Goal: Task Accomplishment & Management: Manage account settings

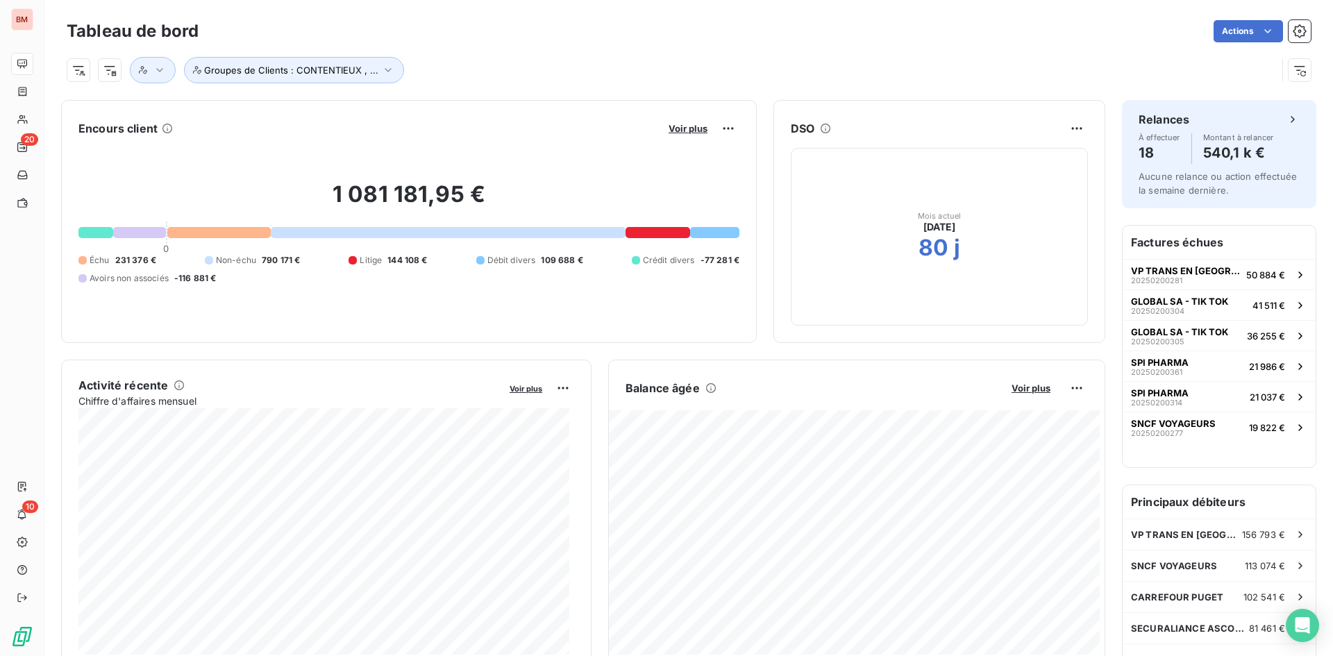
click at [683, 122] on button "Voir plus" at bounding box center [687, 128] width 47 height 12
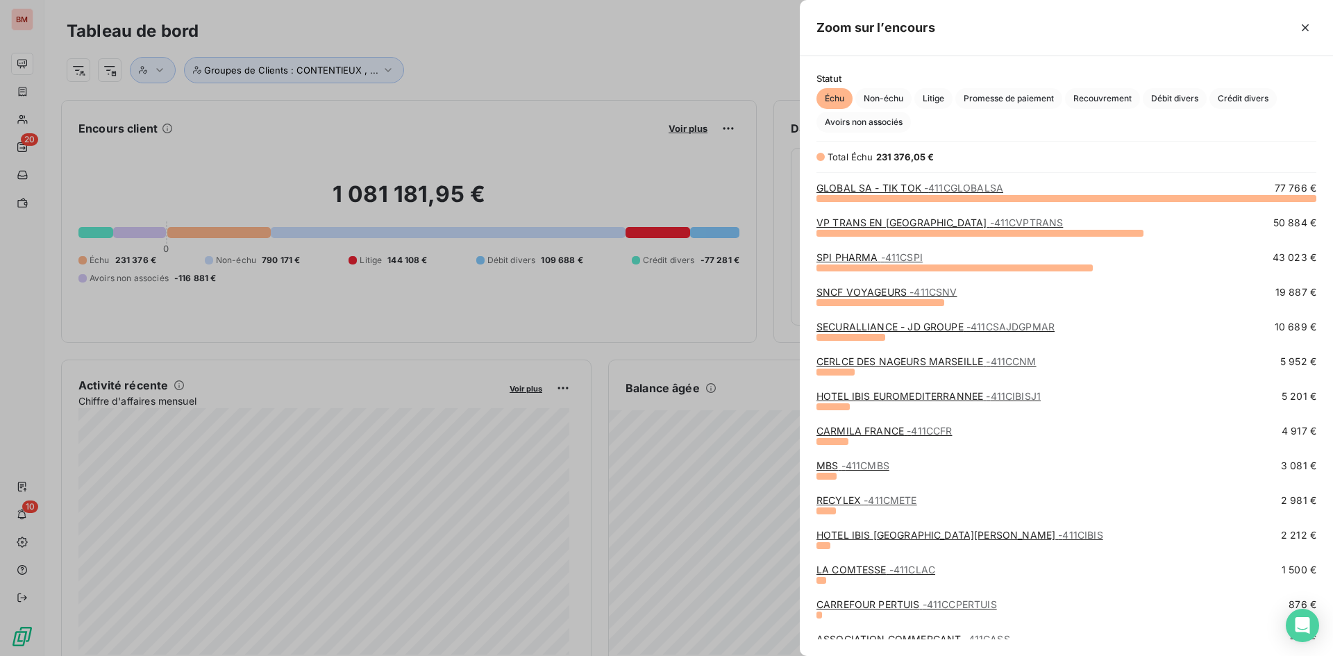
scroll to position [253, 0]
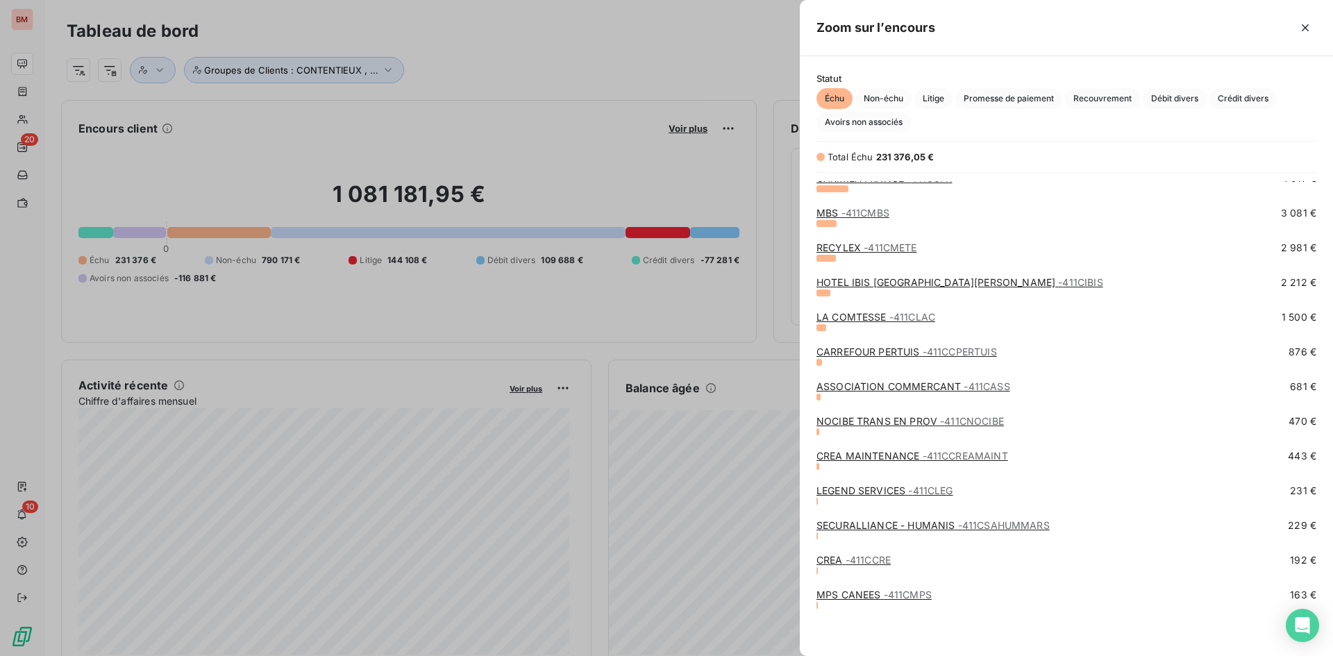
click at [902, 593] on span "- 411CMPS" at bounding box center [908, 595] width 48 height 12
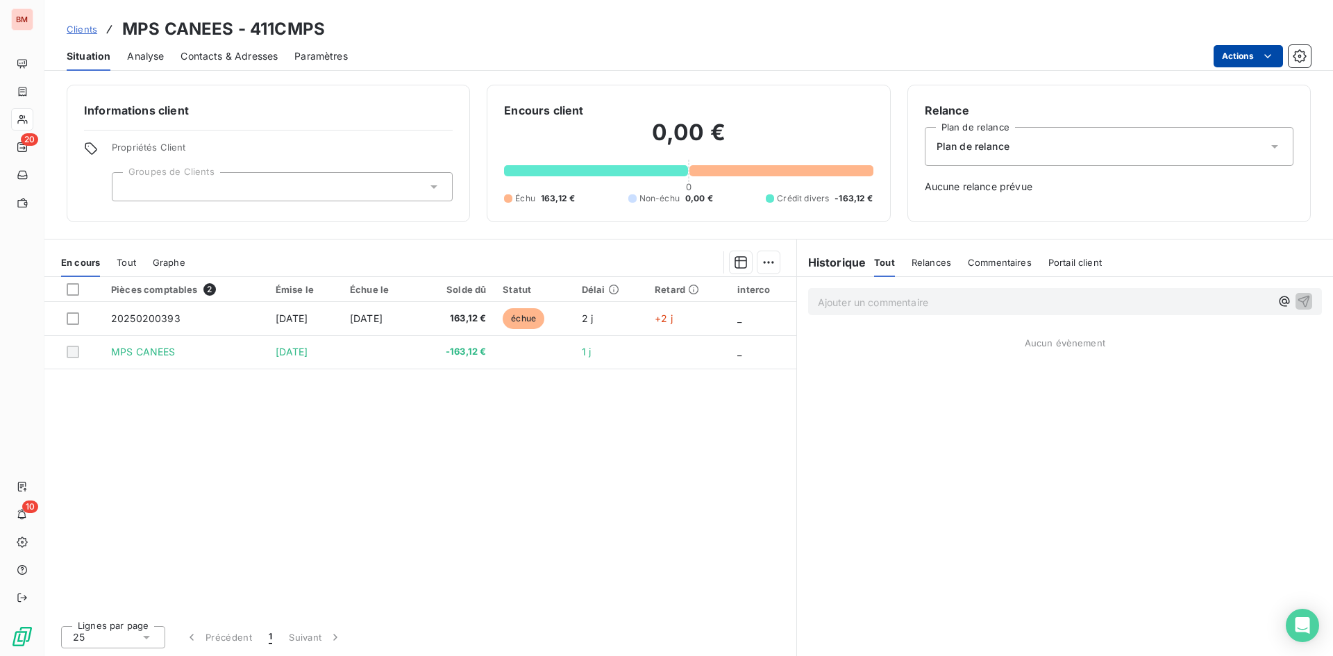
click at [1258, 52] on html "BM 20 10 Clients MPS CANEES - 411CMPS Situation Analyse Contacts & Adresses Par…" at bounding box center [666, 328] width 1333 height 656
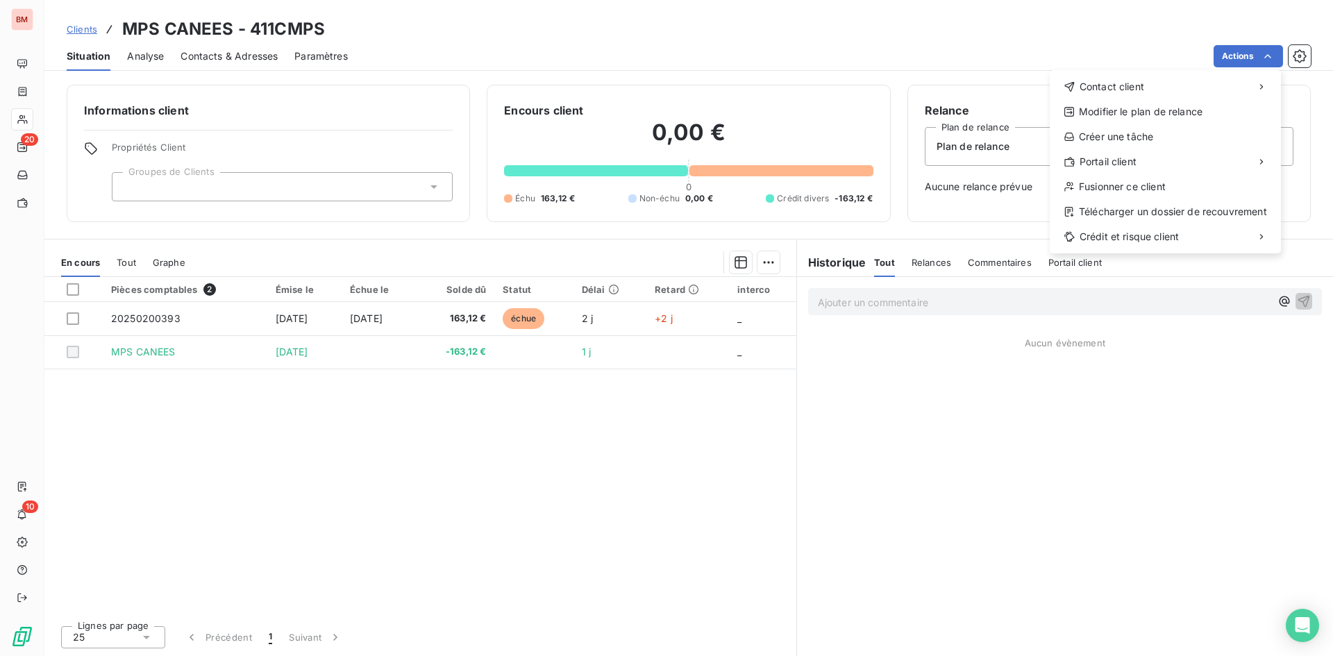
click at [521, 469] on html "BM 20 10 Clients MPS CANEES - 411CMPS Situation Analyse Contacts & Adresses Par…" at bounding box center [666, 328] width 1333 height 656
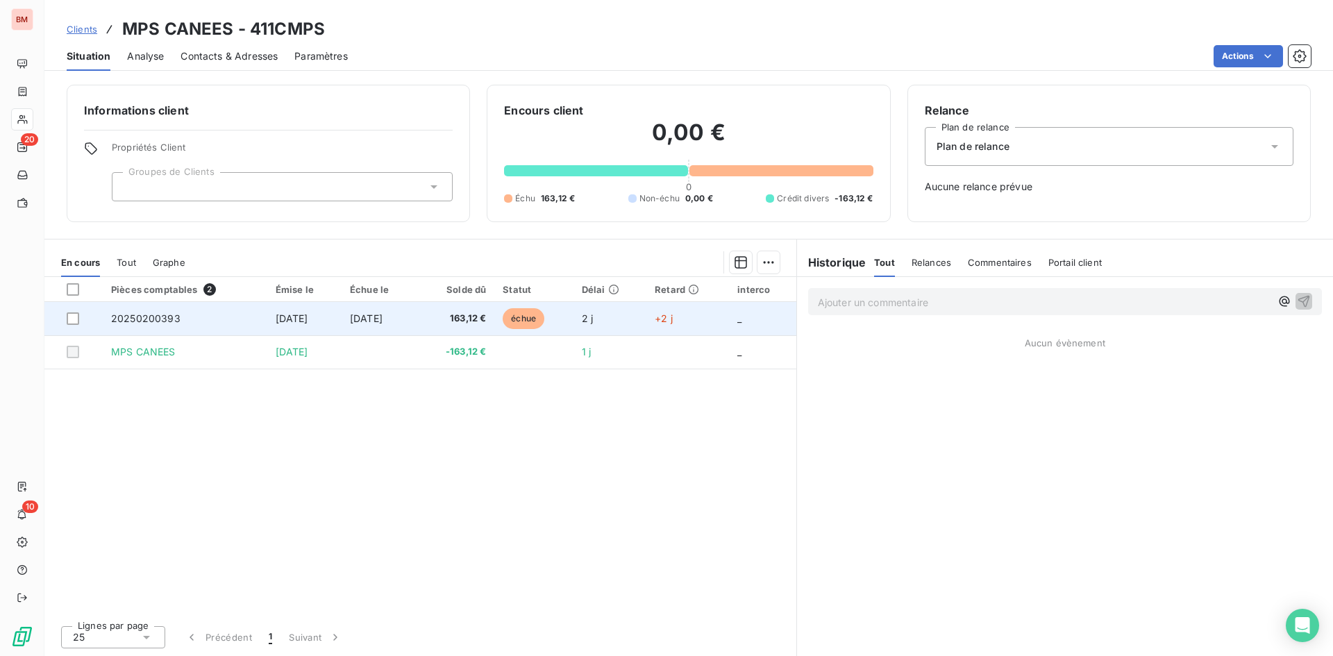
click at [473, 323] on span "163,12 €" at bounding box center [455, 319] width 61 height 14
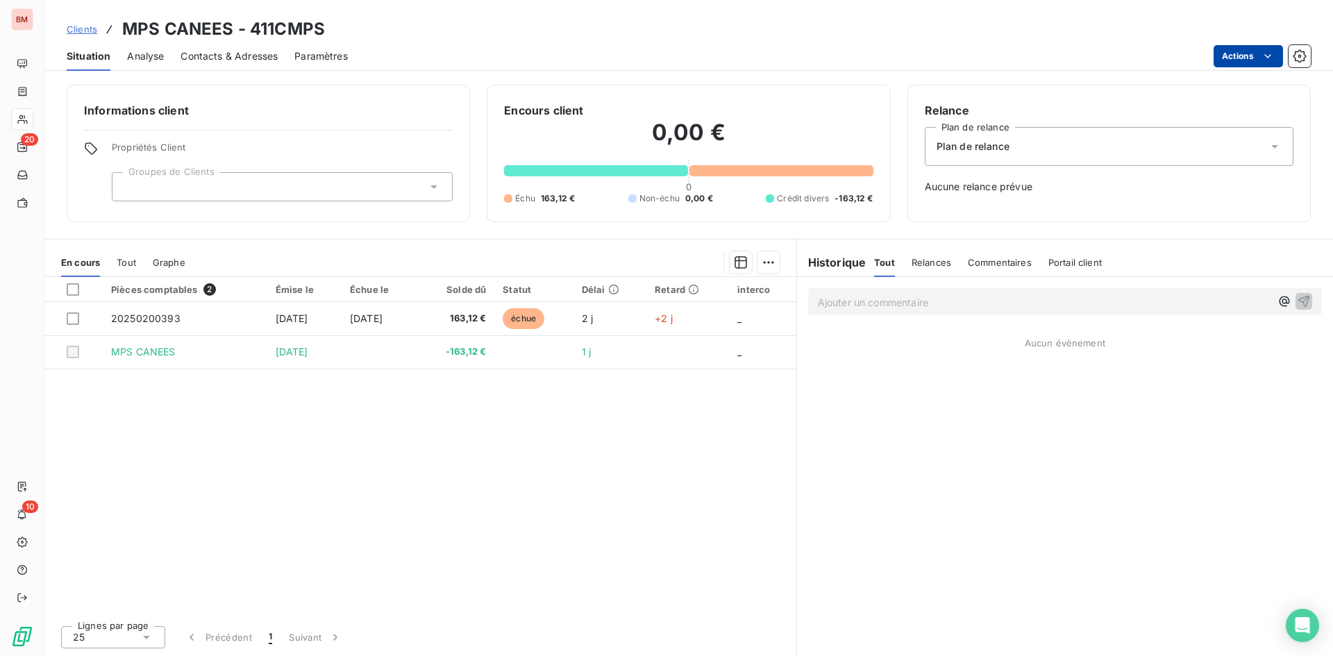
click at [1257, 47] on html "BM 20 10 Clients MPS CANEES - 411CMPS Situation Analyse Contacts & Adresses Par…" at bounding box center [666, 328] width 1333 height 656
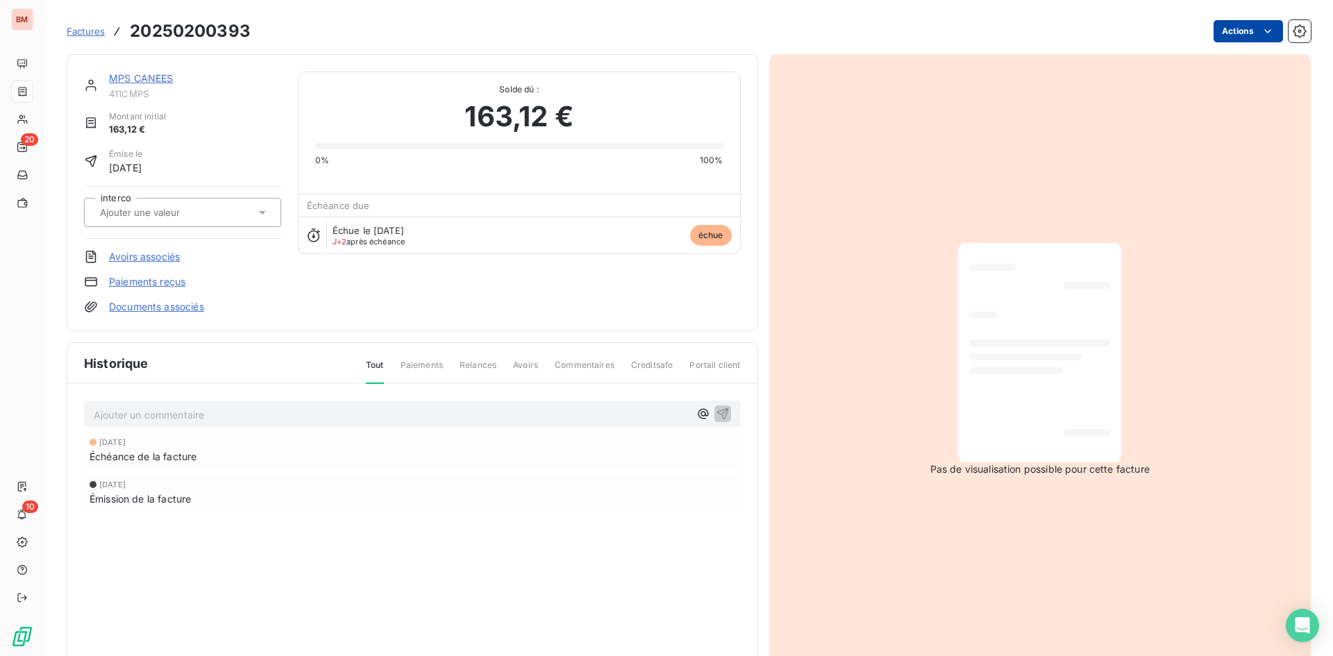
click at [1207, 31] on html "BM 20 10 Factures 20250200393 Actions MPS CANEES 411CMPS Montant initial 163,12…" at bounding box center [666, 328] width 1333 height 656
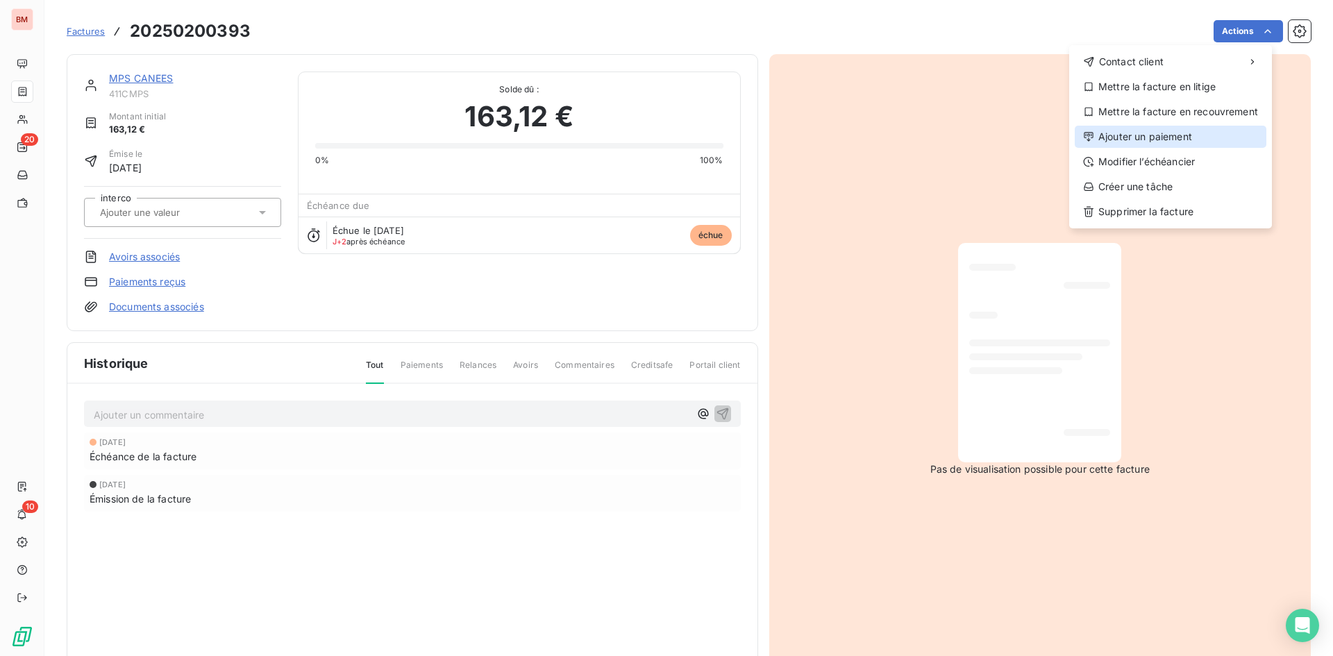
click at [1164, 138] on div "Ajouter un paiement" at bounding box center [1170, 137] width 192 height 22
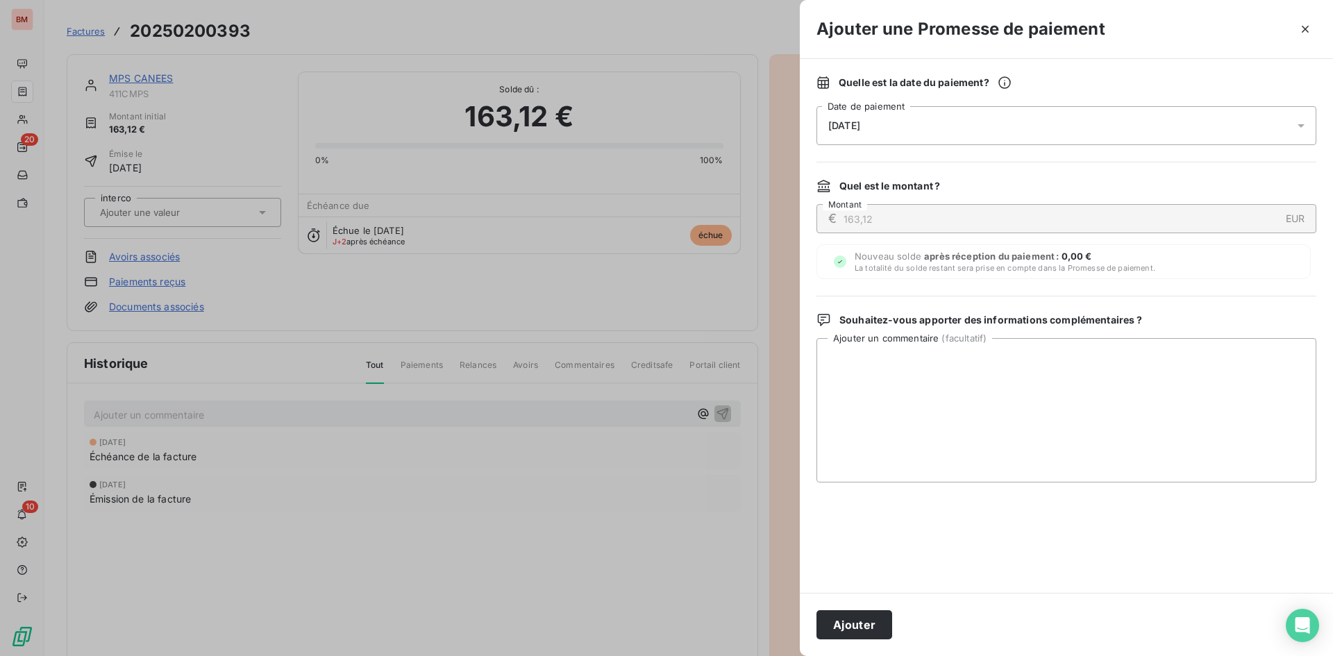
click at [861, 615] on button "Ajouter" at bounding box center [854, 624] width 76 height 29
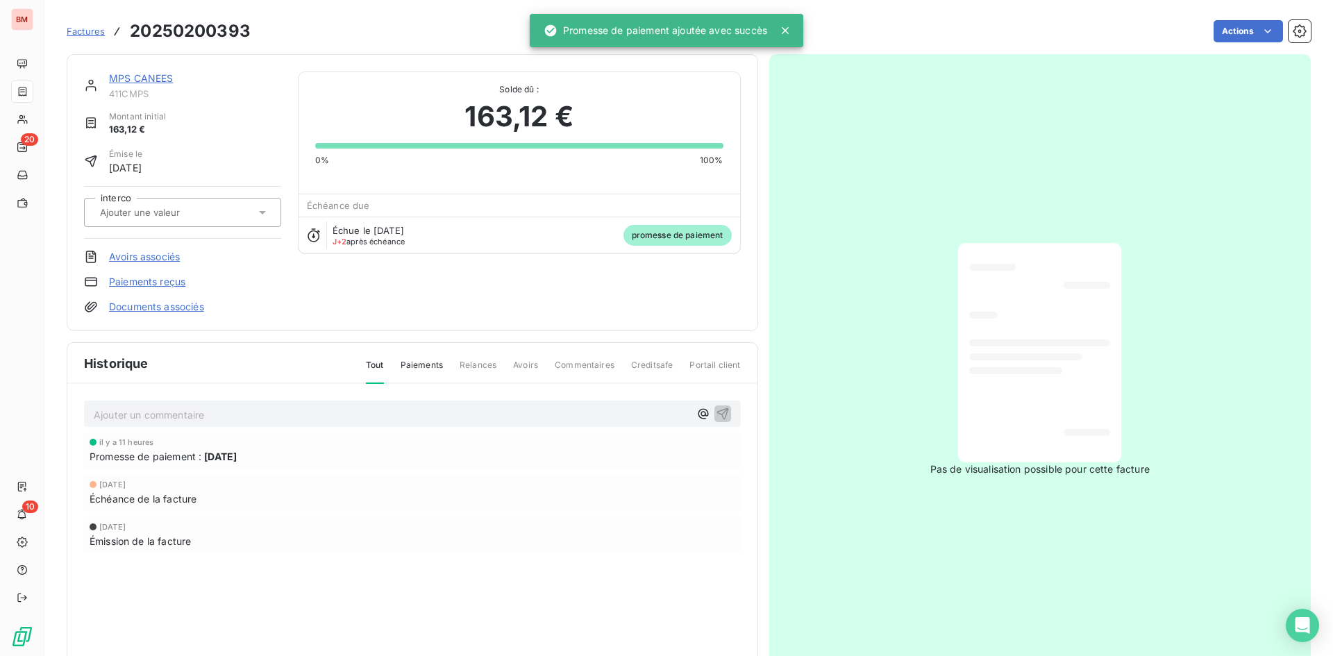
click at [267, 64] on div "MPS CANEES 411CMPS Montant initial 163,12 € Émise le [DATE] interco Avoirs asso…" at bounding box center [412, 192] width 691 height 277
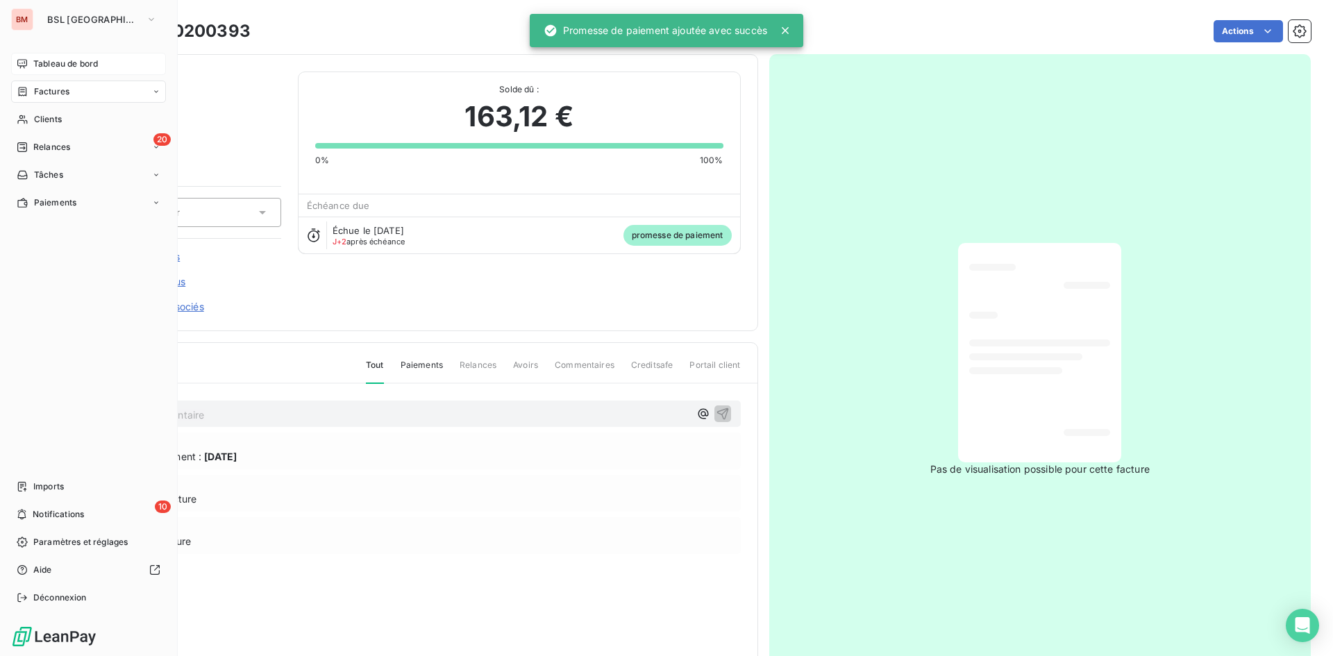
click at [40, 67] on span "Tableau de bord" at bounding box center [65, 64] width 65 height 12
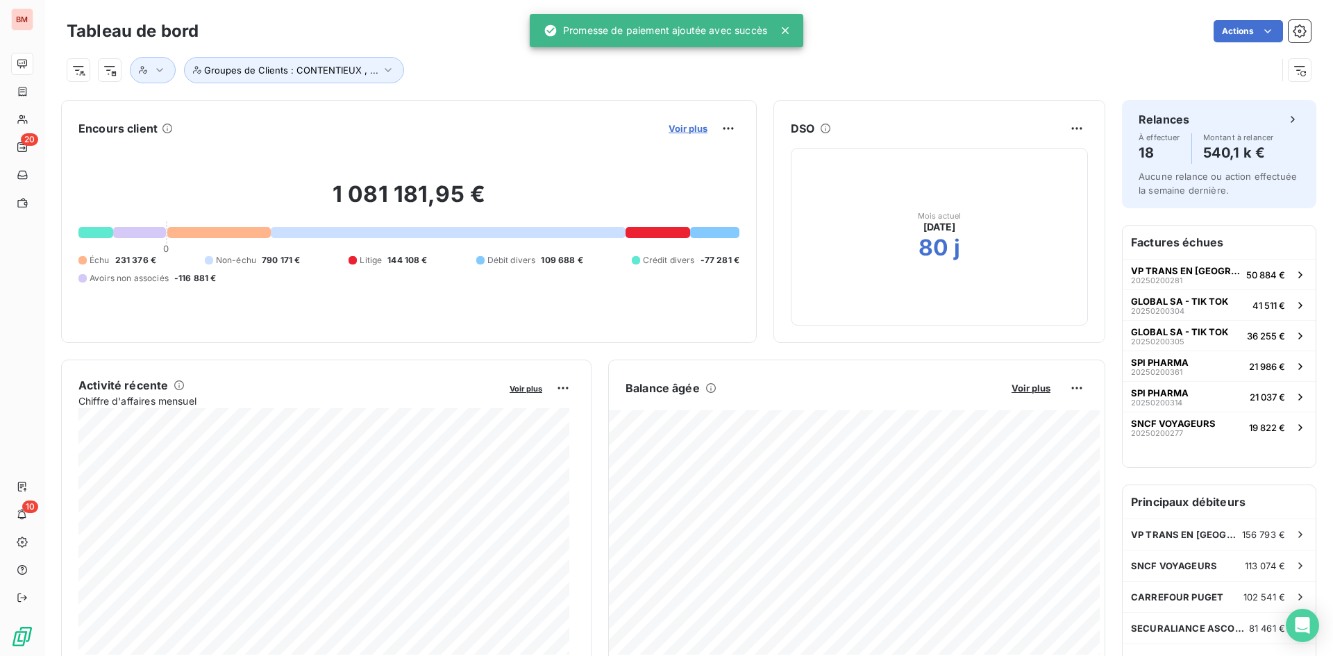
click at [692, 127] on span "Voir plus" at bounding box center [687, 128] width 39 height 11
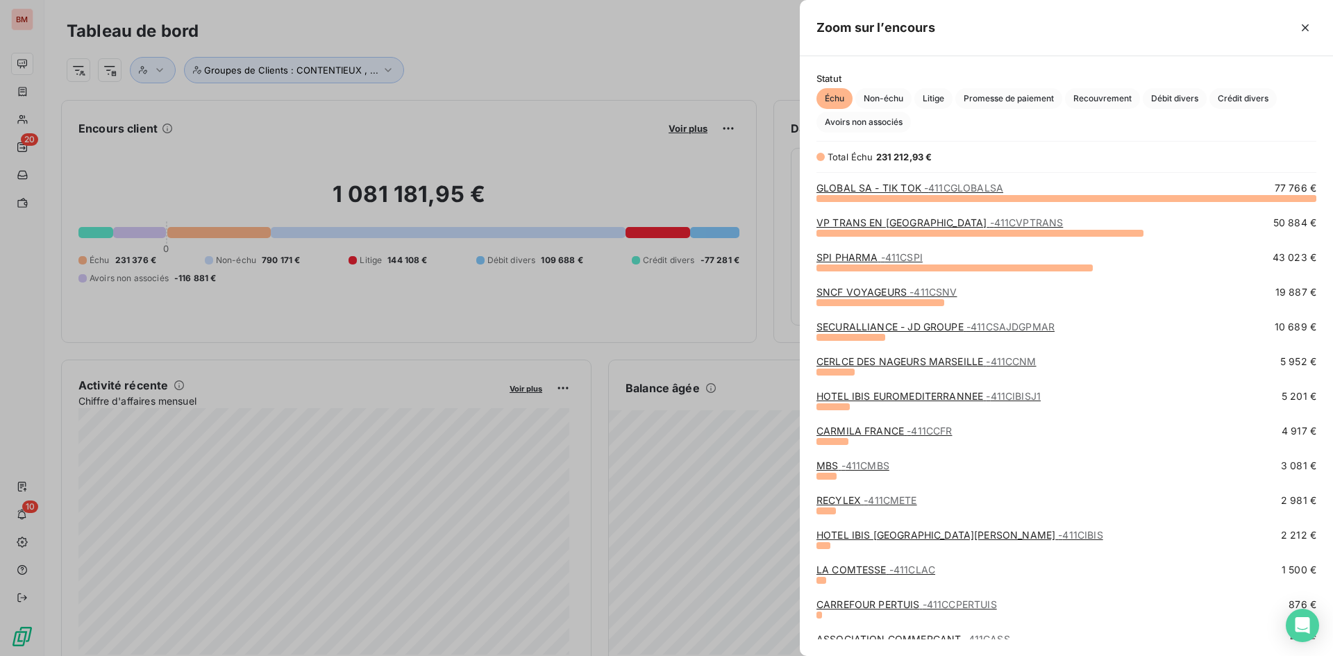
click at [904, 294] on link "SNCF VOYAGEURS - 411CSNV" at bounding box center [886, 292] width 140 height 12
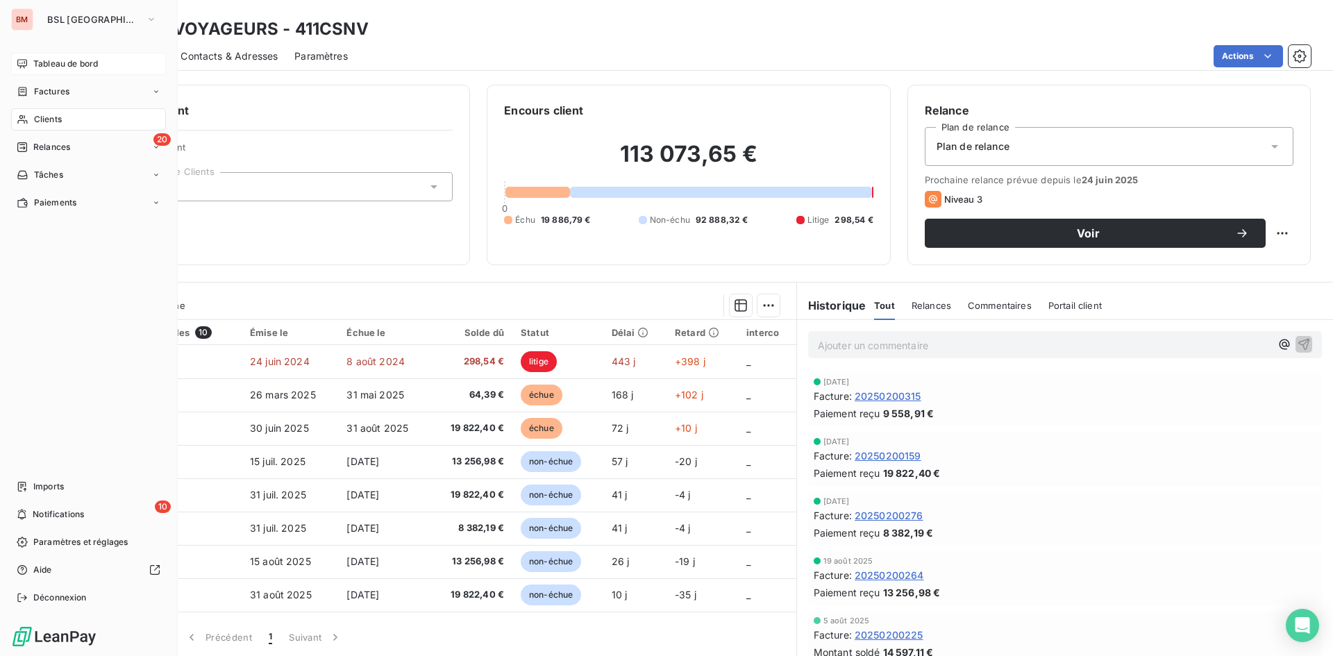
drag, startPoint x: 78, startPoint y: 67, endPoint x: 95, endPoint y: 60, distance: 18.0
click at [78, 66] on span "Tableau de bord" at bounding box center [65, 64] width 65 height 12
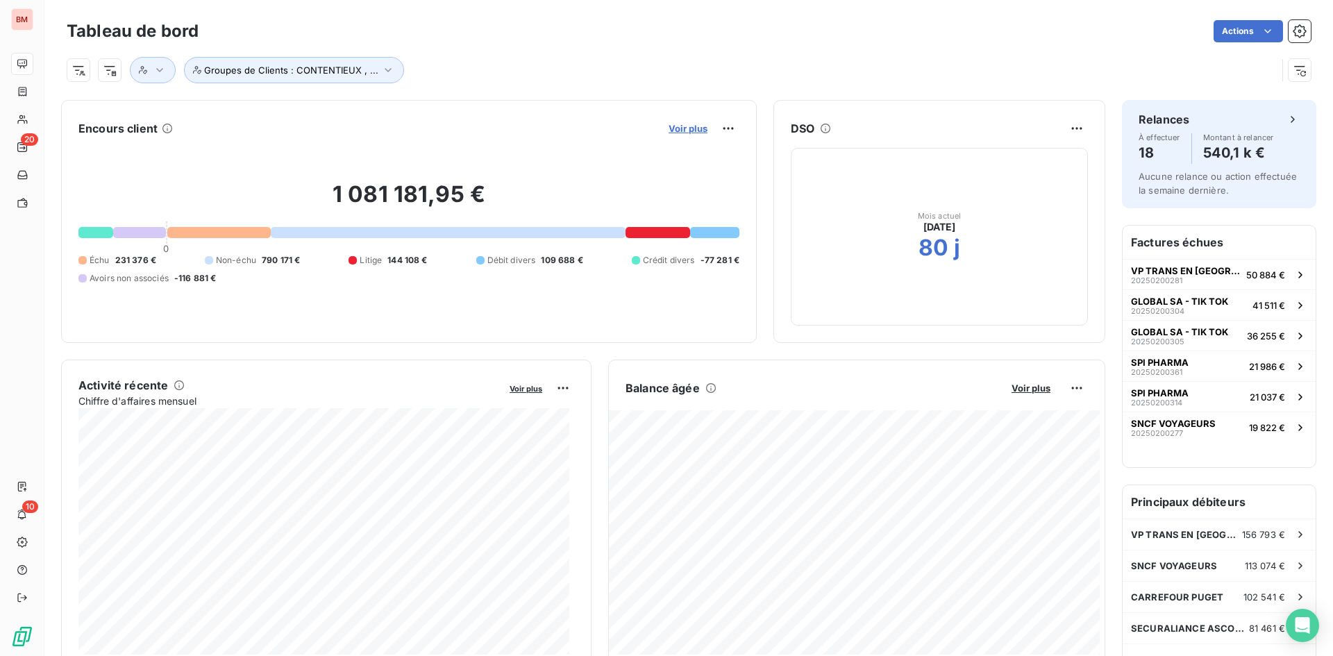
click at [689, 128] on span "Voir plus" at bounding box center [687, 128] width 39 height 11
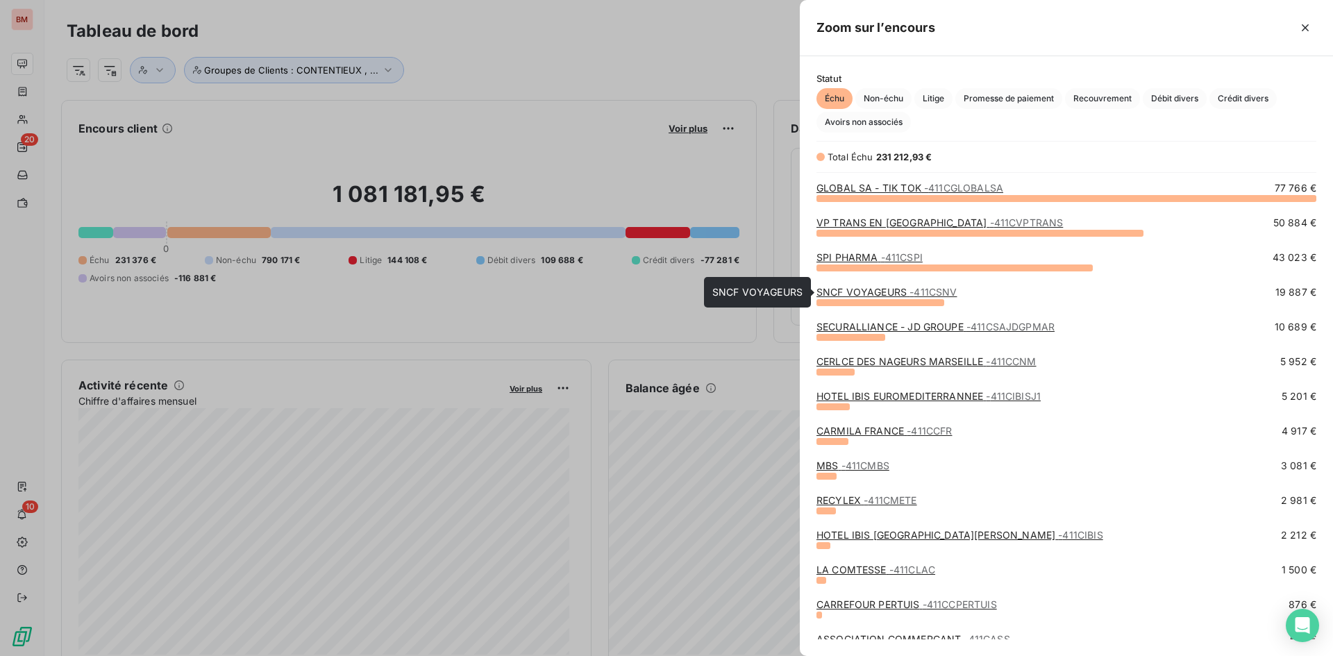
click at [881, 293] on link "SNCF VOYAGEURS - 411CSNV" at bounding box center [886, 292] width 140 height 12
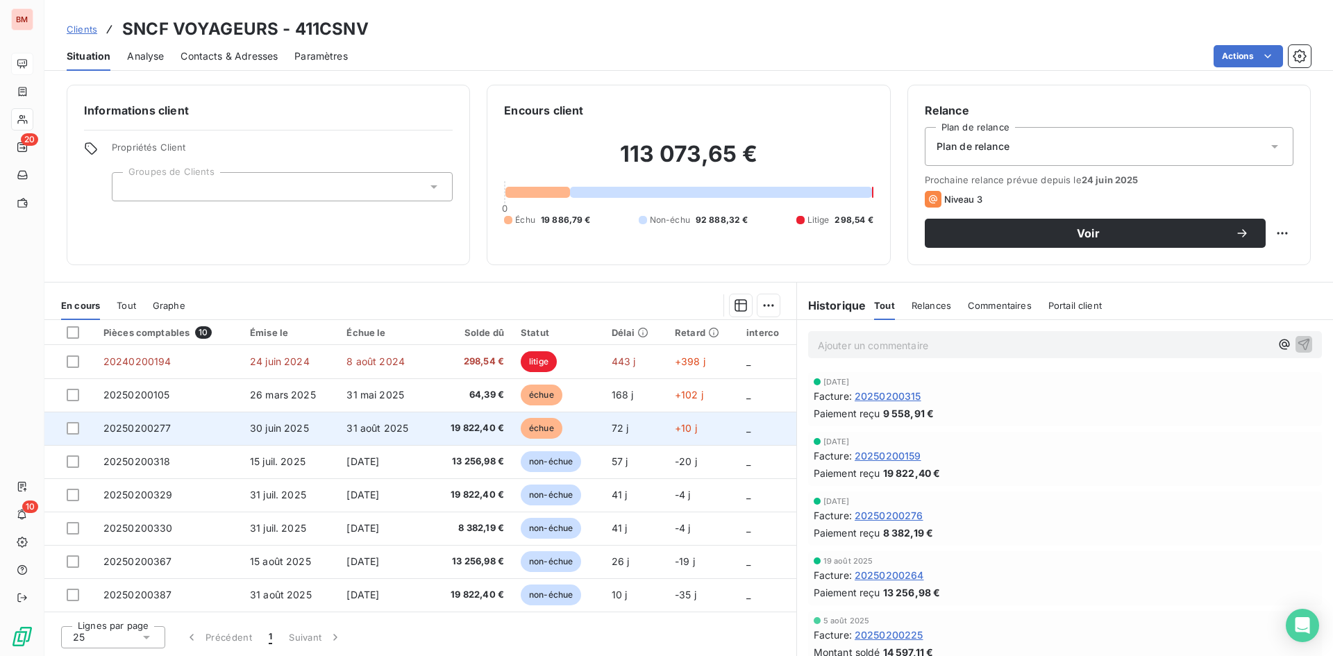
click at [356, 430] on span "31 août 2025" at bounding box center [377, 428] width 62 height 12
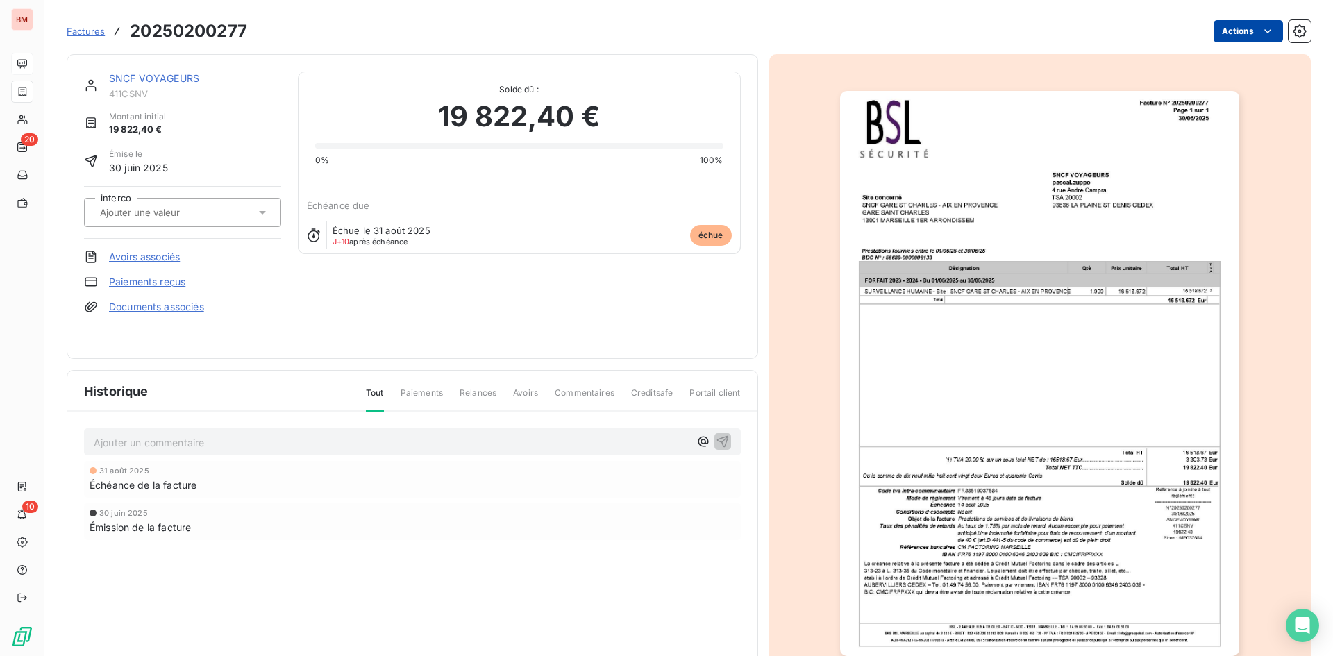
click at [1264, 37] on html "BM 20 10 Factures 20250200277 Actions SNCF VOYAGEURS 411CSNV Montant initial 19…" at bounding box center [666, 328] width 1333 height 656
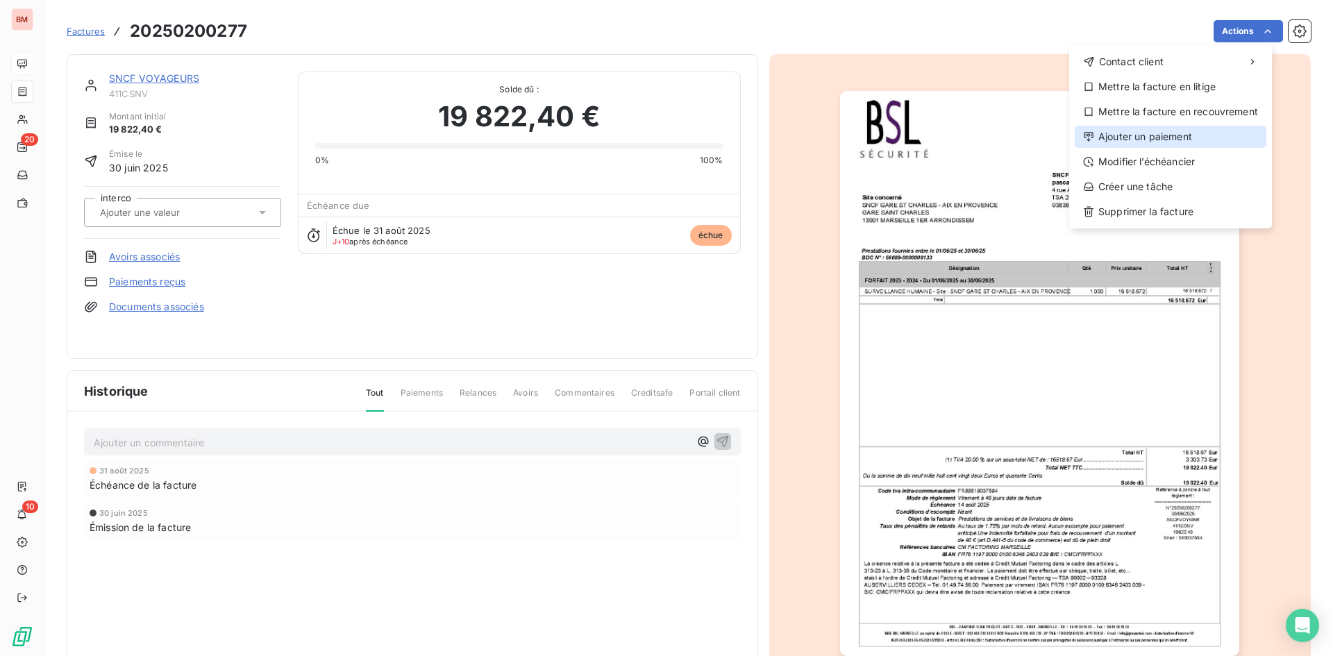
click at [1165, 136] on div "Ajouter un paiement" at bounding box center [1170, 137] width 192 height 22
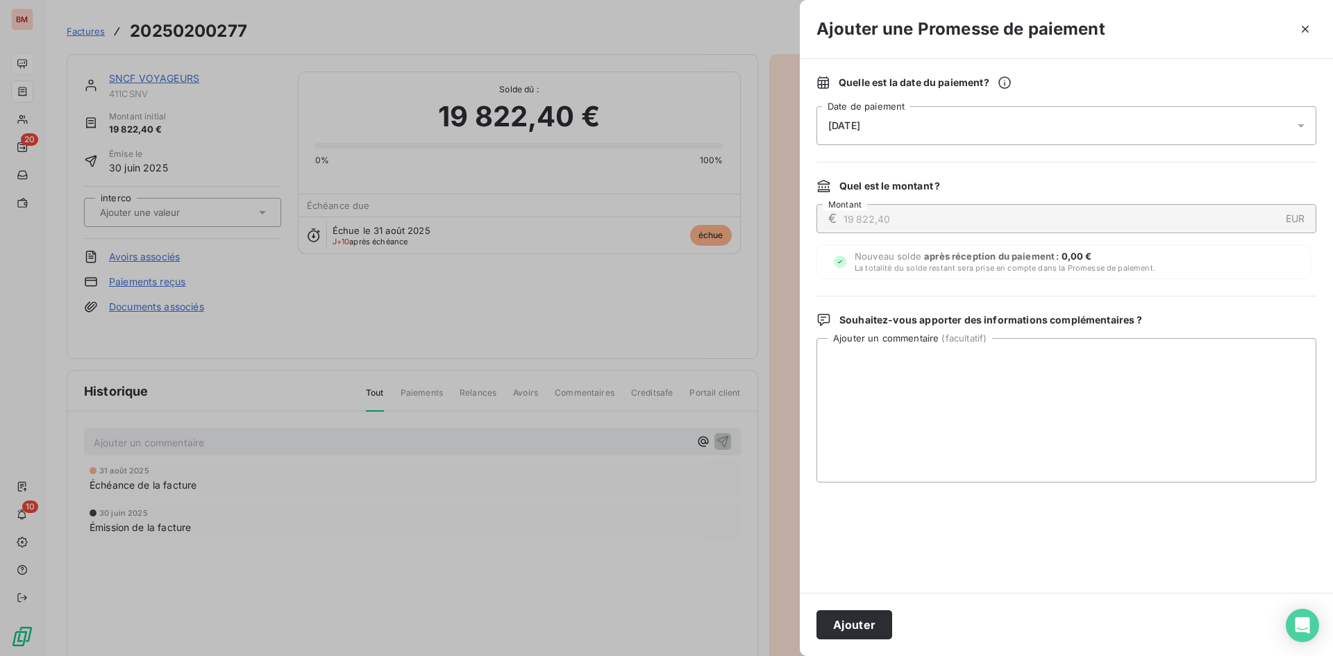
click at [868, 628] on button "Ajouter" at bounding box center [854, 624] width 76 height 29
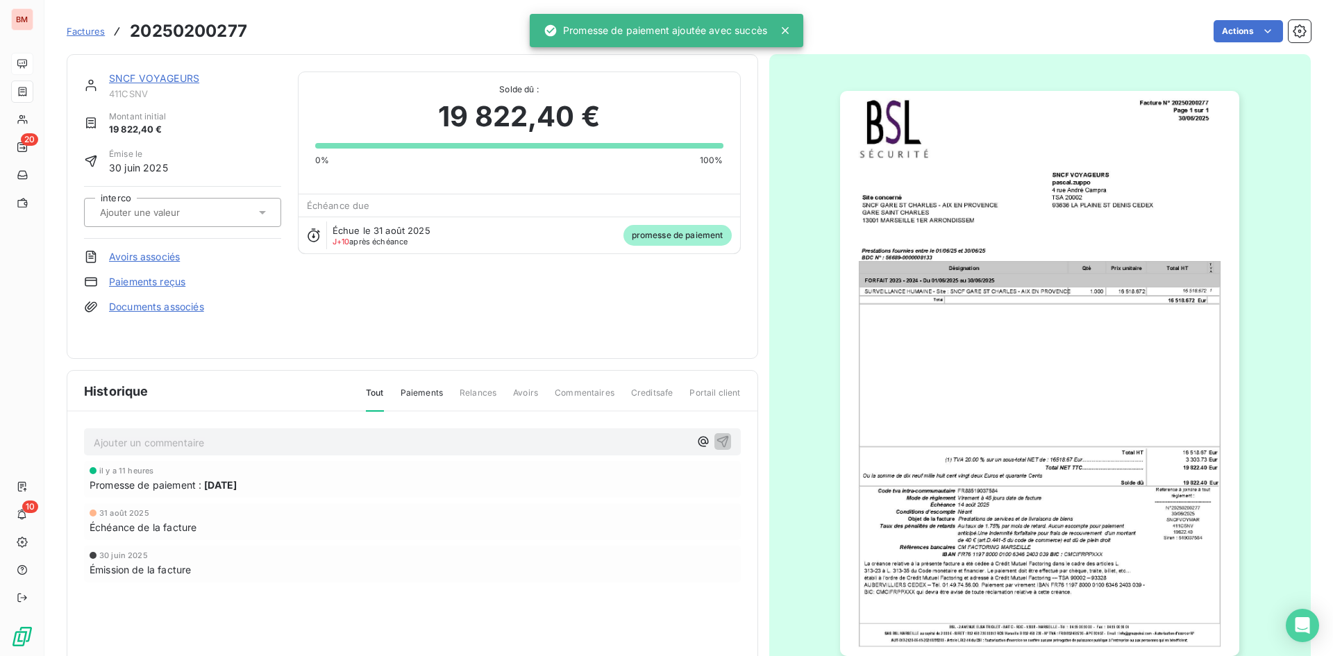
drag, startPoint x: 514, startPoint y: 362, endPoint x: 57, endPoint y: 136, distance: 509.4
click at [513, 362] on div "SNCF VOYAGEURS 411CSNV Montant initial 19 822,40 € Émise le 30 juin 2025 interc…" at bounding box center [412, 373] width 691 height 639
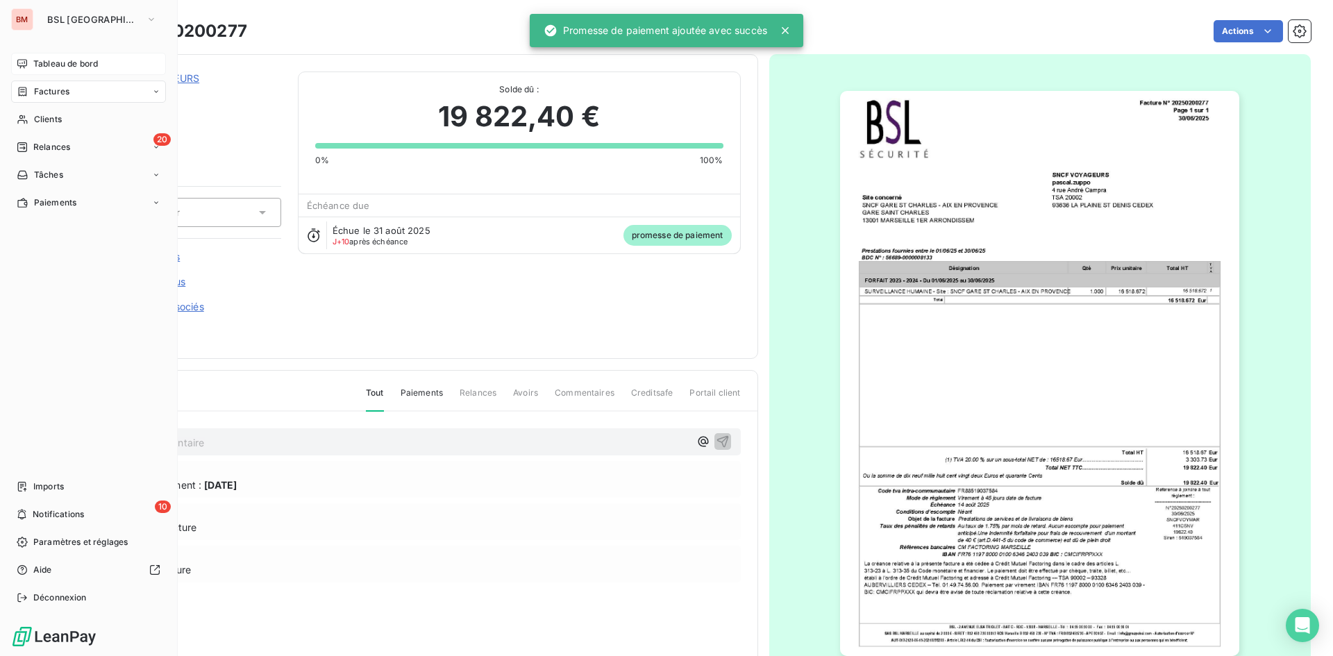
click at [22, 63] on icon at bounding box center [22, 63] width 11 height 11
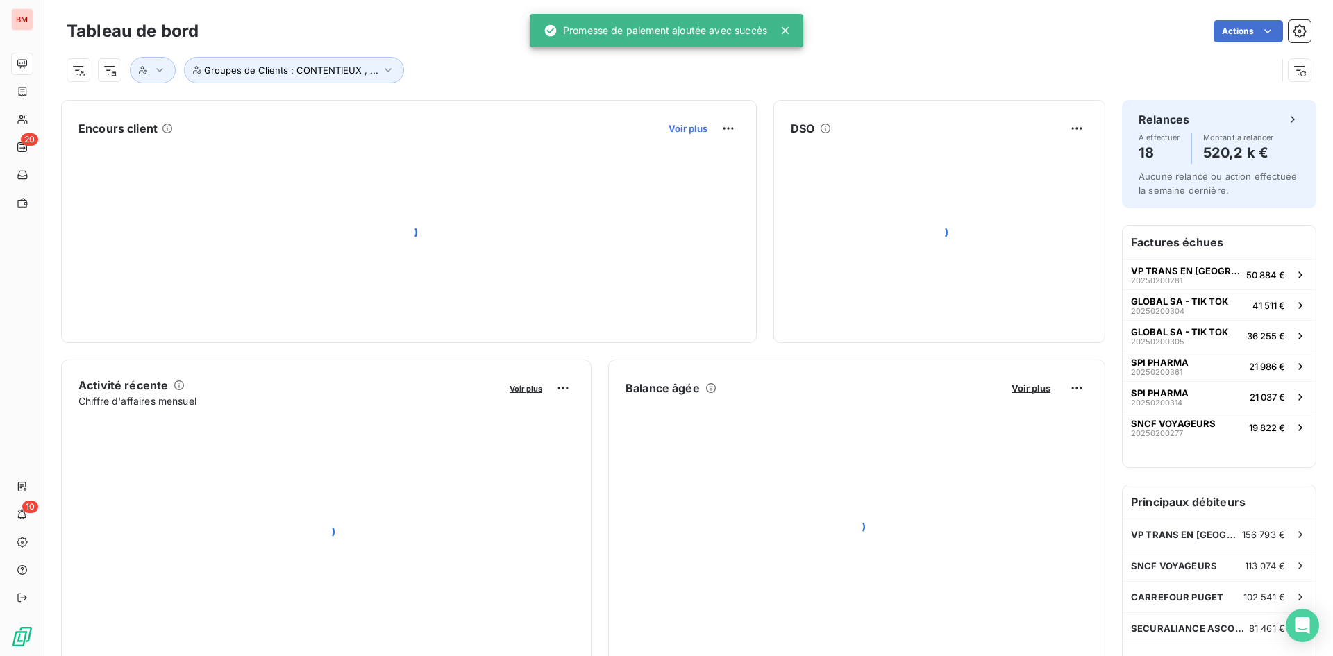
click at [670, 126] on span "Voir plus" at bounding box center [687, 128] width 39 height 11
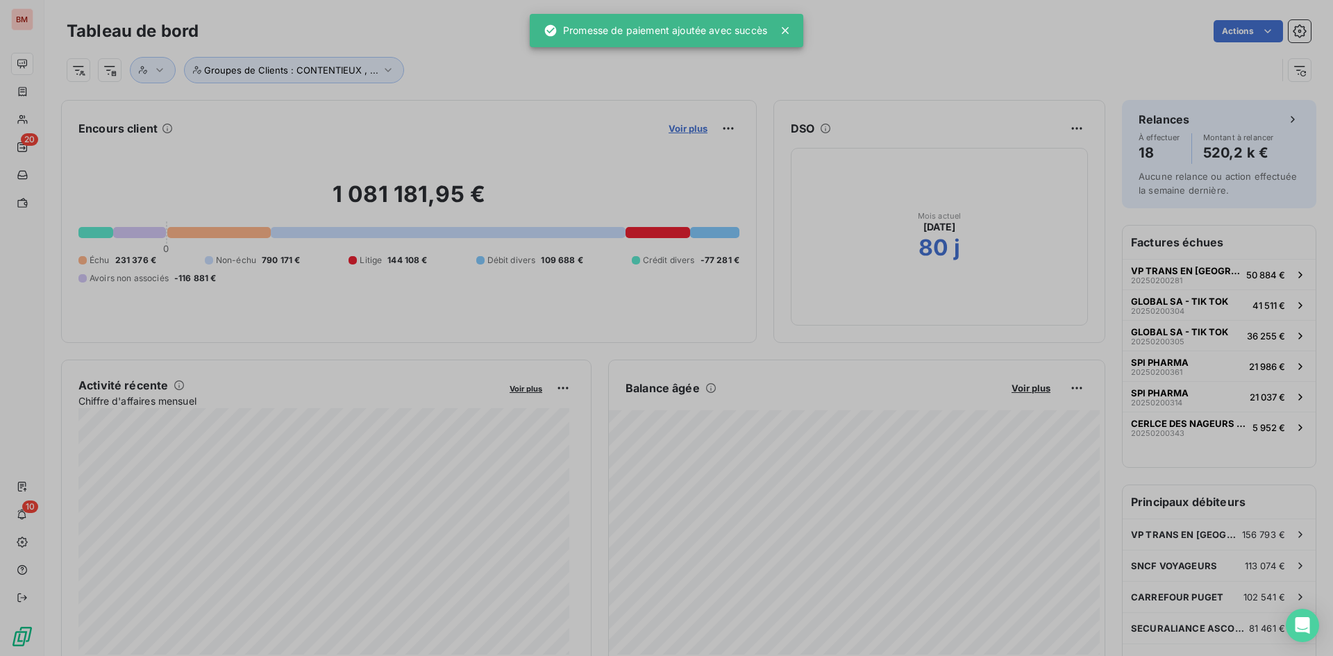
scroll to position [11, 11]
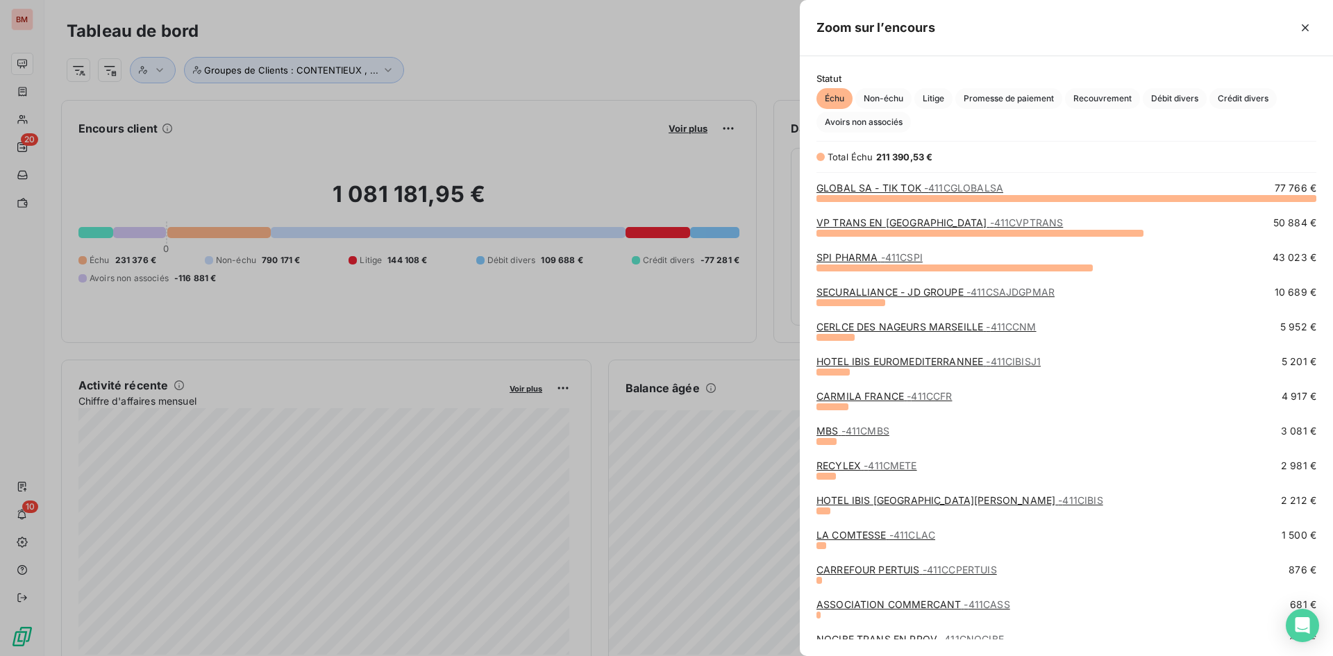
click at [509, 324] on div at bounding box center [666, 328] width 1333 height 656
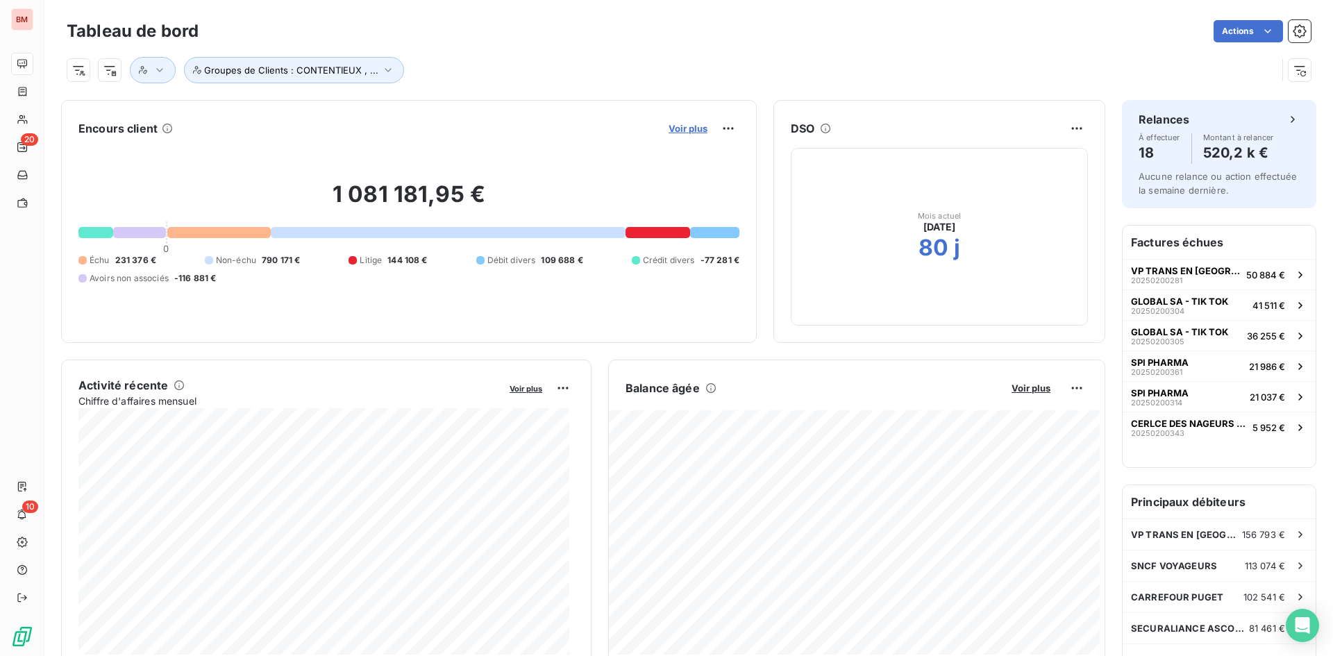
click at [677, 130] on span "Voir plus" at bounding box center [687, 128] width 39 height 11
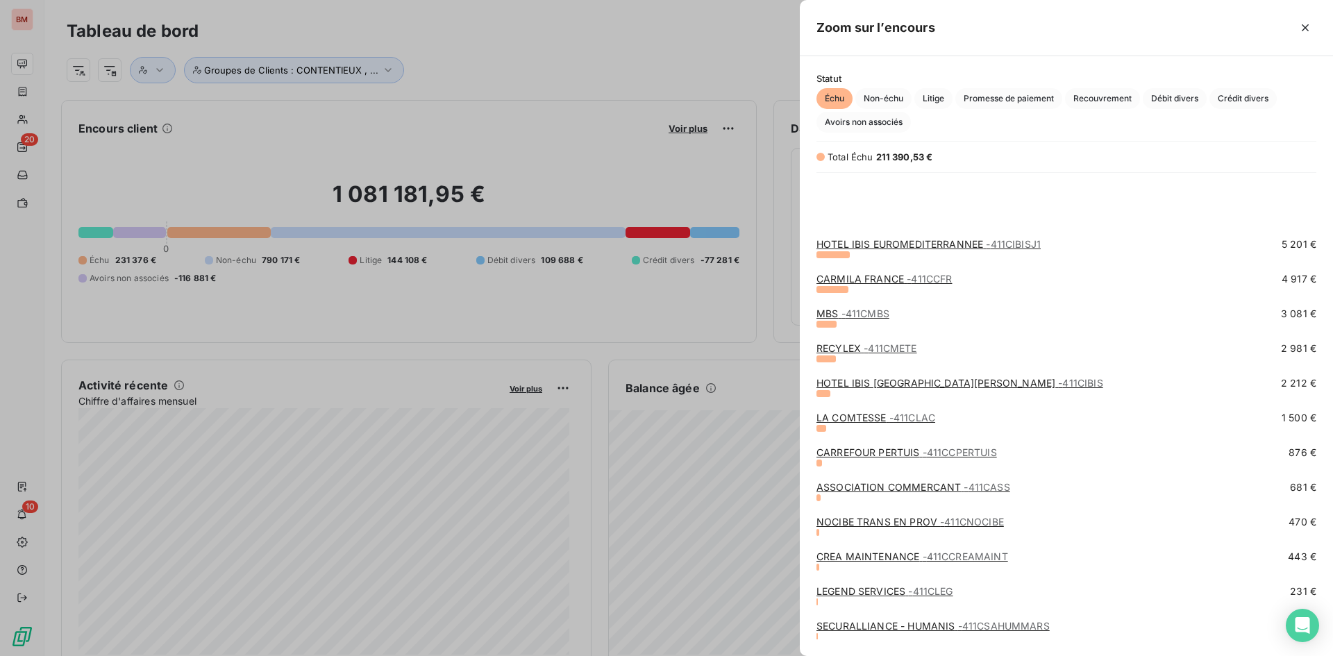
scroll to position [218, 0]
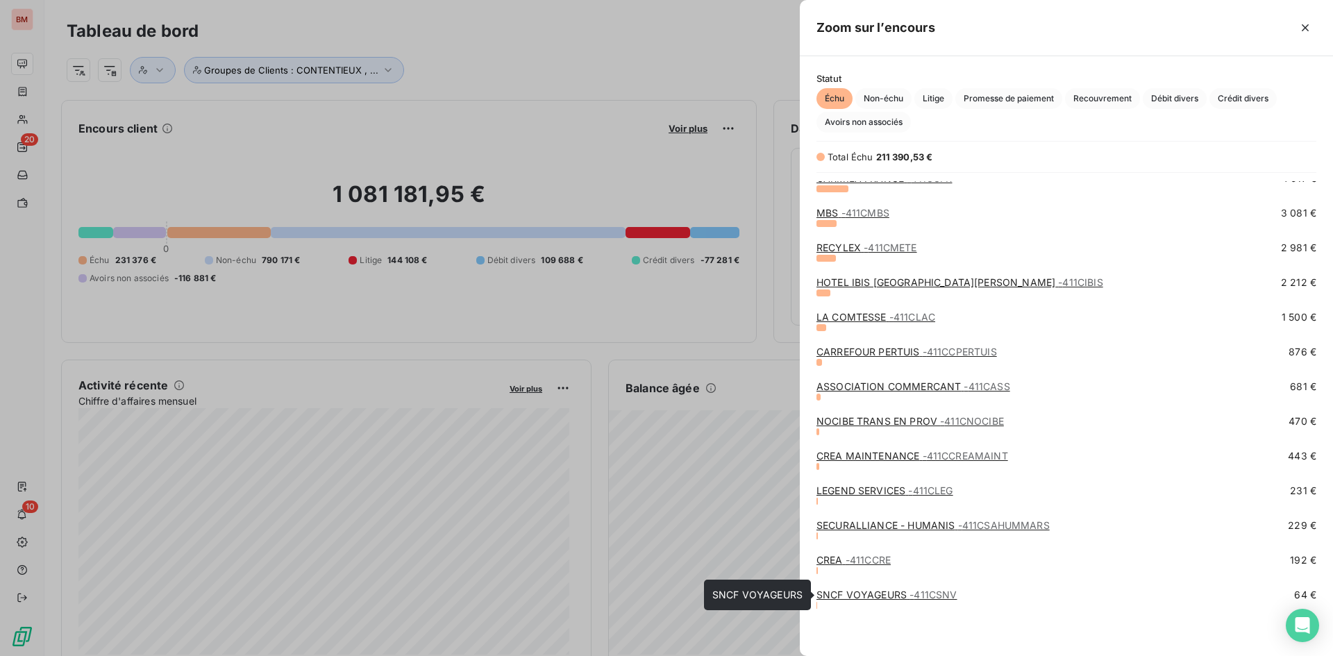
click at [858, 593] on link "SNCF VOYAGEURS - 411CSNV" at bounding box center [886, 595] width 140 height 12
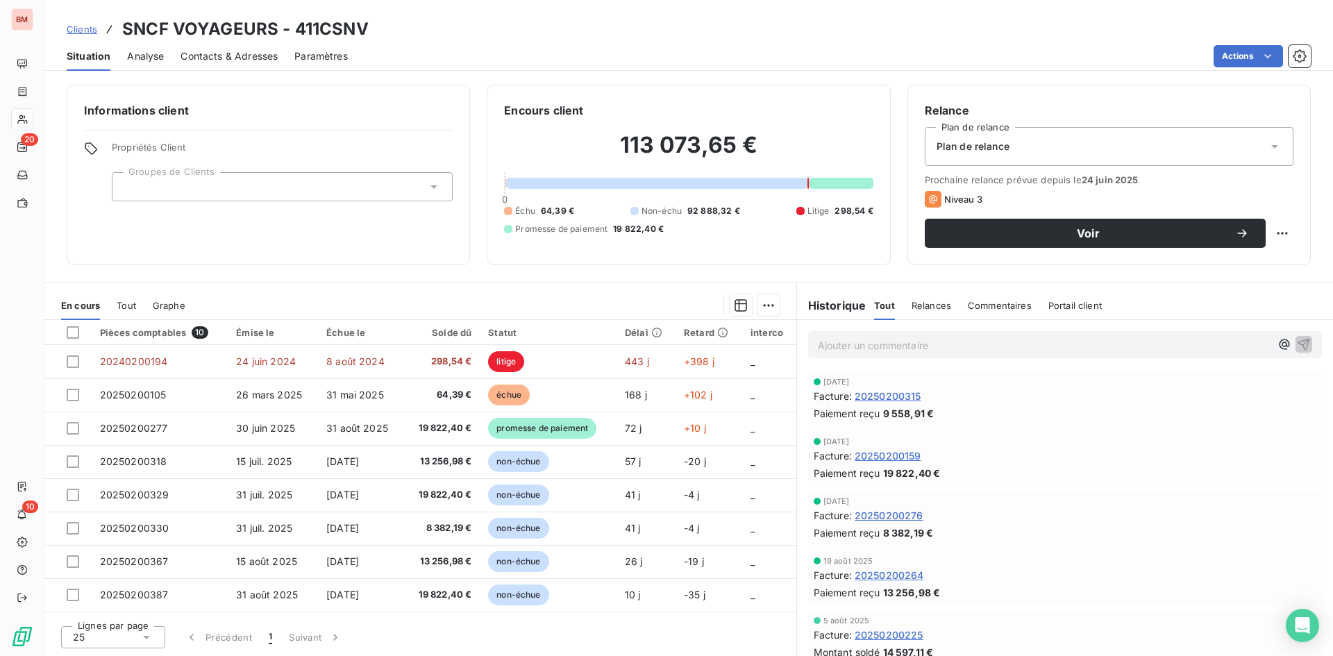
click at [118, 636] on div "25" at bounding box center [113, 637] width 104 height 22
click at [87, 615] on li "100" at bounding box center [113, 610] width 104 height 25
click at [330, 330] on div "Échue le" at bounding box center [360, 332] width 69 height 11
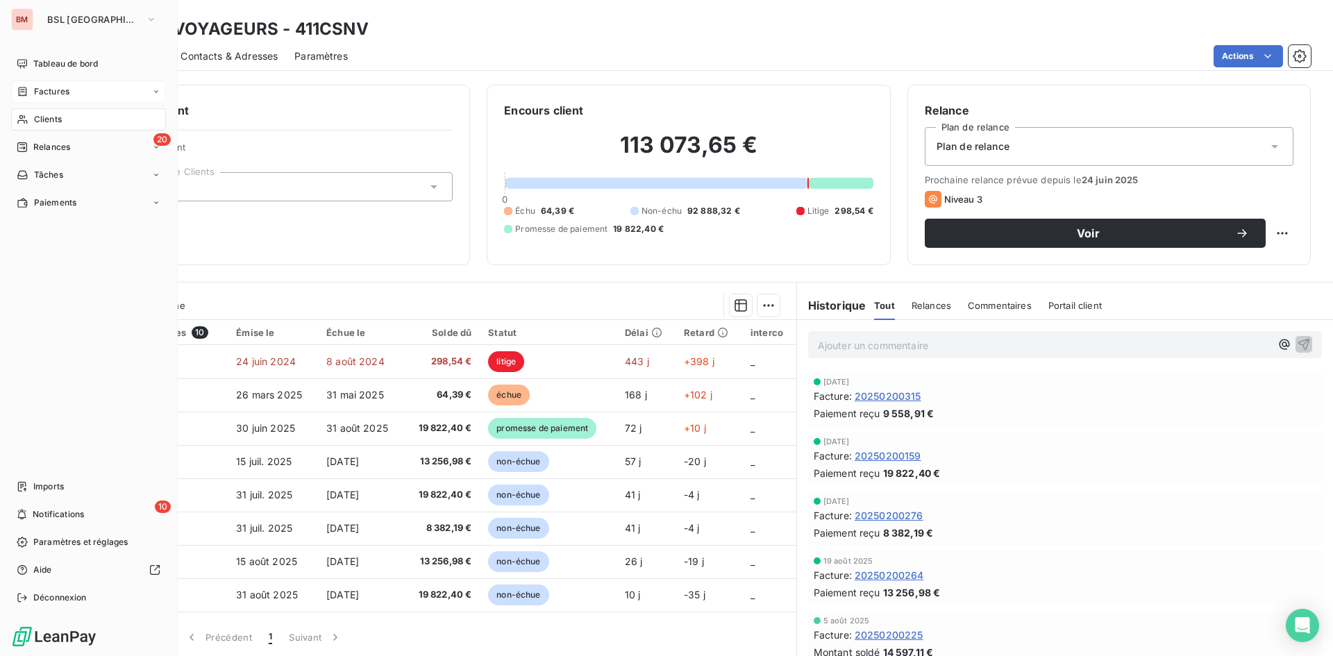
click at [34, 94] on span "Factures" at bounding box center [51, 91] width 35 height 12
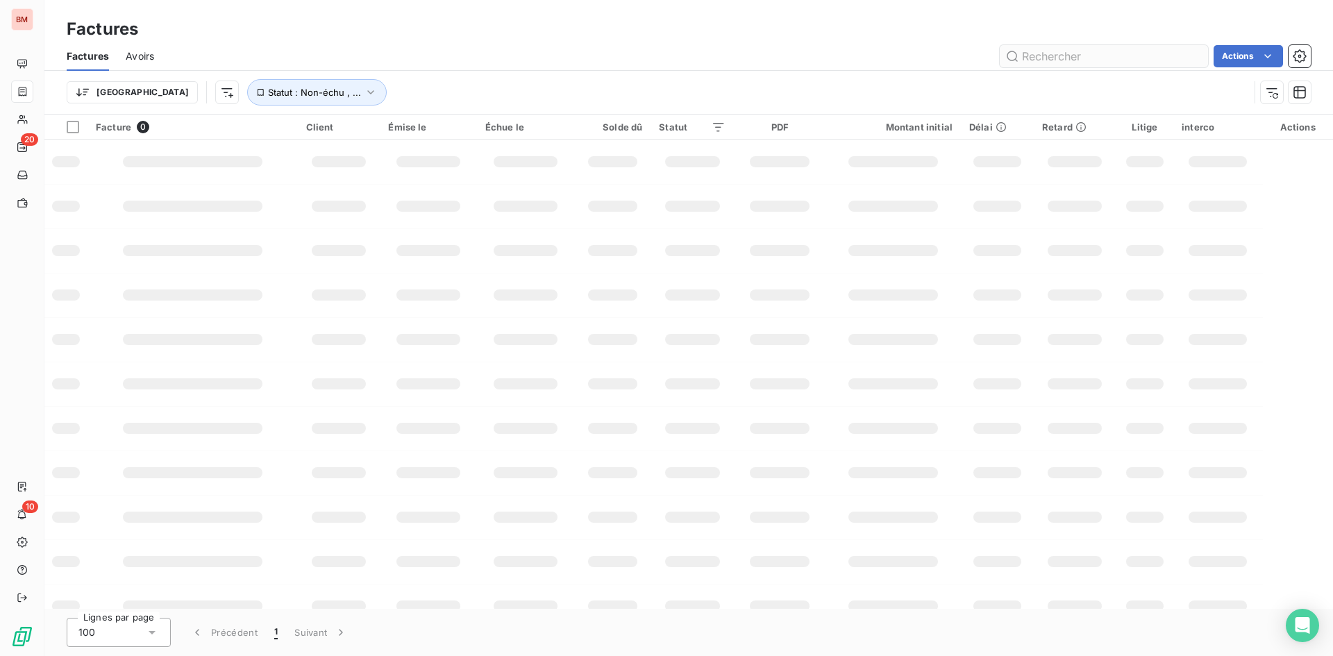
click at [1061, 59] on input "text" at bounding box center [1103, 56] width 208 height 22
type input "20250200159"
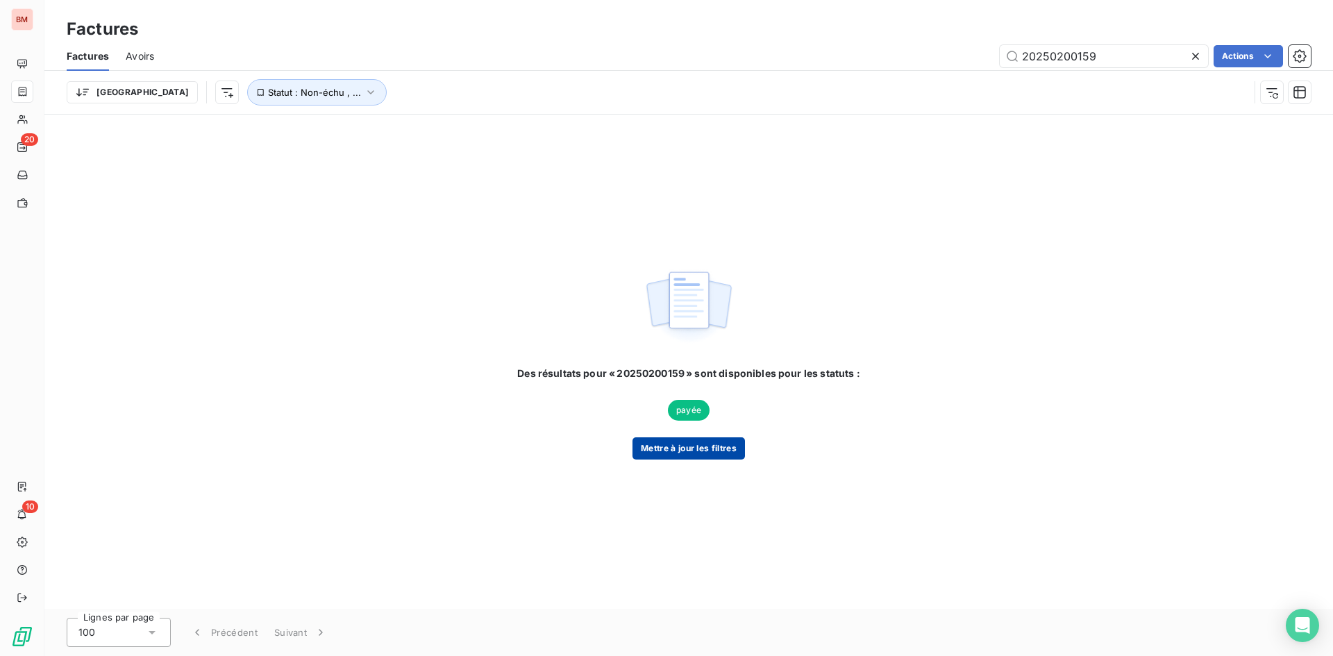
click at [668, 450] on button "Mettre à jour les filtres" at bounding box center [688, 448] width 112 height 22
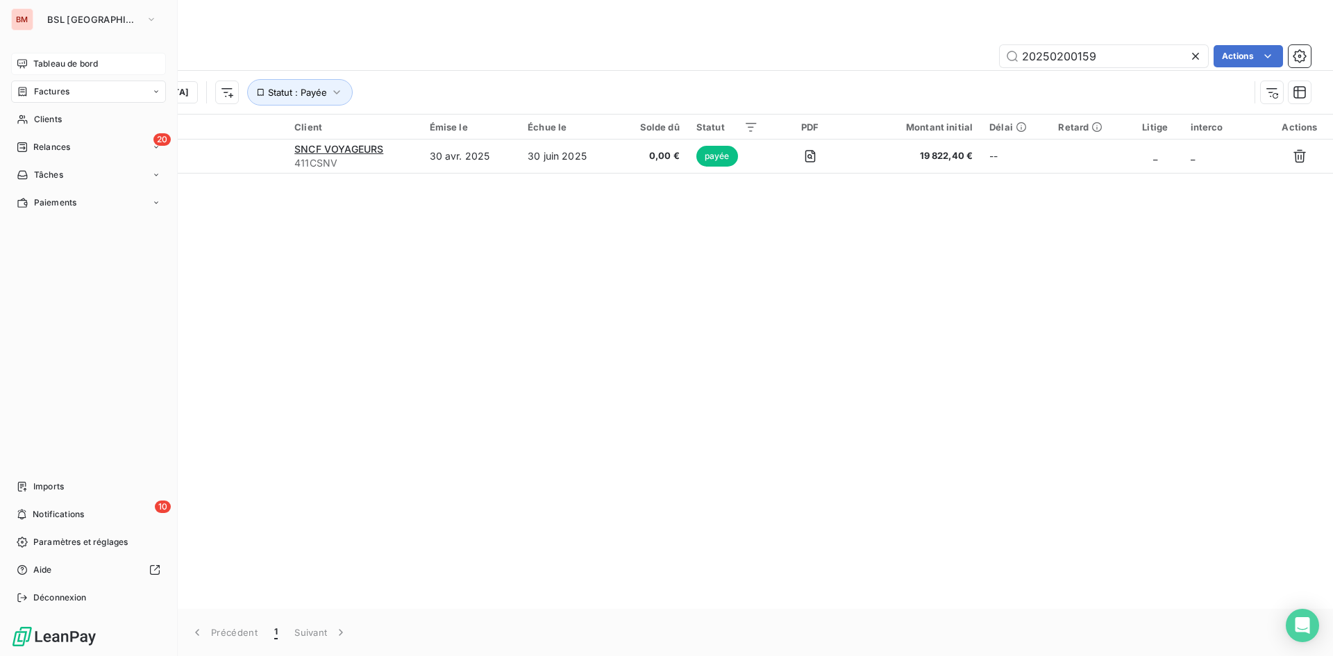
click at [31, 60] on div "Tableau de bord" at bounding box center [88, 64] width 155 height 22
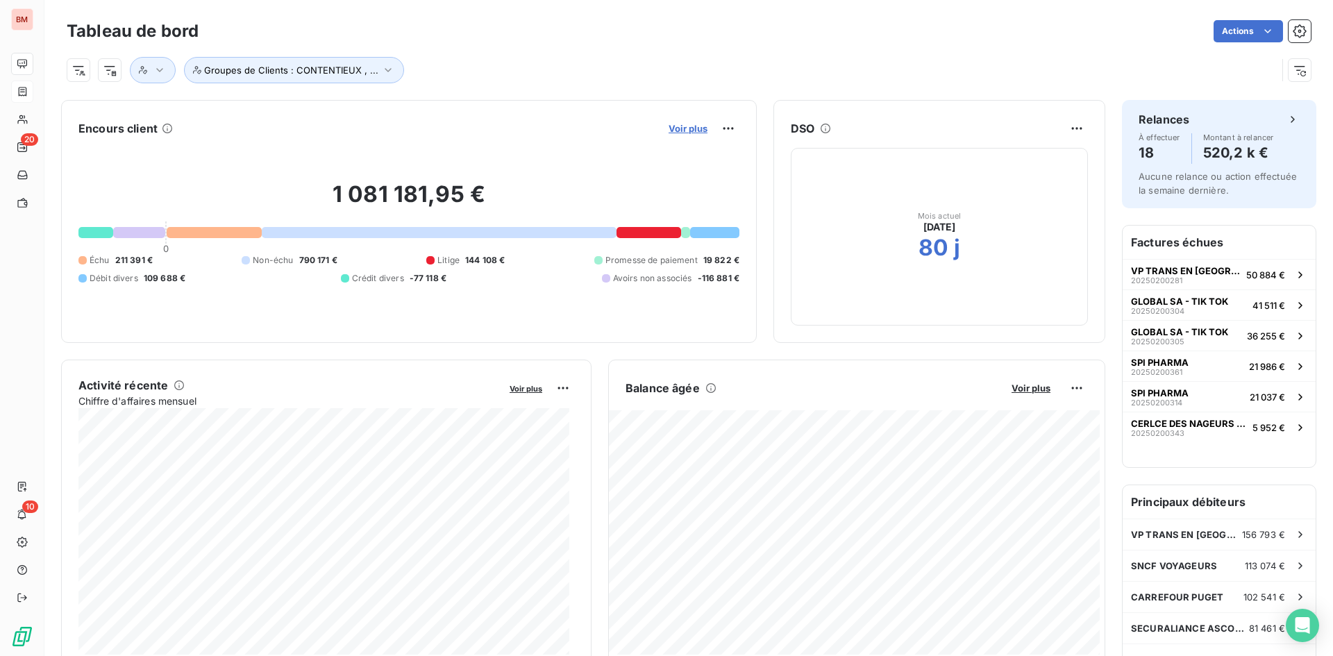
click at [668, 130] on span "Voir plus" at bounding box center [687, 128] width 39 height 11
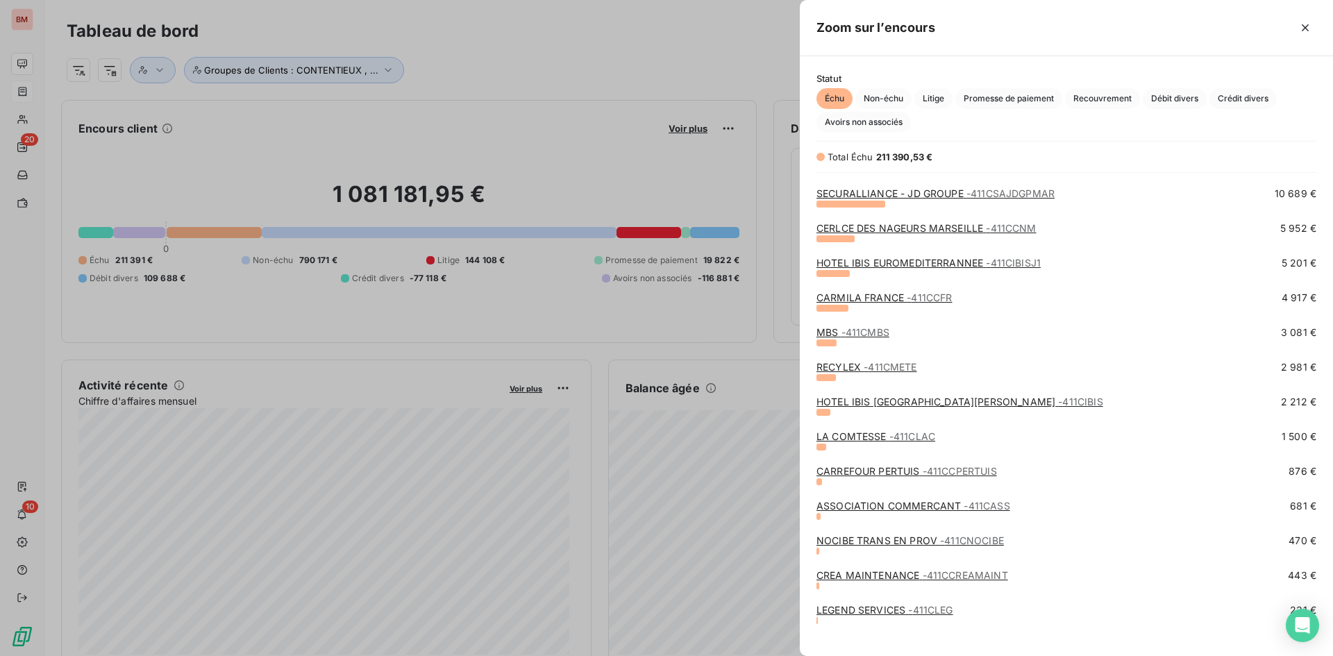
scroll to position [139, 0]
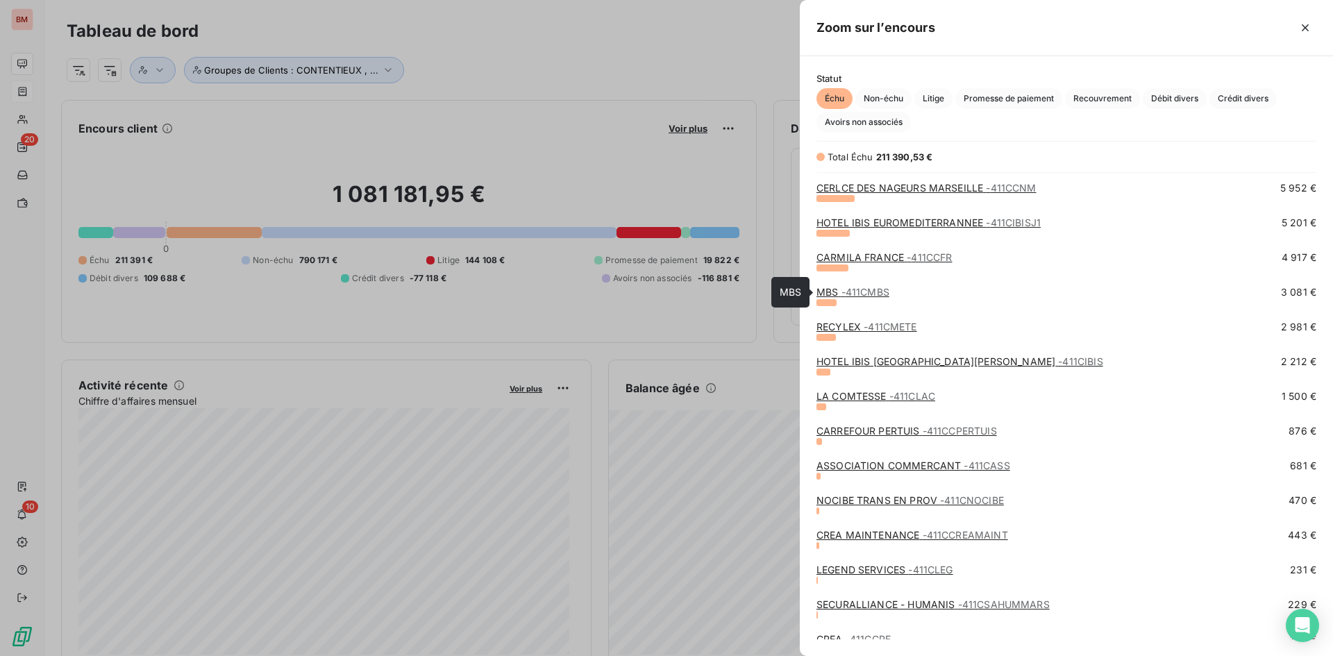
click at [865, 290] on span "- 411CMBS" at bounding box center [865, 292] width 48 height 12
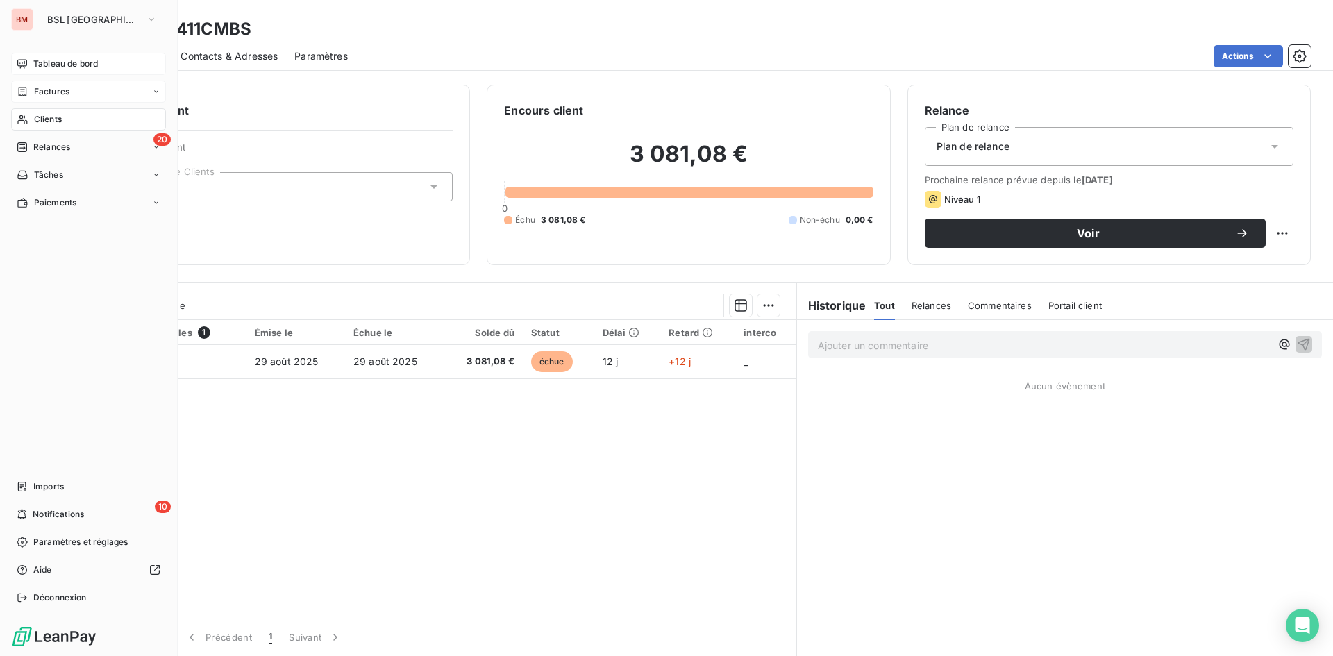
click at [35, 59] on span "Tableau de bord" at bounding box center [65, 64] width 65 height 12
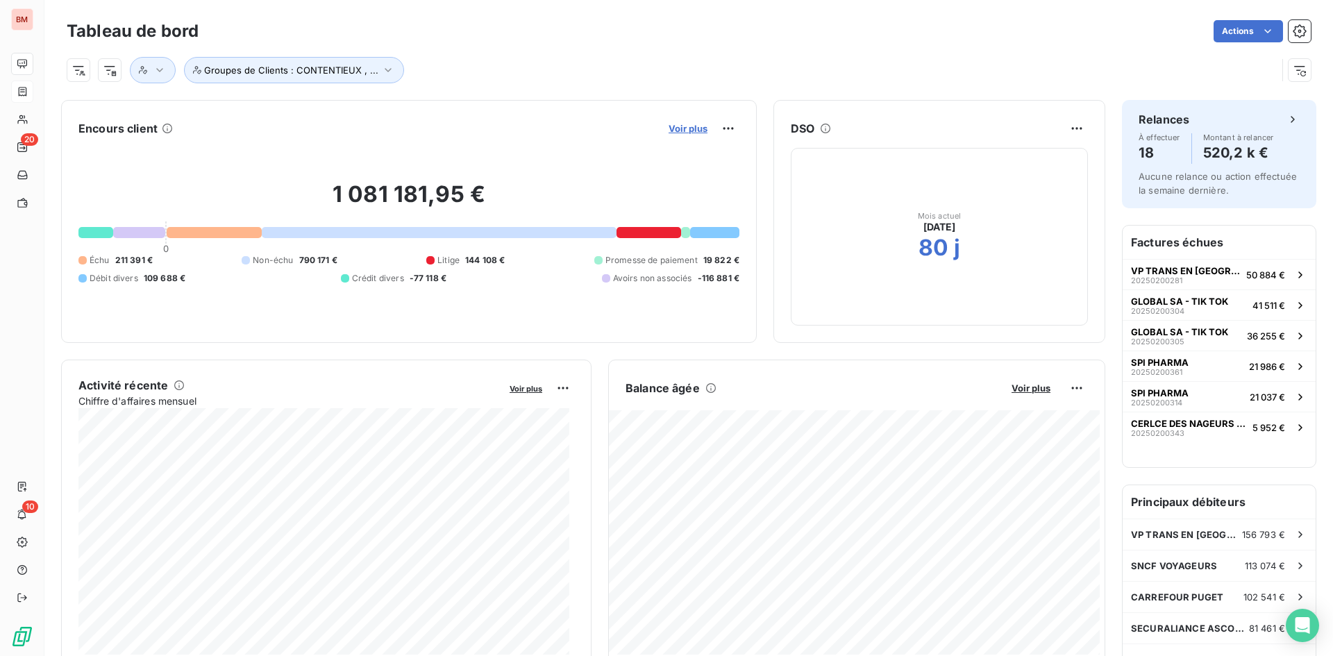
click at [684, 133] on span "Voir plus" at bounding box center [687, 128] width 39 height 11
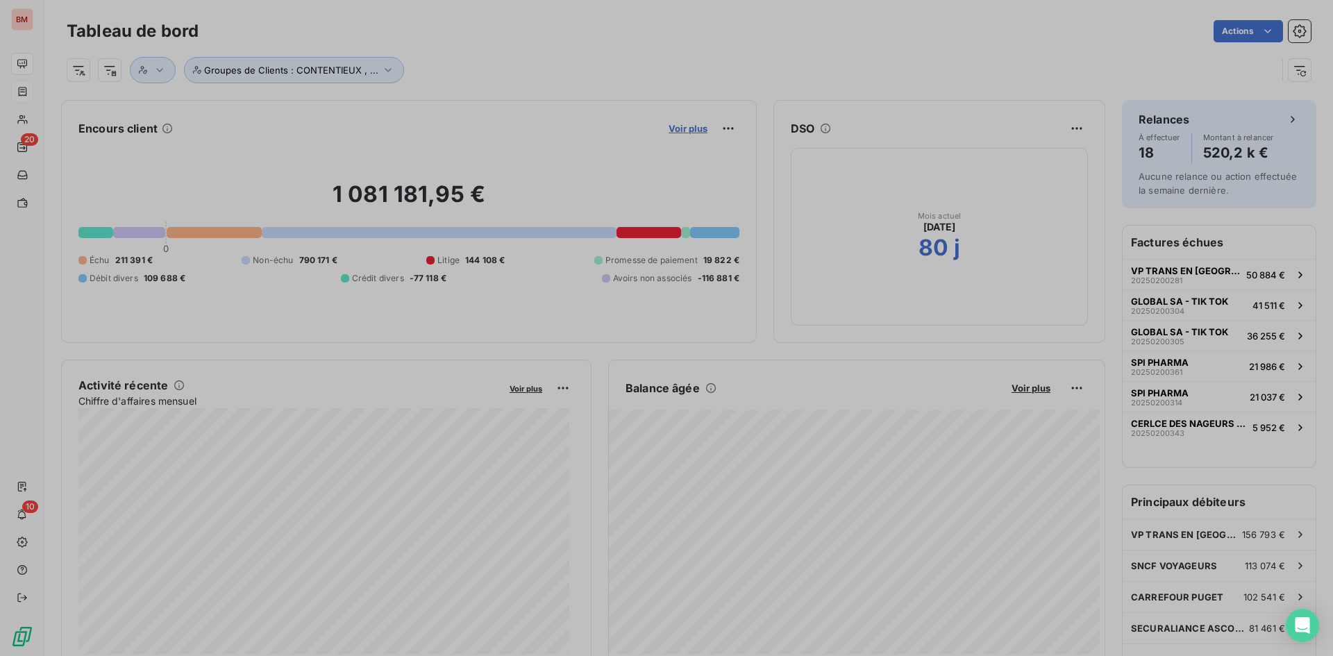
scroll to position [11, 11]
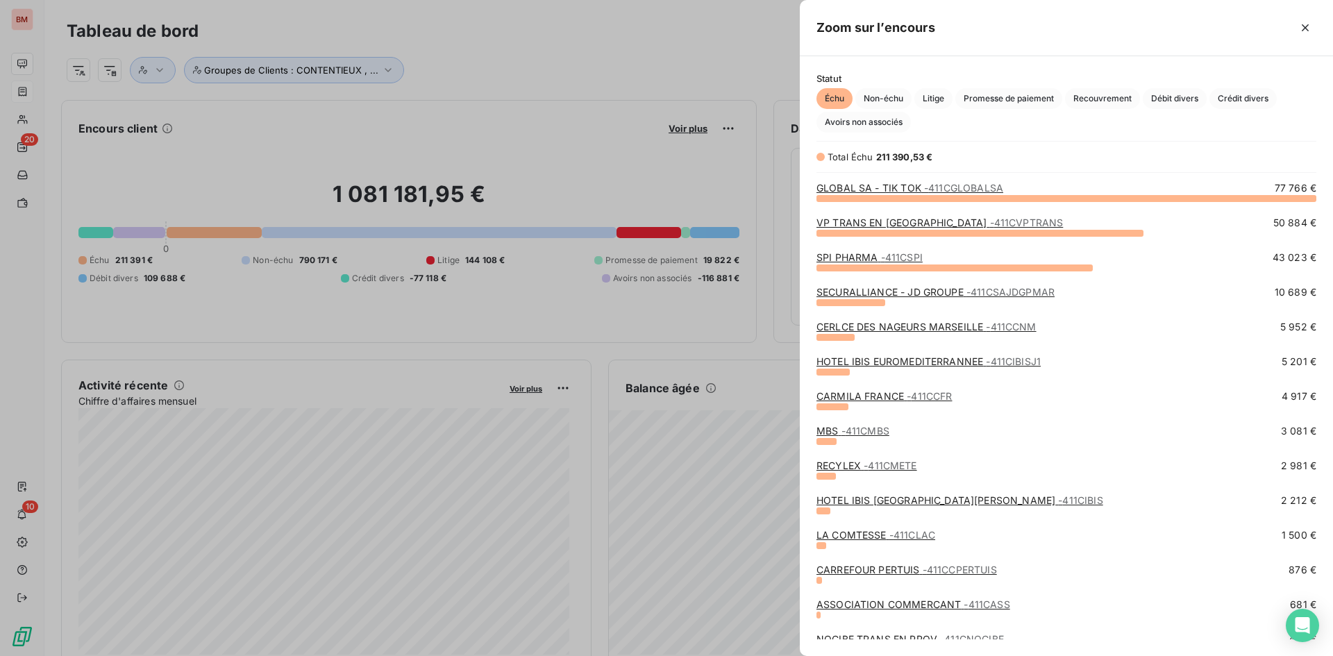
click at [550, 112] on div at bounding box center [666, 328] width 1333 height 656
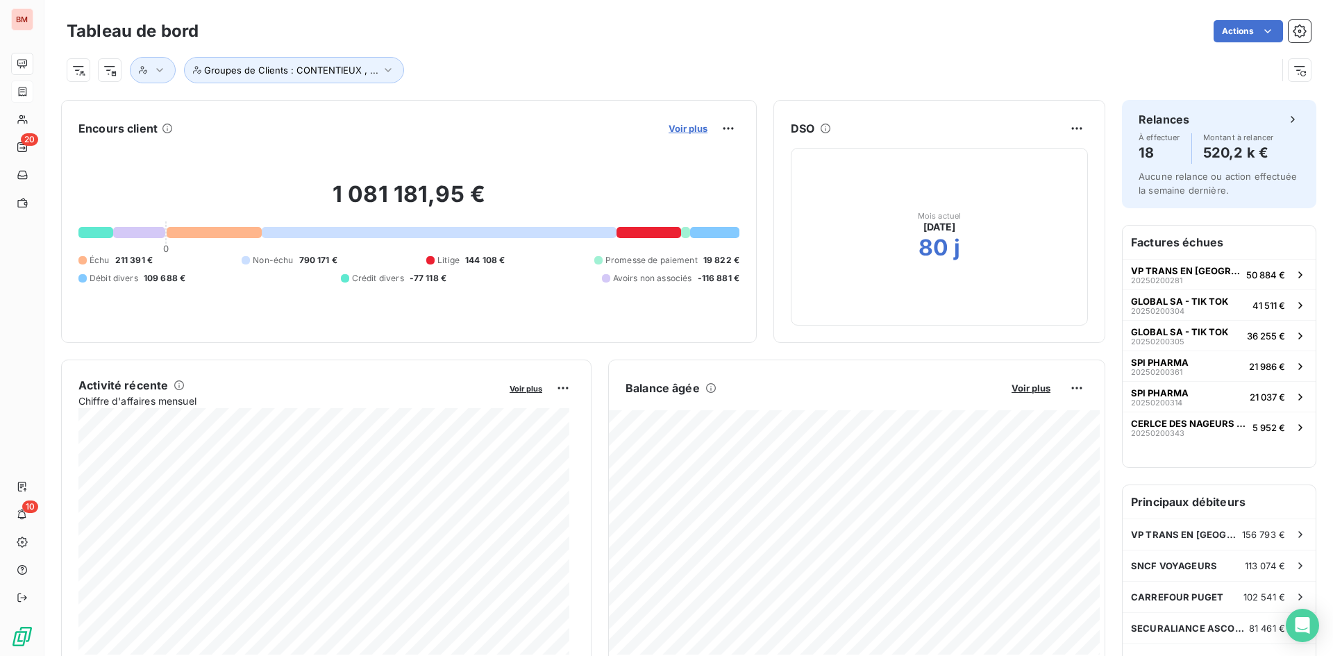
click at [675, 133] on span "Voir plus" at bounding box center [687, 128] width 39 height 11
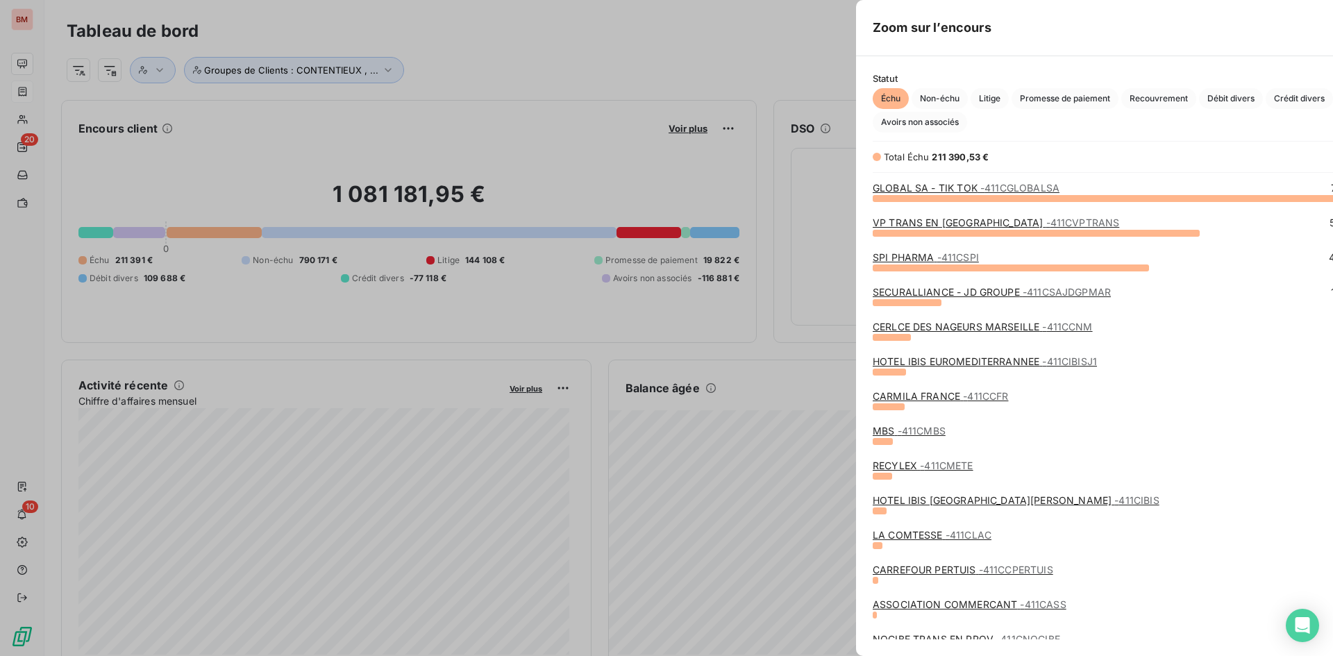
scroll to position [645, 523]
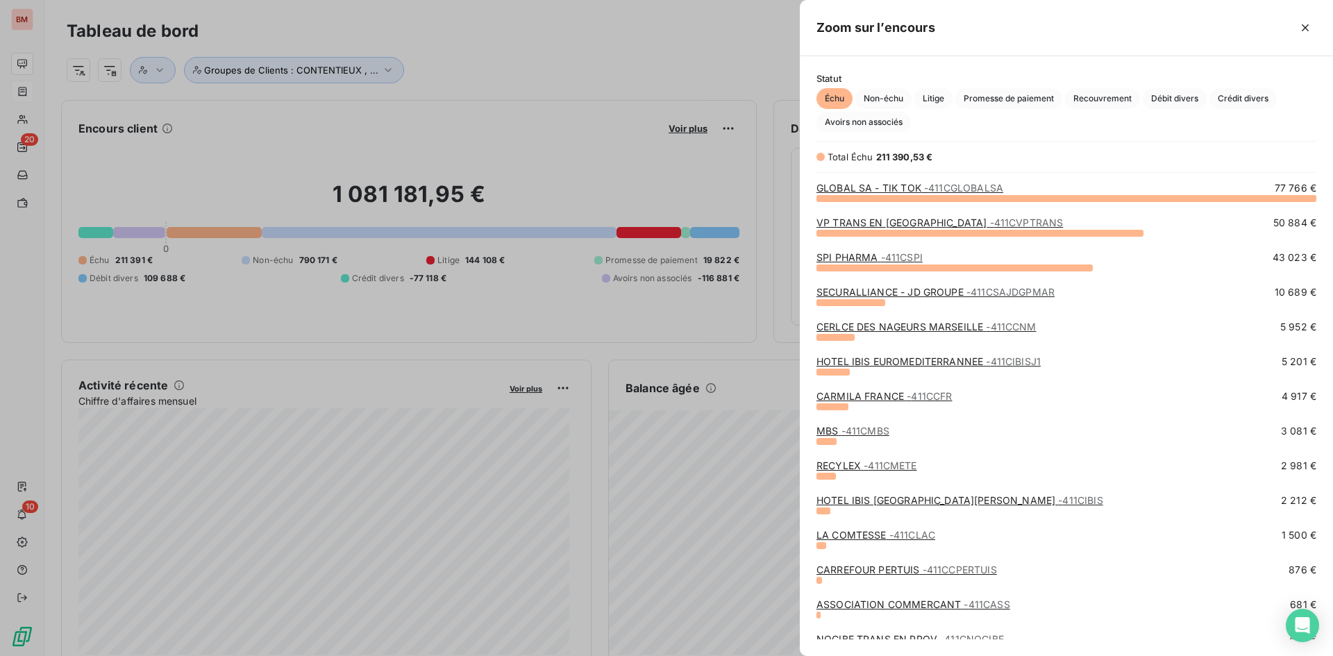
click at [684, 105] on div at bounding box center [666, 328] width 1333 height 656
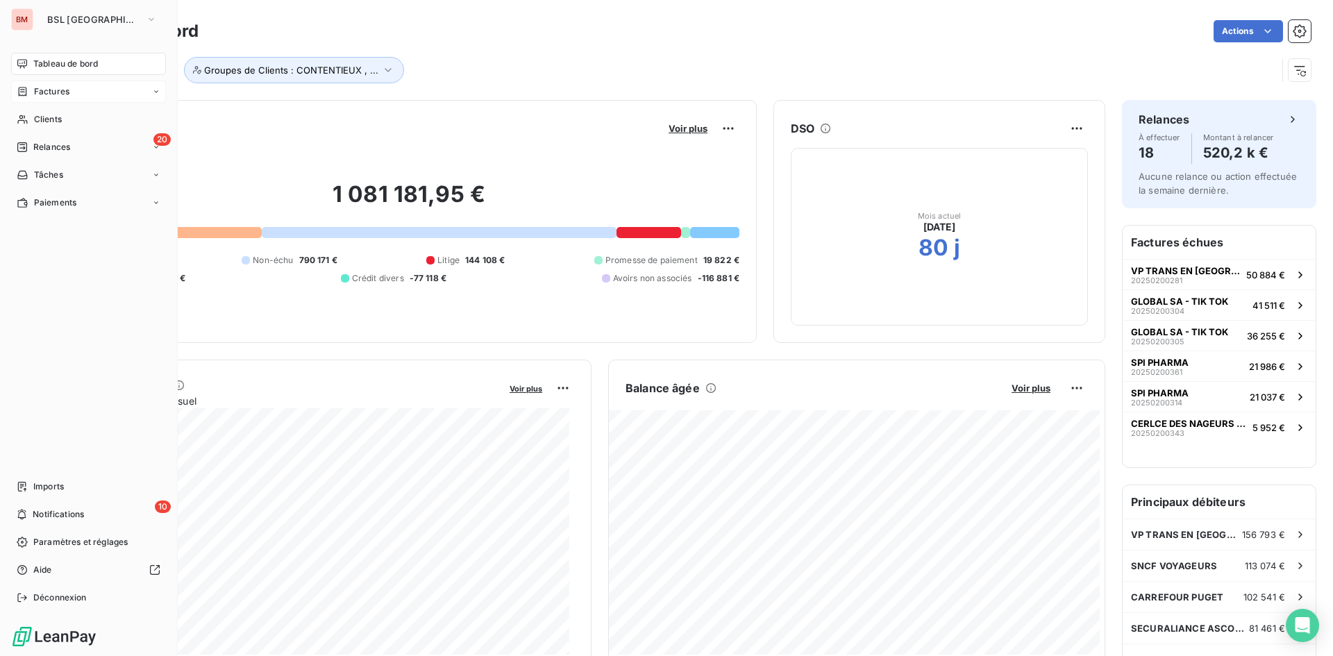
click at [64, 66] on span "Tableau de bord" at bounding box center [65, 64] width 65 height 12
click at [31, 67] on div "Tableau de bord" at bounding box center [88, 64] width 155 height 22
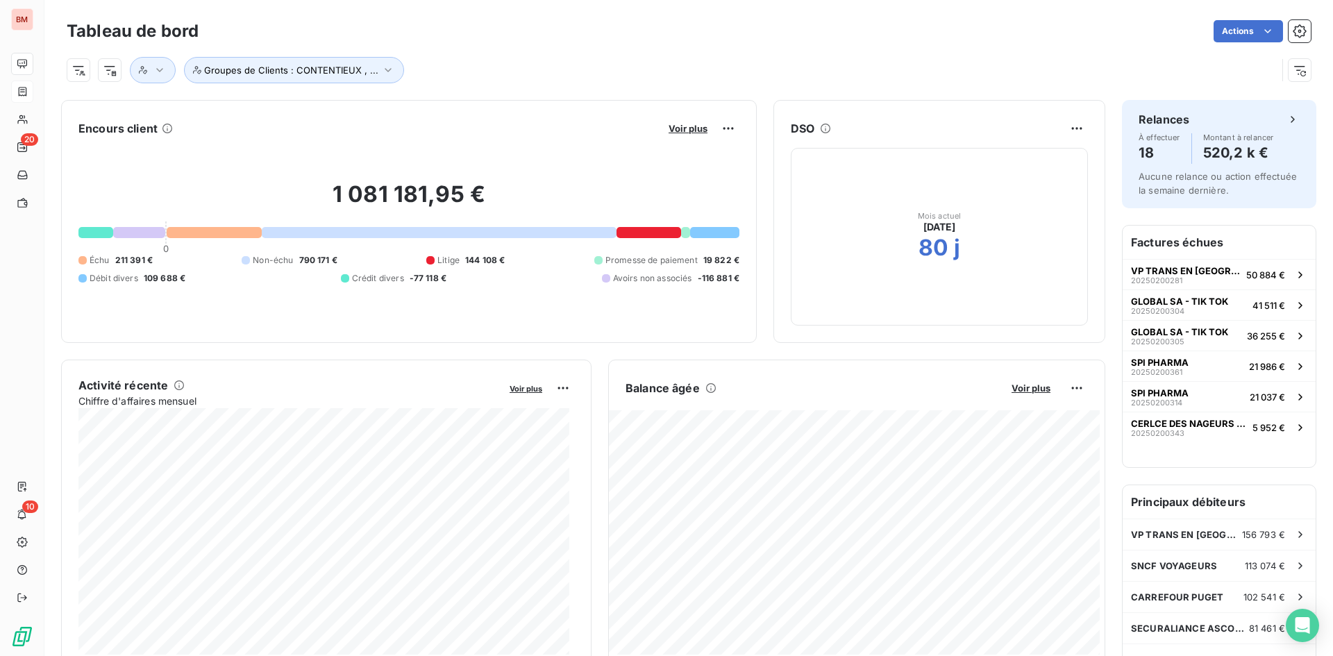
click at [673, 88] on div "Tableau de bord Actions Groupes de Clients : CONTENTIEUX , ..." at bounding box center [688, 46] width 1288 height 92
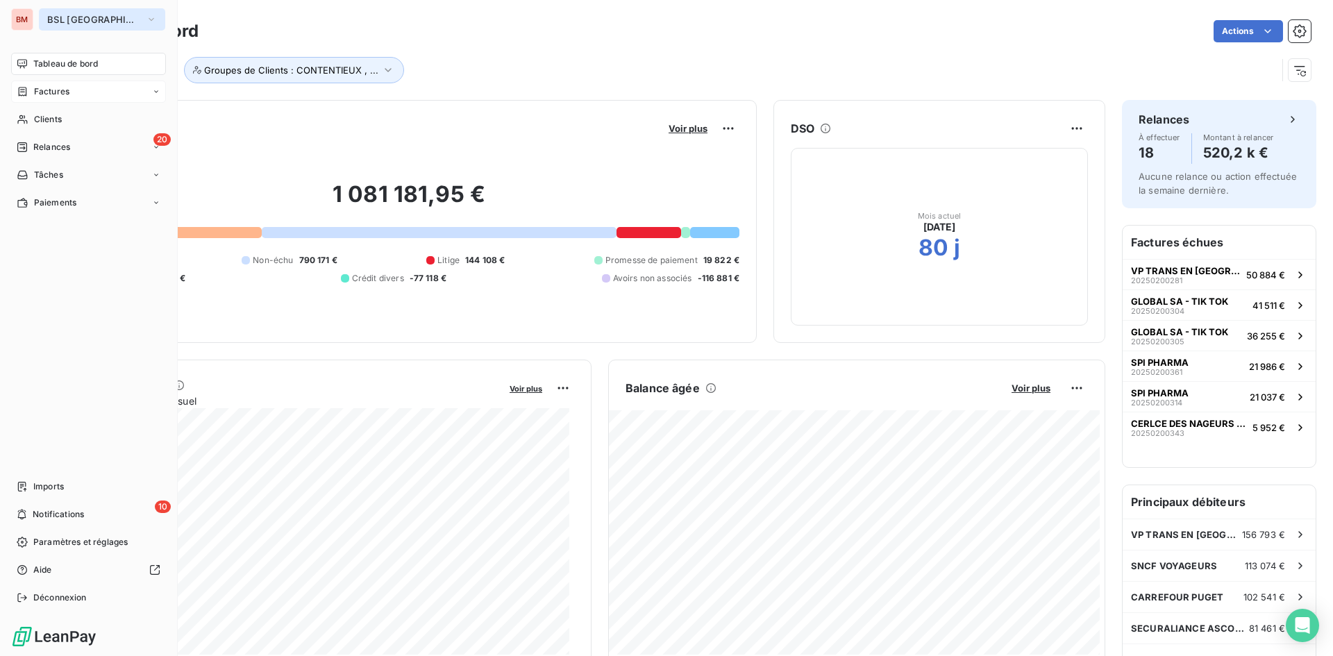
click at [146, 24] on icon "button" at bounding box center [151, 19] width 11 height 14
click at [146, 19] on icon "button" at bounding box center [151, 19] width 11 height 14
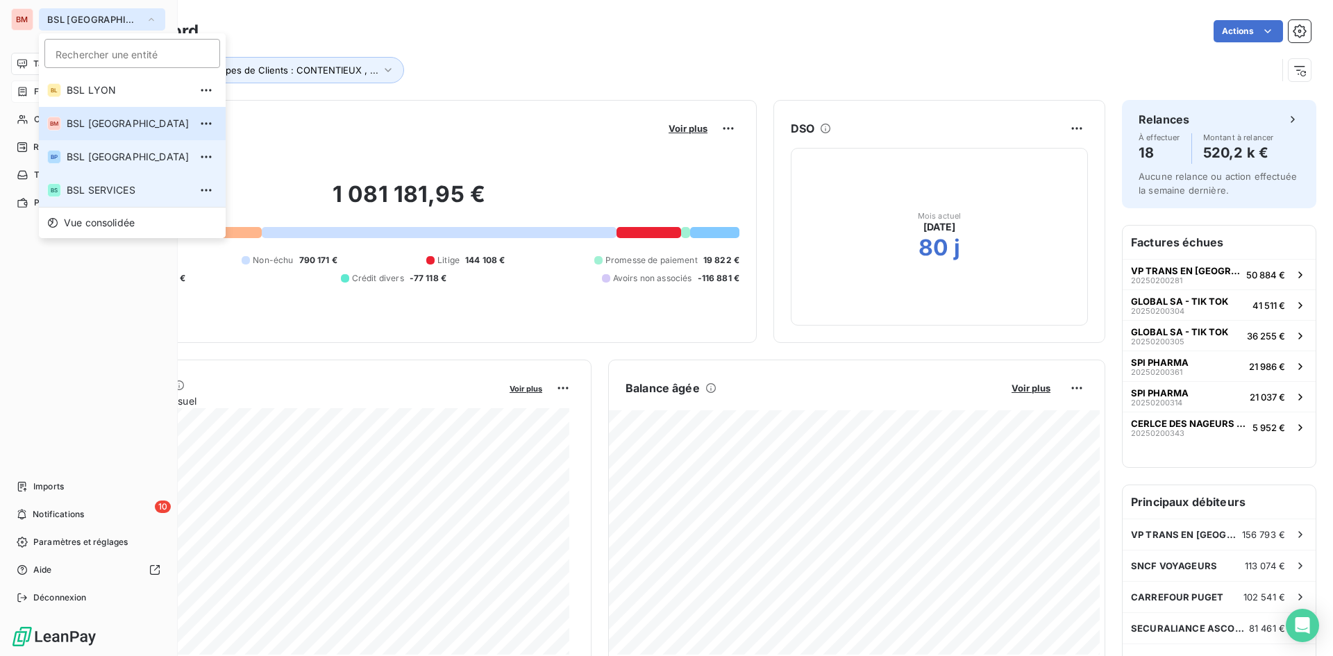
click at [87, 162] on span "BSL [GEOGRAPHIC_DATA]" at bounding box center [128, 157] width 123 height 14
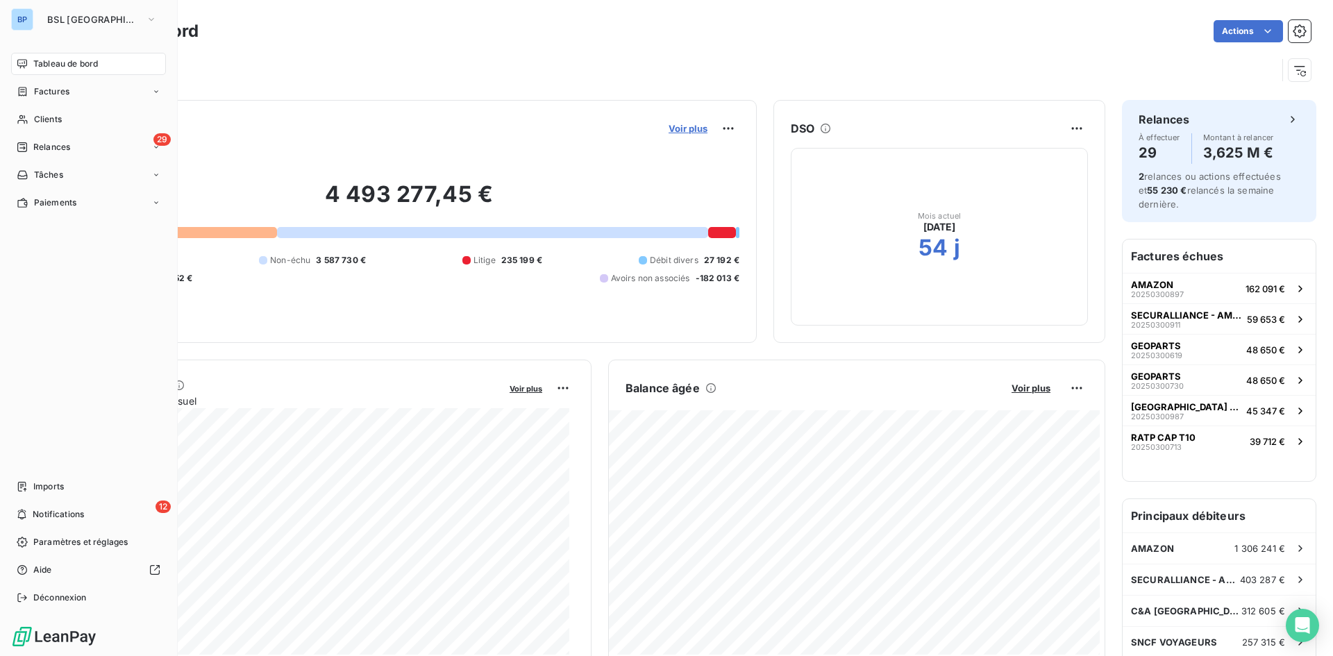
click at [690, 128] on span "Voir plus" at bounding box center [687, 128] width 39 height 11
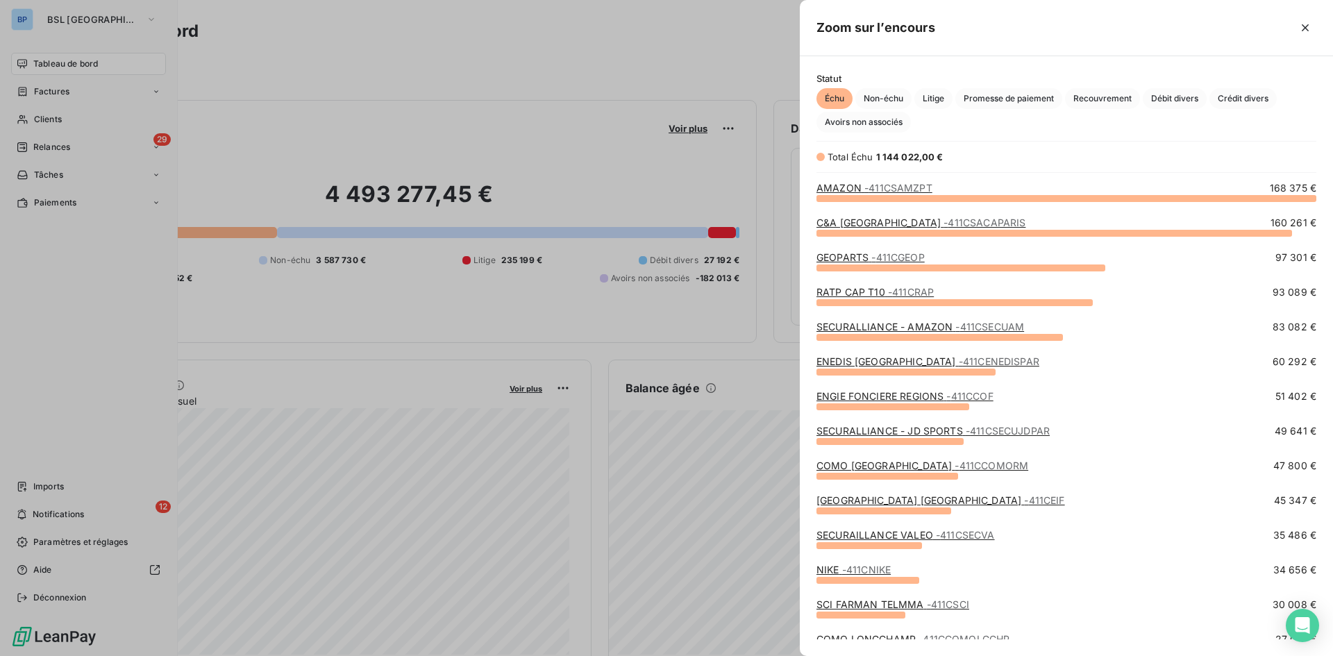
scroll to position [448, 523]
click at [845, 129] on span "Avoirs non associés" at bounding box center [863, 122] width 94 height 21
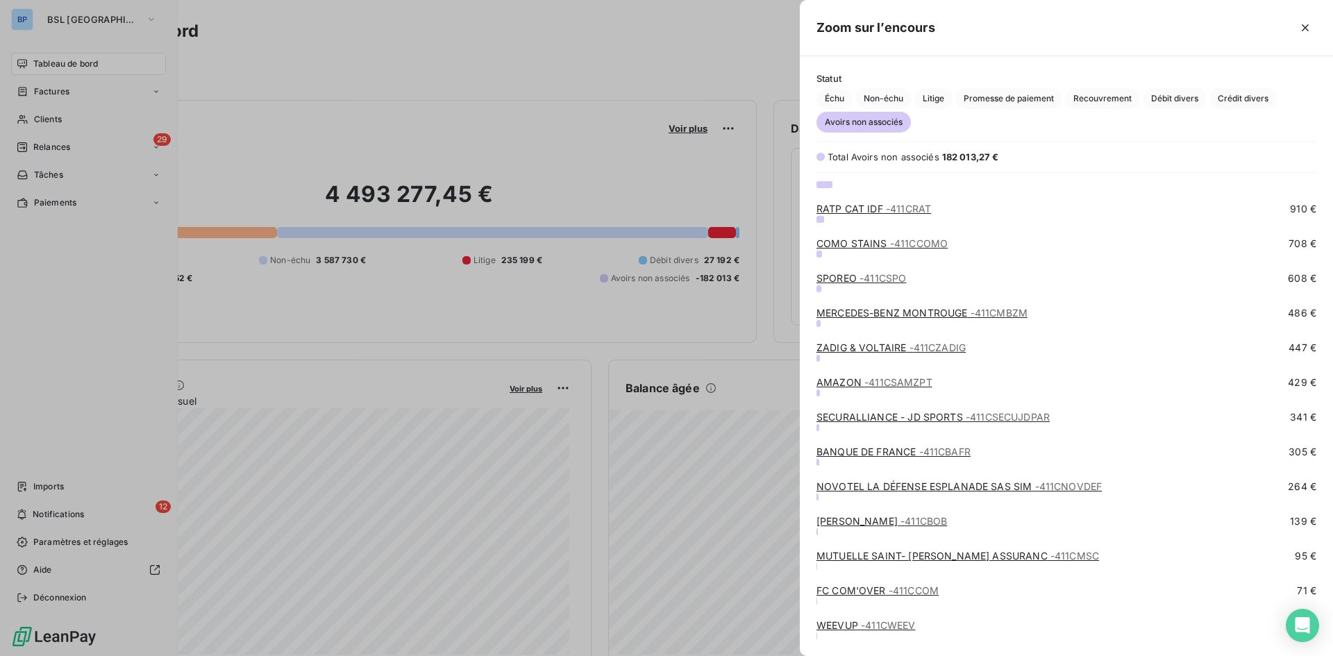
scroll to position [0, 0]
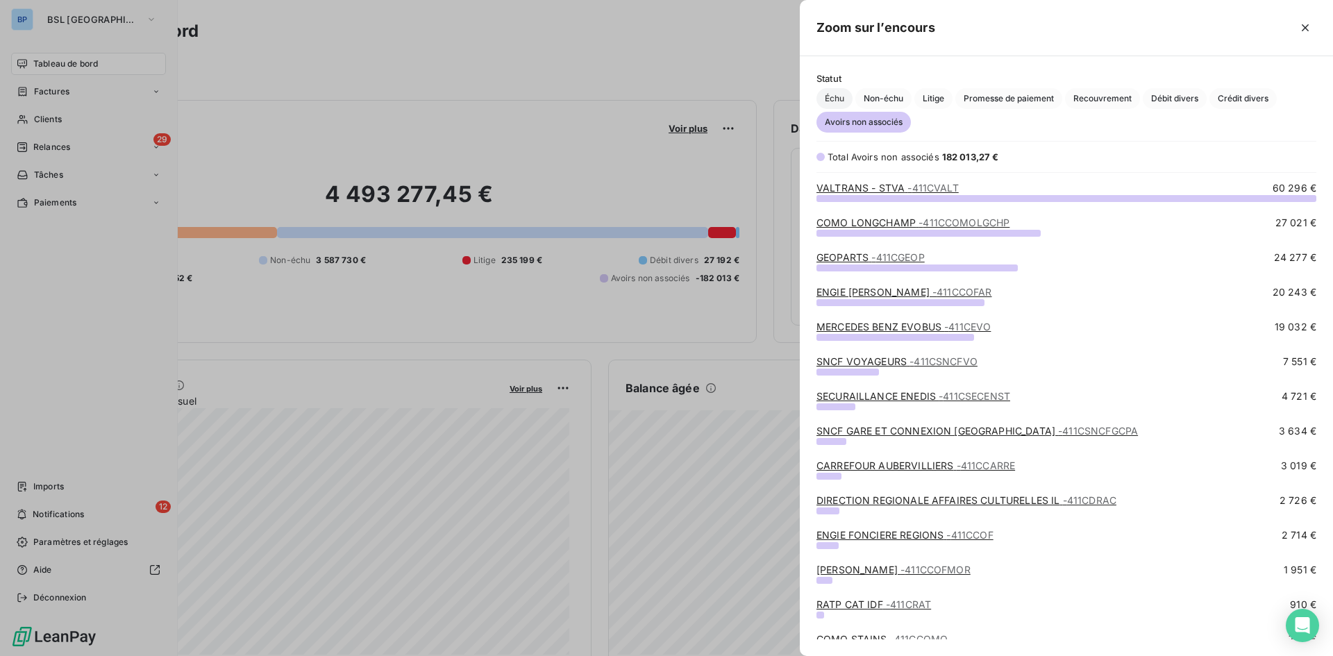
click at [843, 101] on span "Échu" at bounding box center [834, 98] width 36 height 21
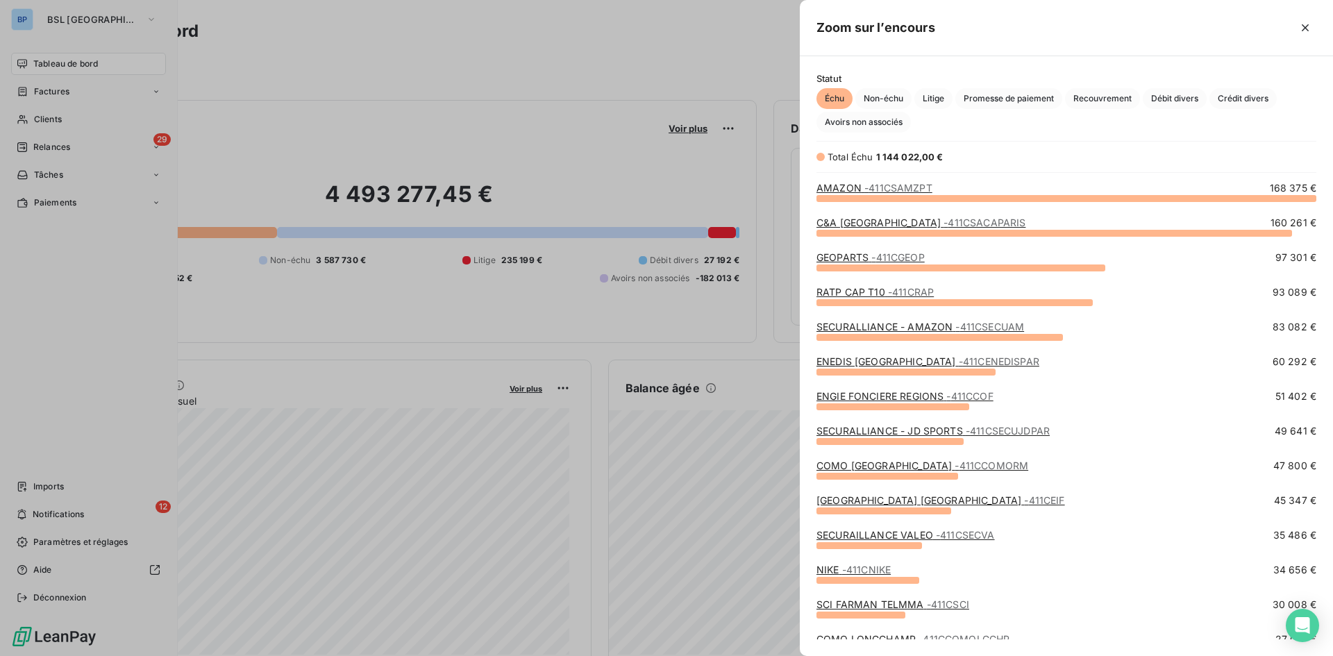
click at [371, 198] on div at bounding box center [666, 328] width 1333 height 656
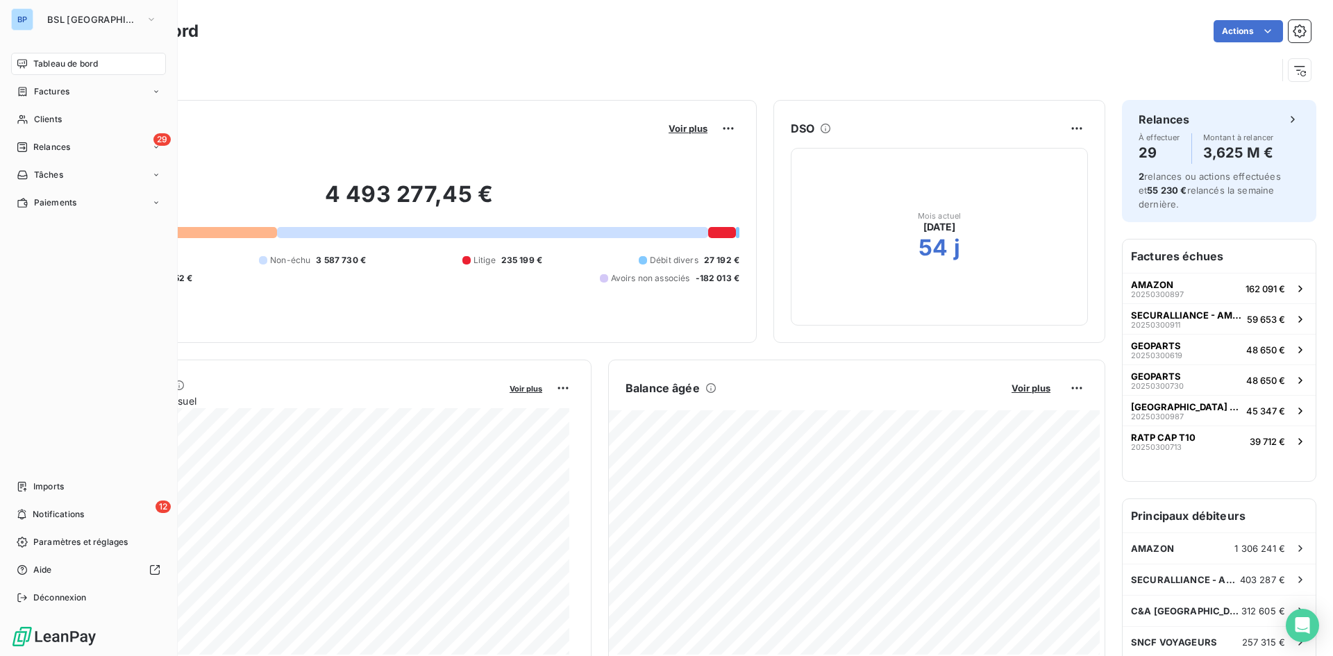
drag, startPoint x: 224, startPoint y: 89, endPoint x: 195, endPoint y: 58, distance: 42.2
click at [224, 88] on div "Tableau de bord Actions" at bounding box center [688, 46] width 1288 height 92
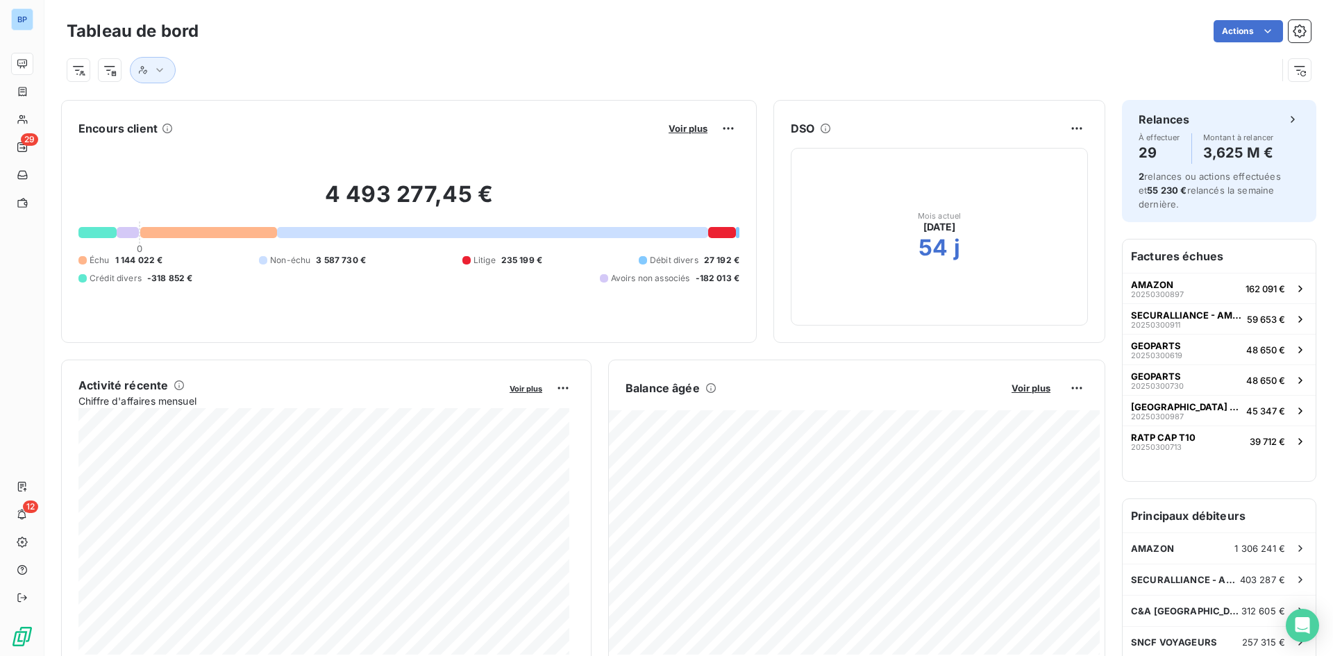
click at [564, 124] on div "Encours client Voir plus" at bounding box center [408, 128] width 661 height 22
click at [72, 69] on html "BP 29 12 Tableau de bord Actions Encours client Voir plus 4 493 277,45 € 0 Échu…" at bounding box center [666, 328] width 1333 height 656
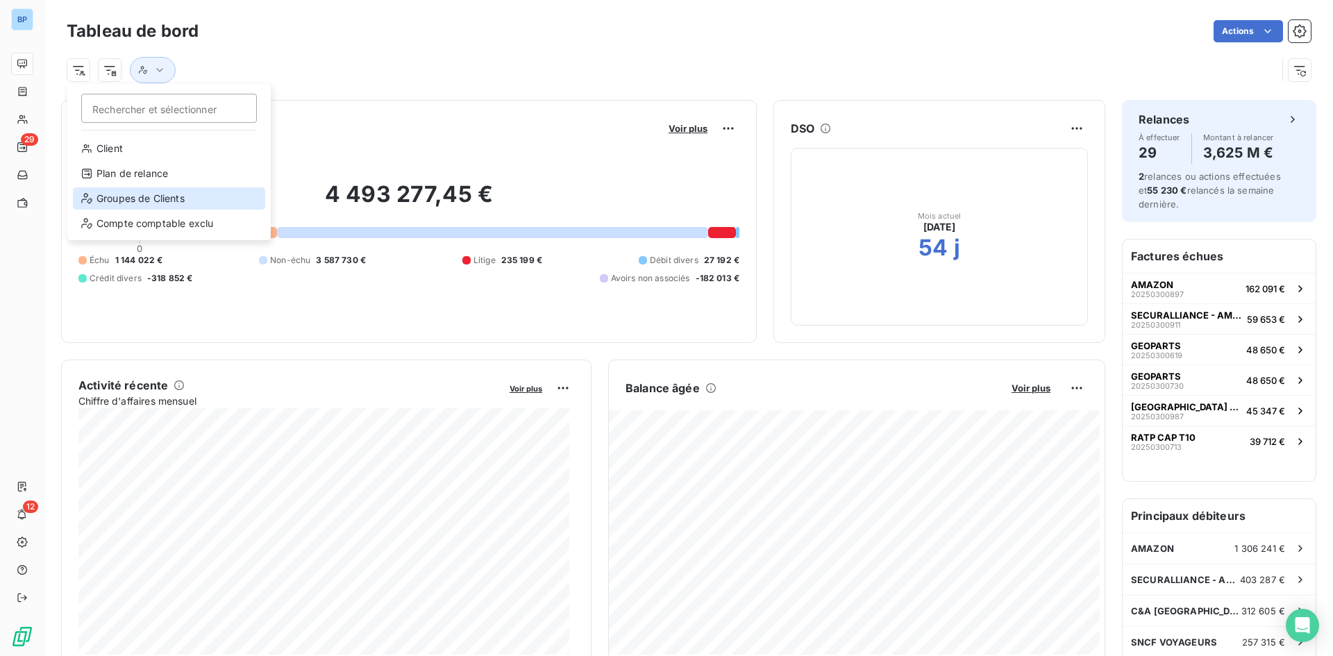
click at [128, 198] on div "Groupes de Clients" at bounding box center [169, 198] width 192 height 22
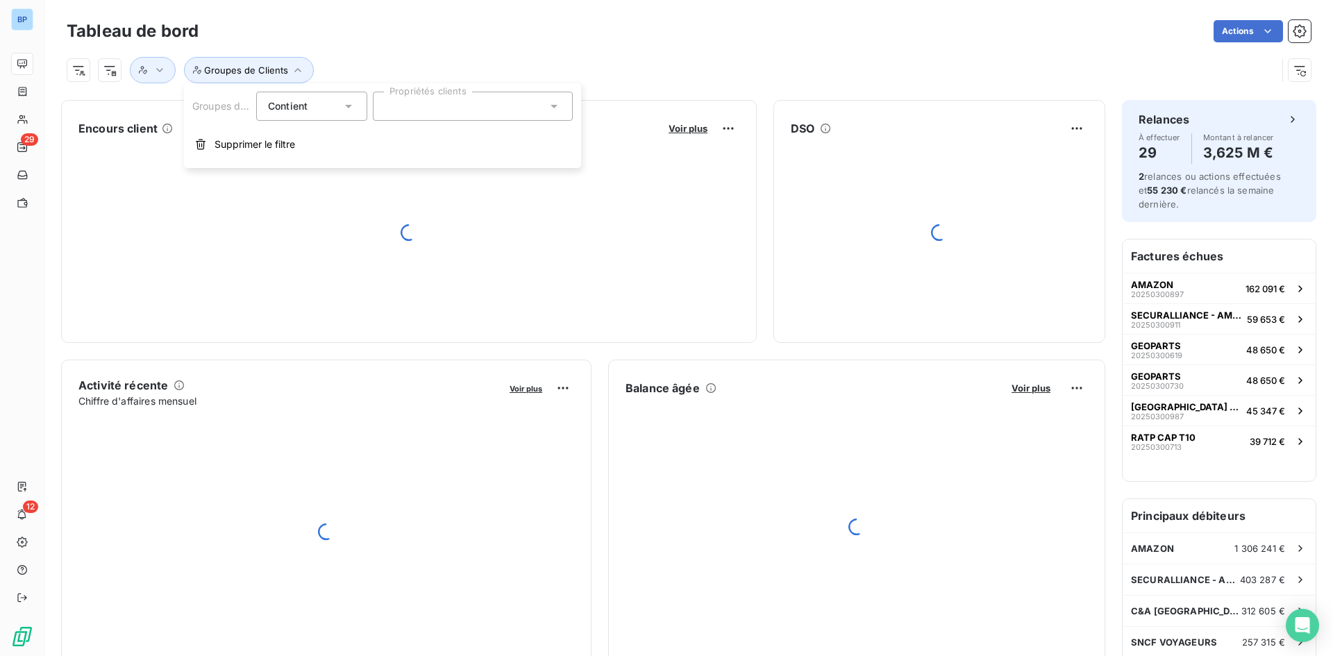
click at [299, 108] on span "Contient" at bounding box center [288, 106] width 40 height 12
click at [319, 160] on span "Ne contient pas" at bounding box center [321, 164] width 75 height 12
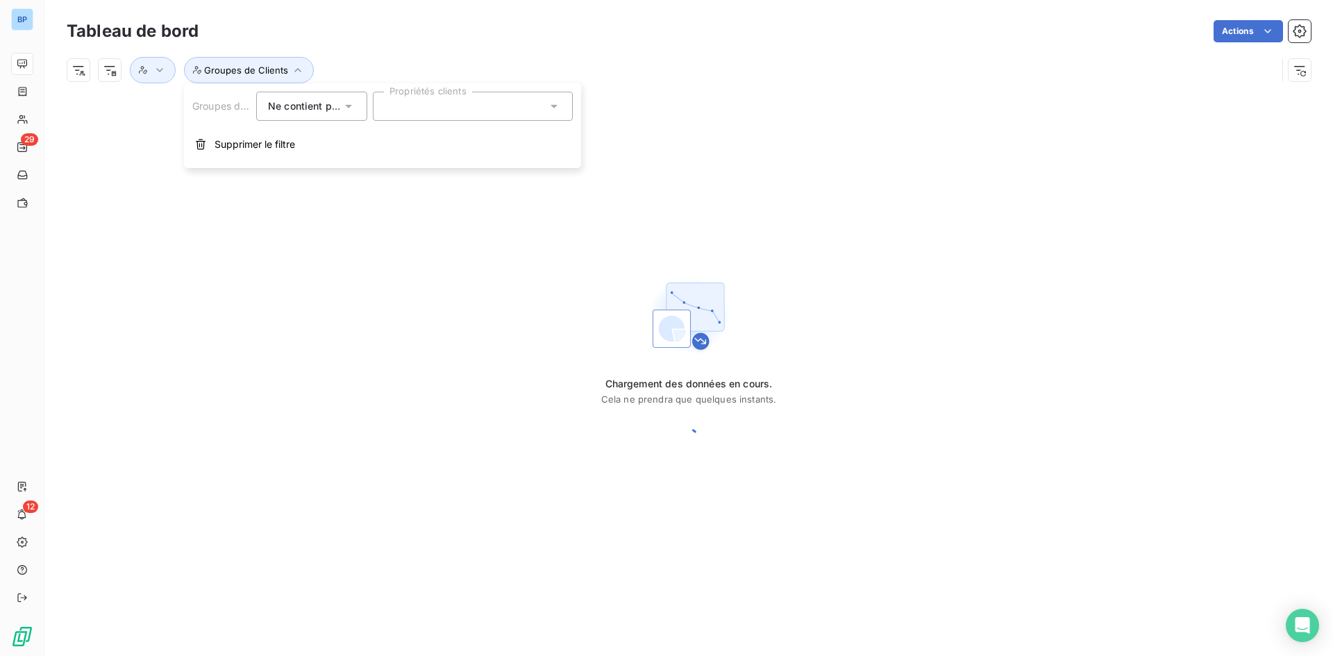
click at [405, 103] on div at bounding box center [473, 106] width 200 height 29
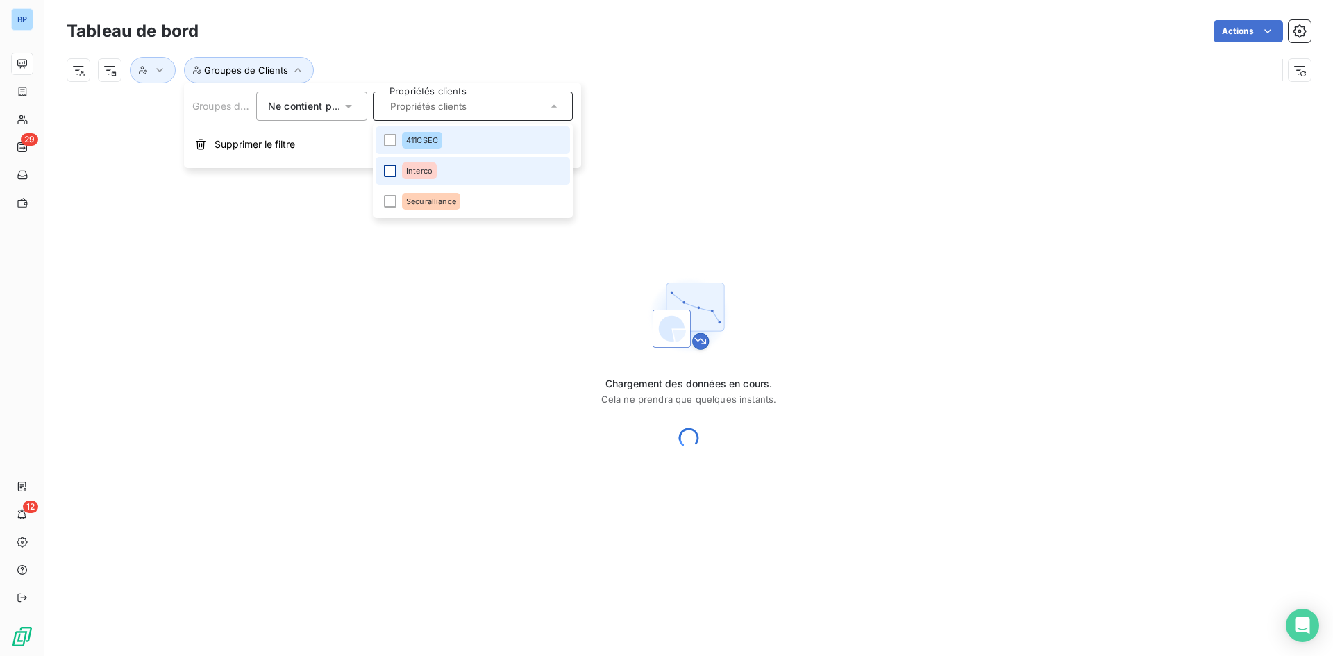
click at [398, 141] on li "411CSEC" at bounding box center [472, 140] width 194 height 28
click at [393, 178] on li "Interco" at bounding box center [472, 171] width 194 height 28
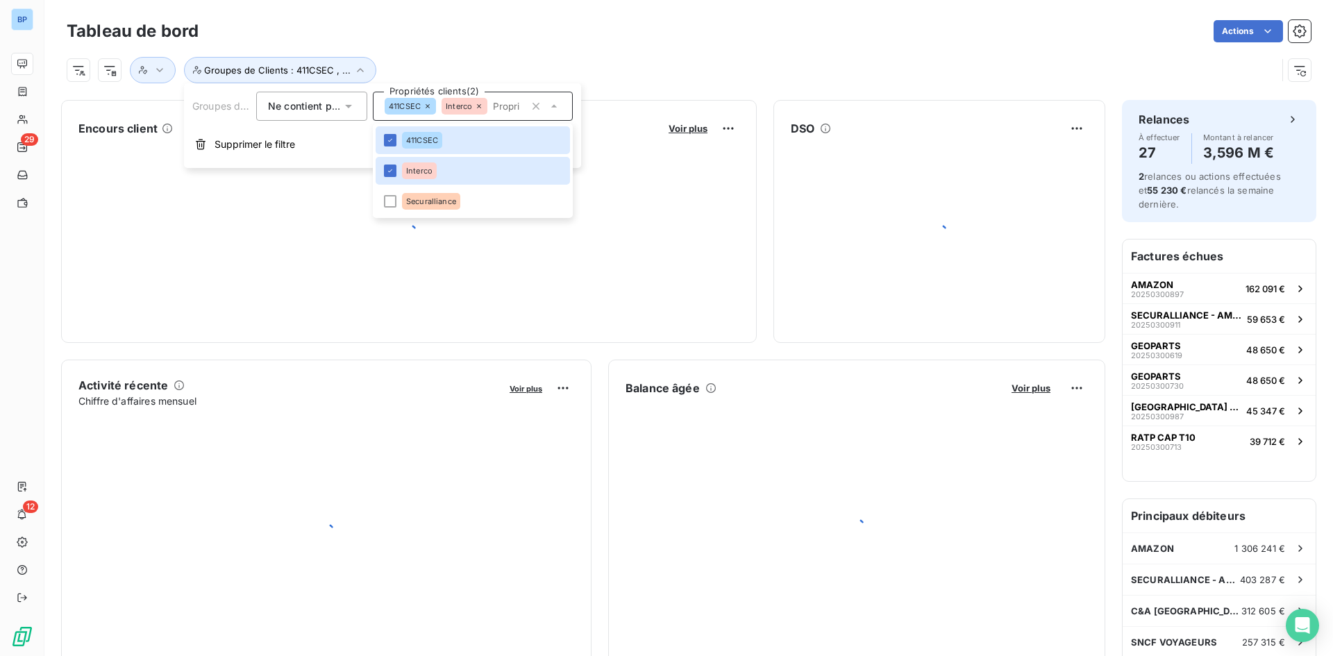
click at [436, 47] on div "Groupes de Clients : 411CSEC , ..." at bounding box center [689, 64] width 1244 height 37
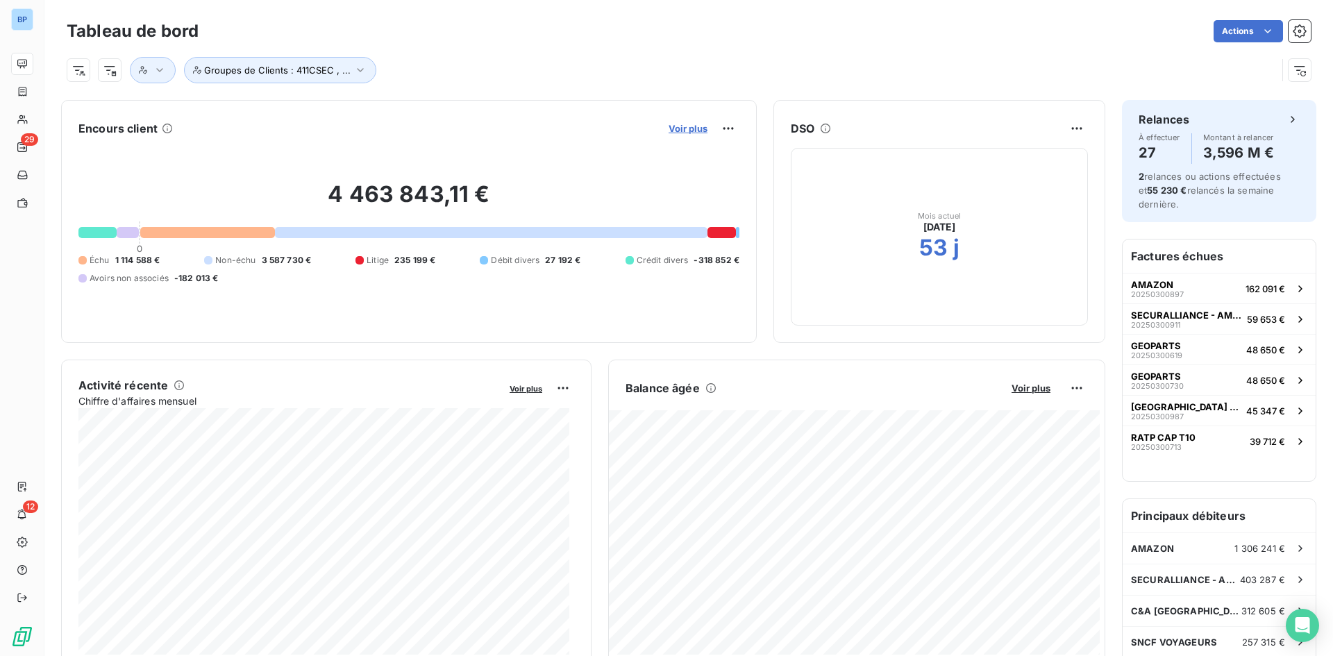
click at [687, 130] on span "Voir plus" at bounding box center [687, 128] width 39 height 11
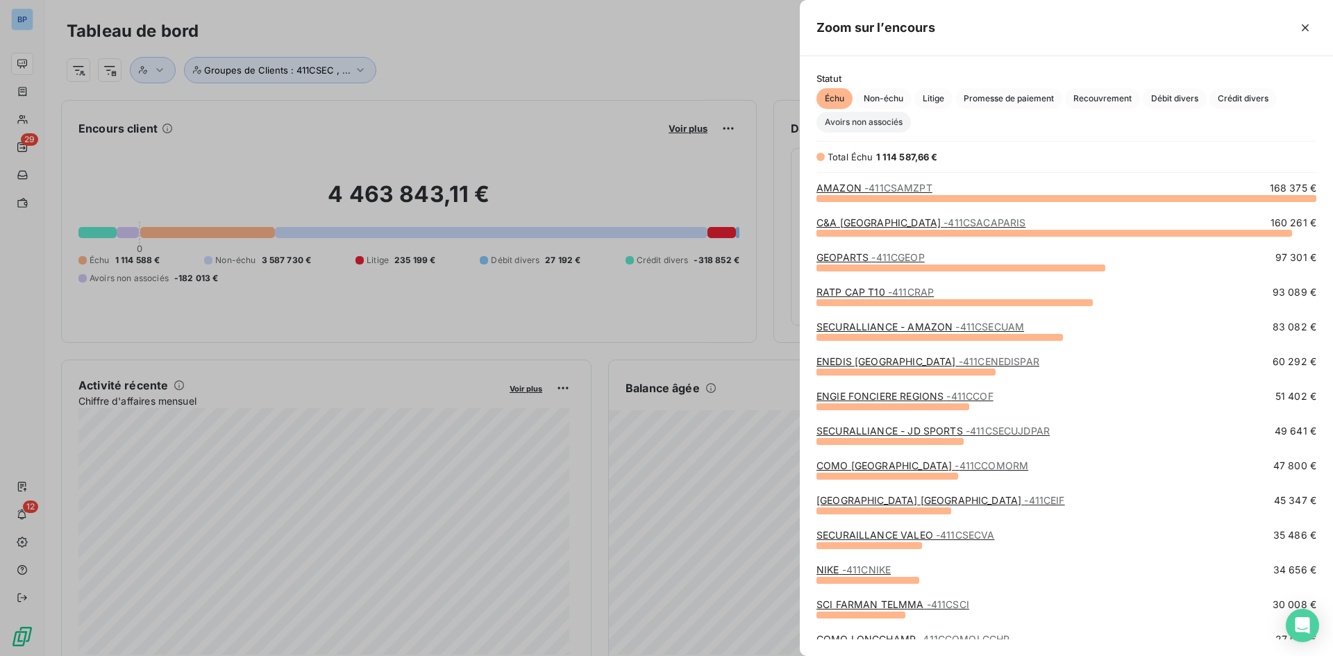
click at [862, 120] on span "Avoirs non associés" at bounding box center [863, 122] width 94 height 21
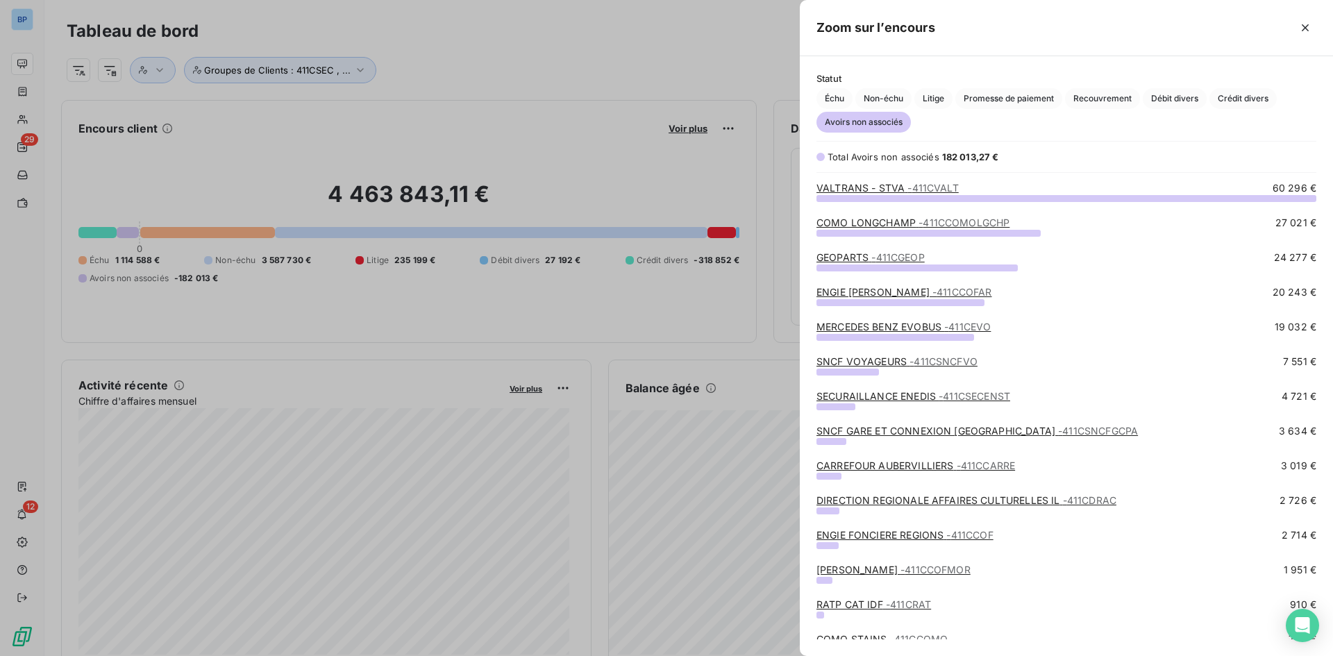
scroll to position [448, 523]
click at [847, 95] on span "Échu" at bounding box center [834, 98] width 36 height 21
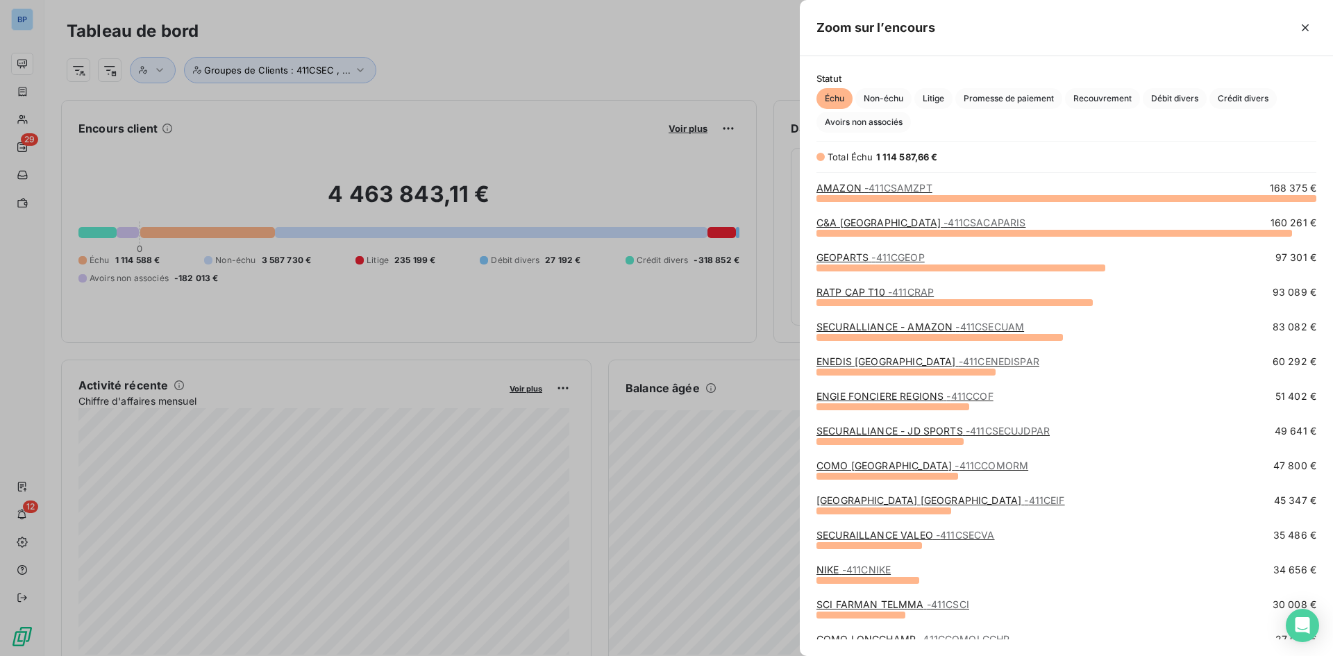
click at [897, 188] on span "- 411CSAMZPT" at bounding box center [898, 188] width 68 height 12
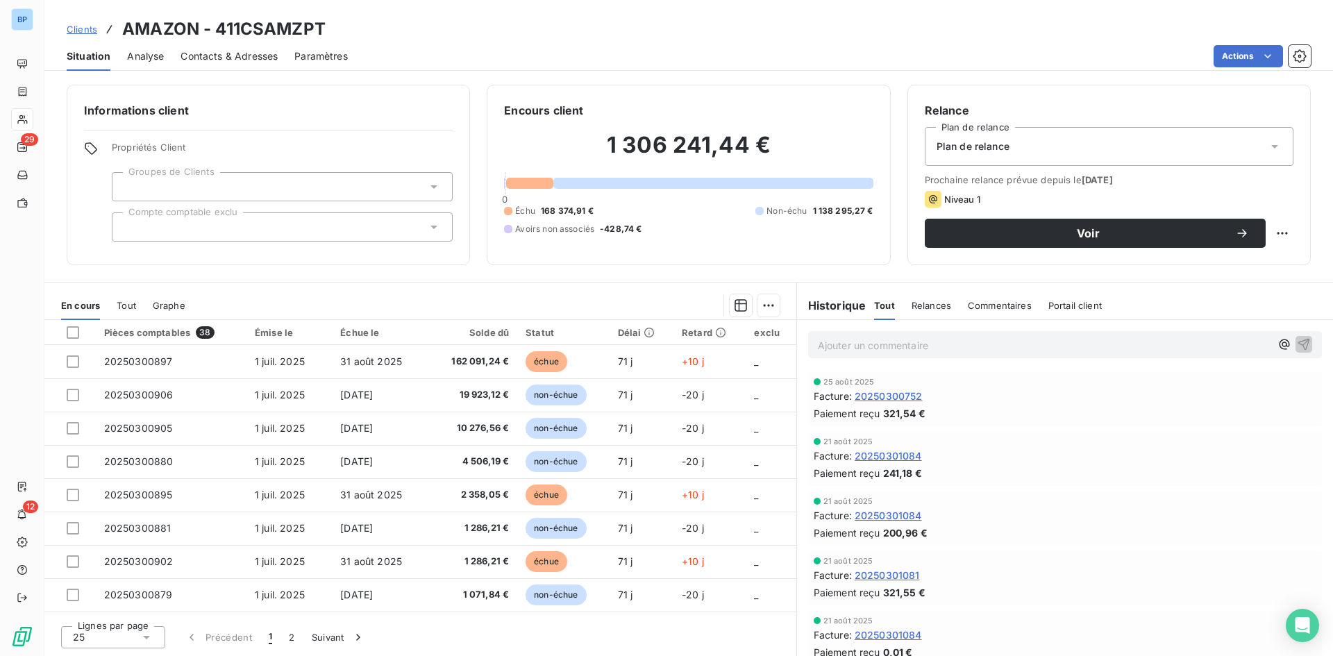
click at [537, 330] on div "Statut" at bounding box center [562, 332] width 75 height 11
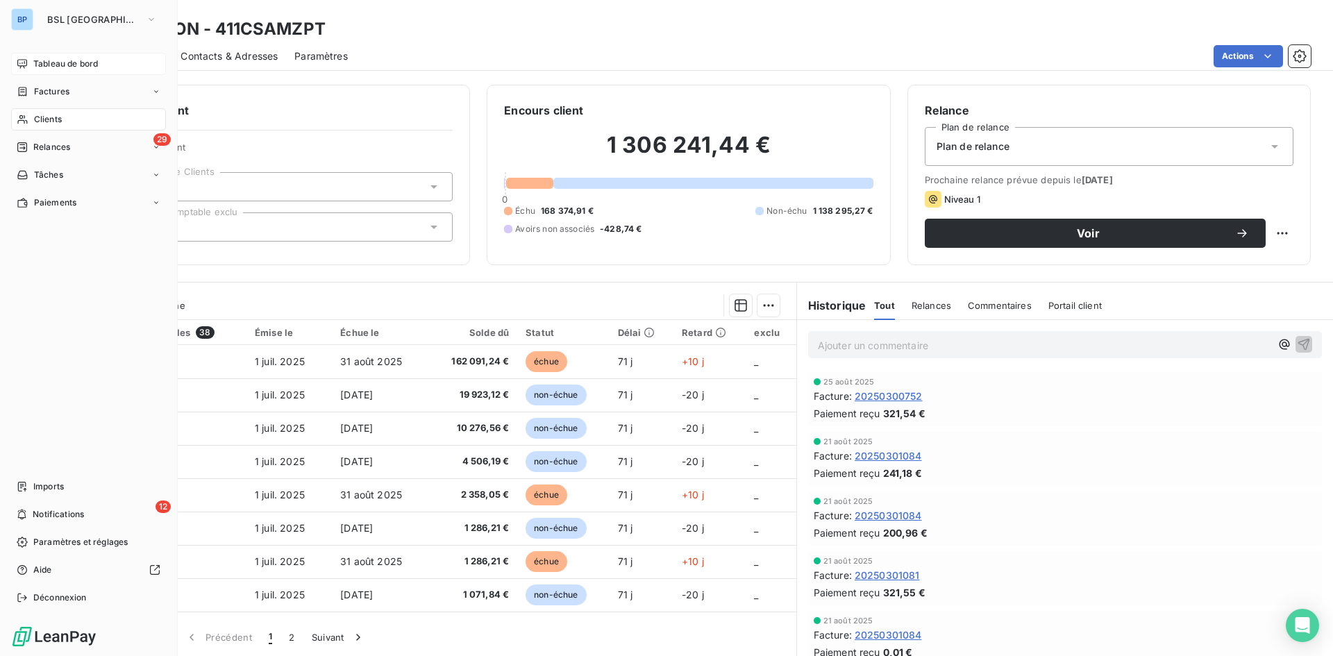
click at [44, 67] on span "Tableau de bord" at bounding box center [65, 64] width 65 height 12
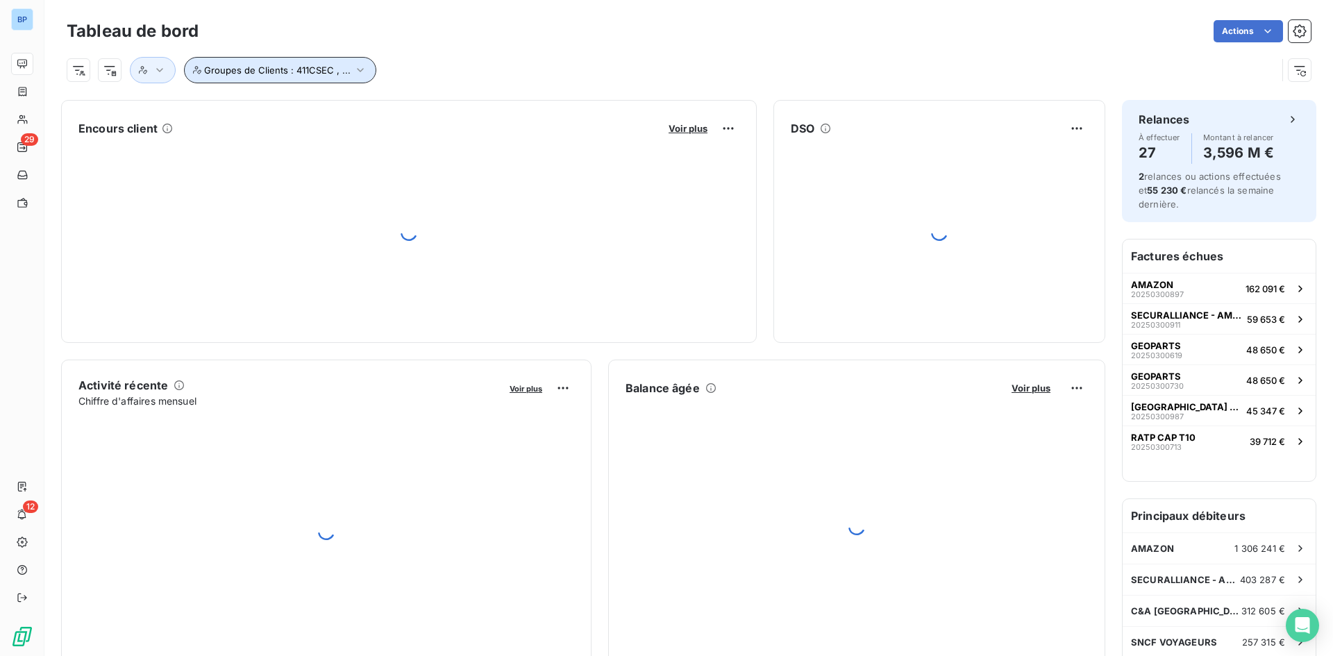
click at [273, 71] on span "Groupes de Clients : 411CSEC , ..." at bounding box center [277, 70] width 146 height 11
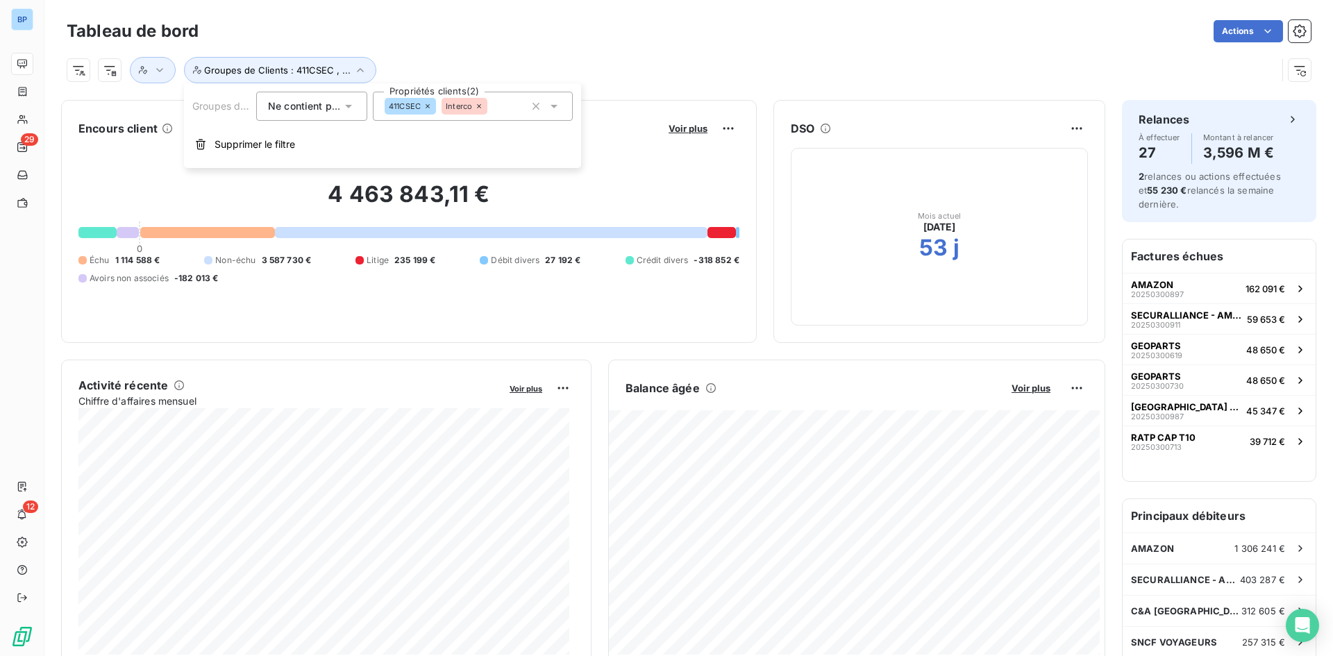
click at [559, 100] on icon at bounding box center [554, 106] width 14 height 14
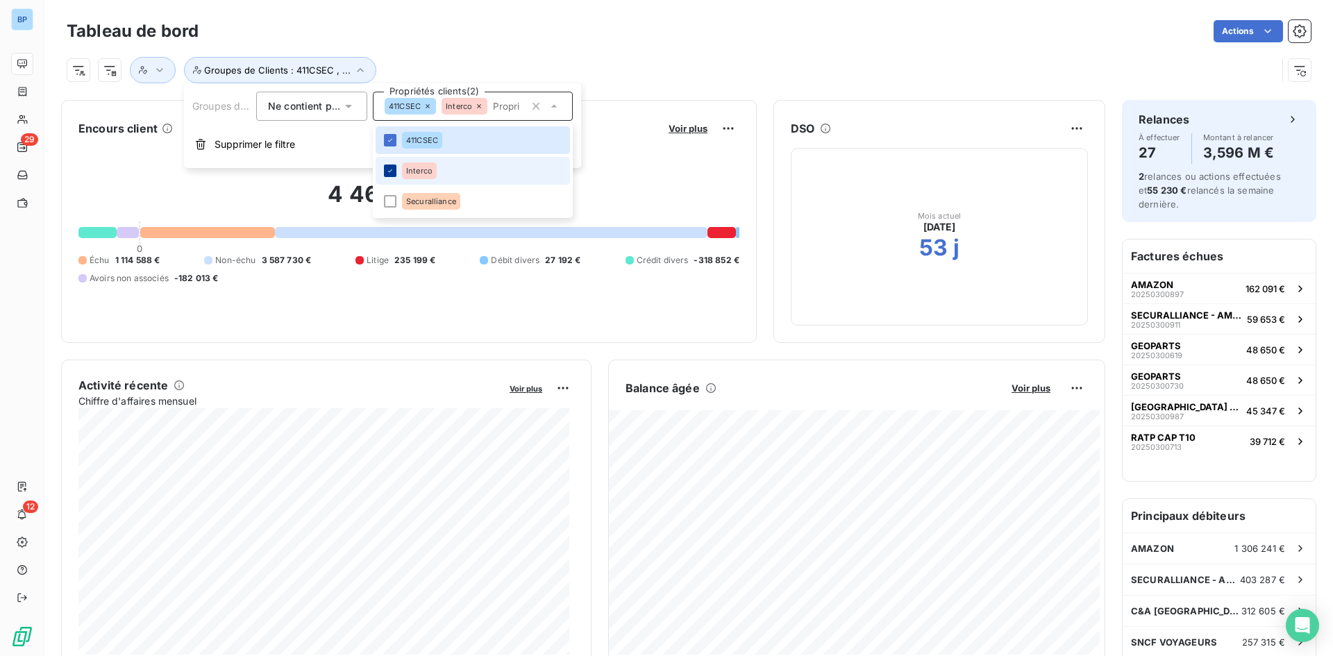
click at [393, 174] on icon at bounding box center [390, 171] width 8 height 8
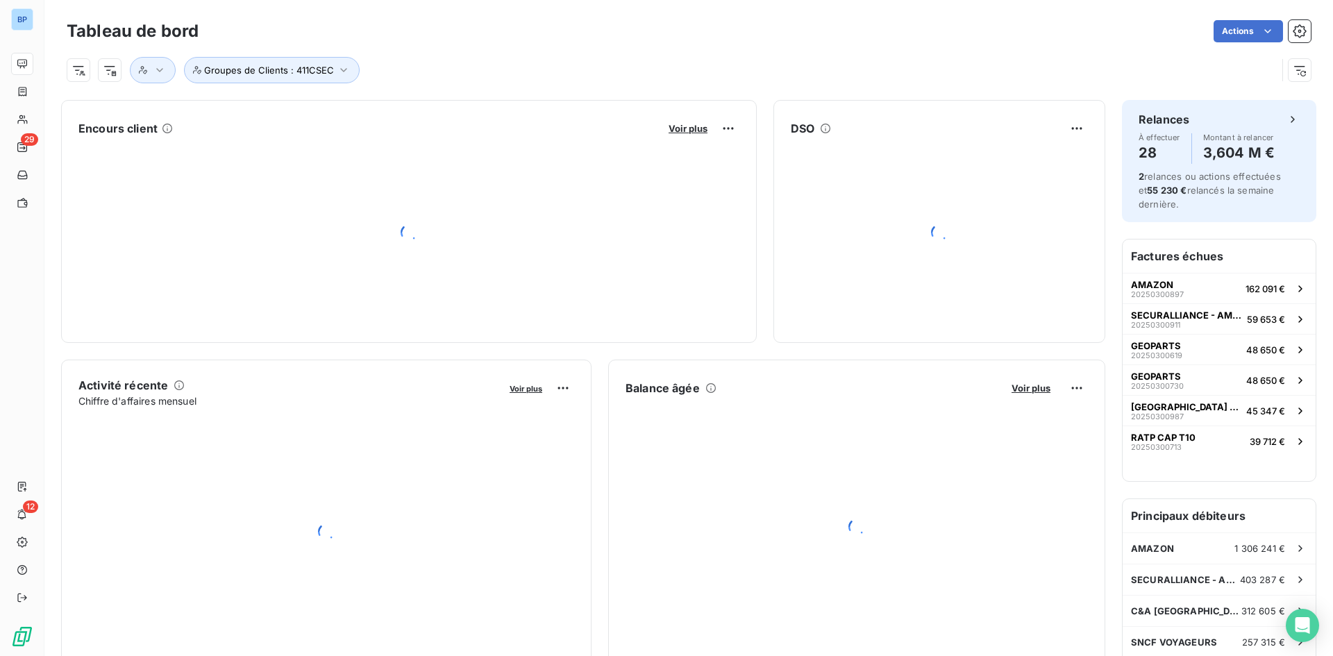
click at [608, 45] on div "Tableau de bord Actions" at bounding box center [689, 31] width 1244 height 29
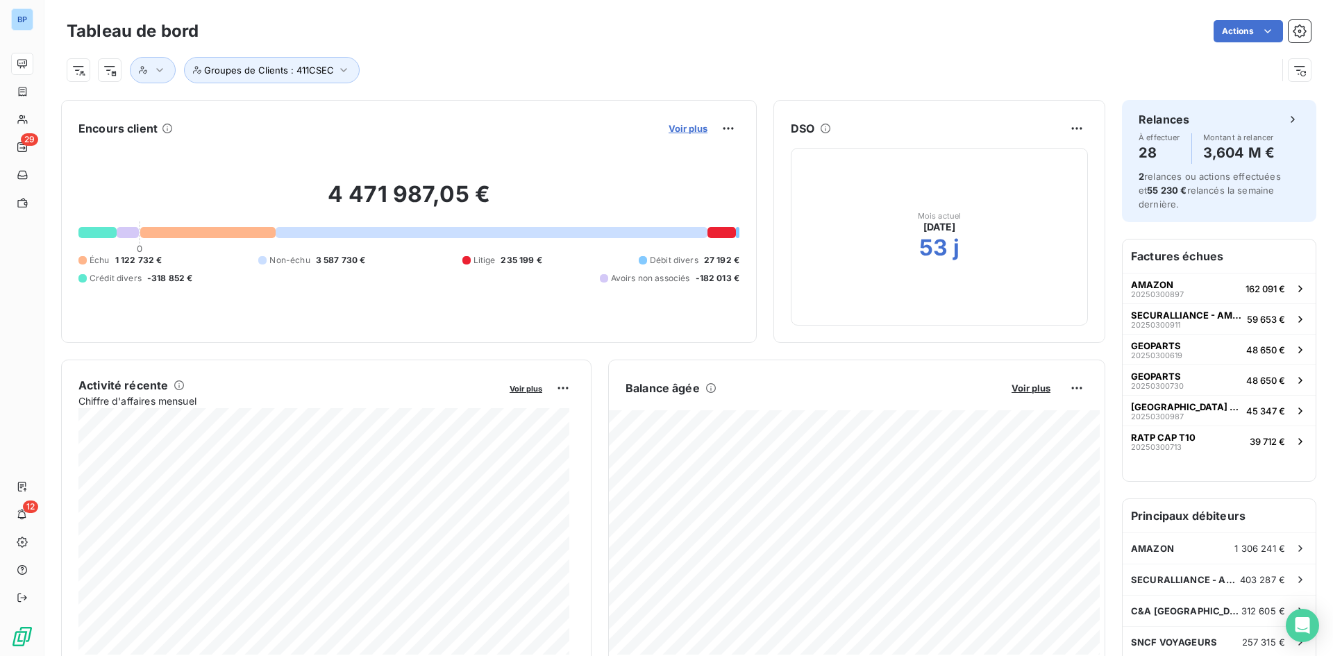
click at [668, 123] on span "Voir plus" at bounding box center [687, 128] width 39 height 11
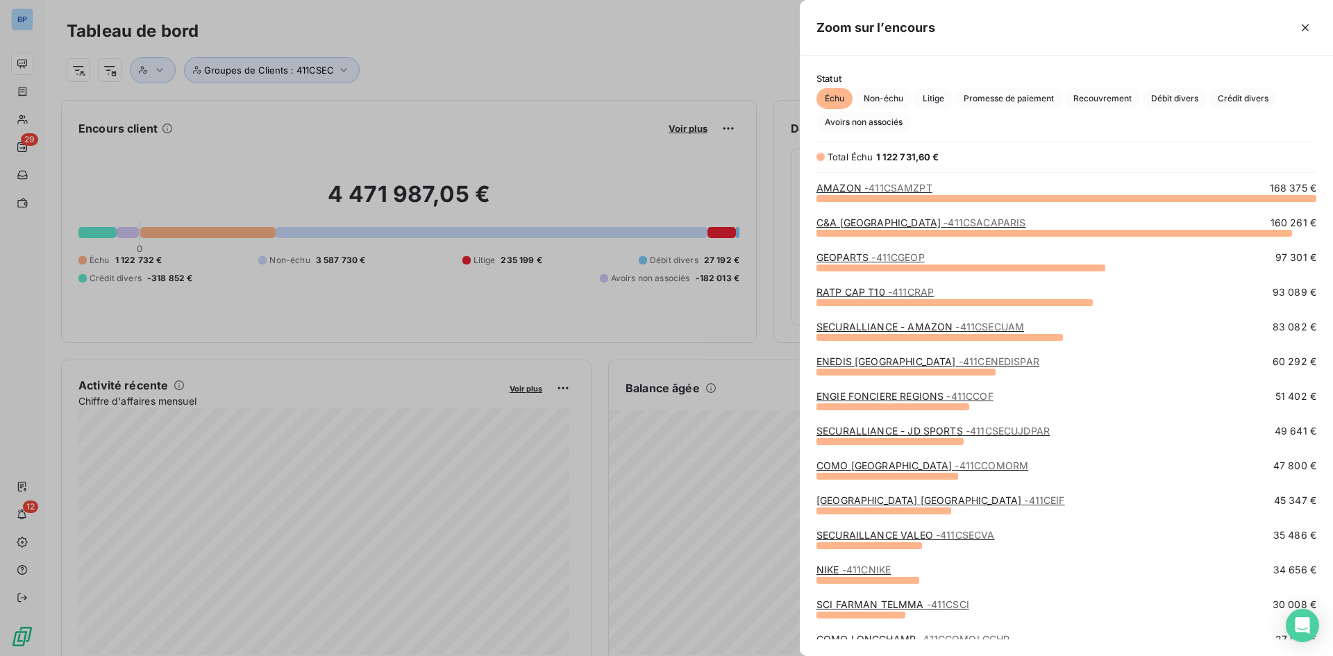
scroll to position [448, 523]
click at [242, 40] on div at bounding box center [666, 328] width 1333 height 656
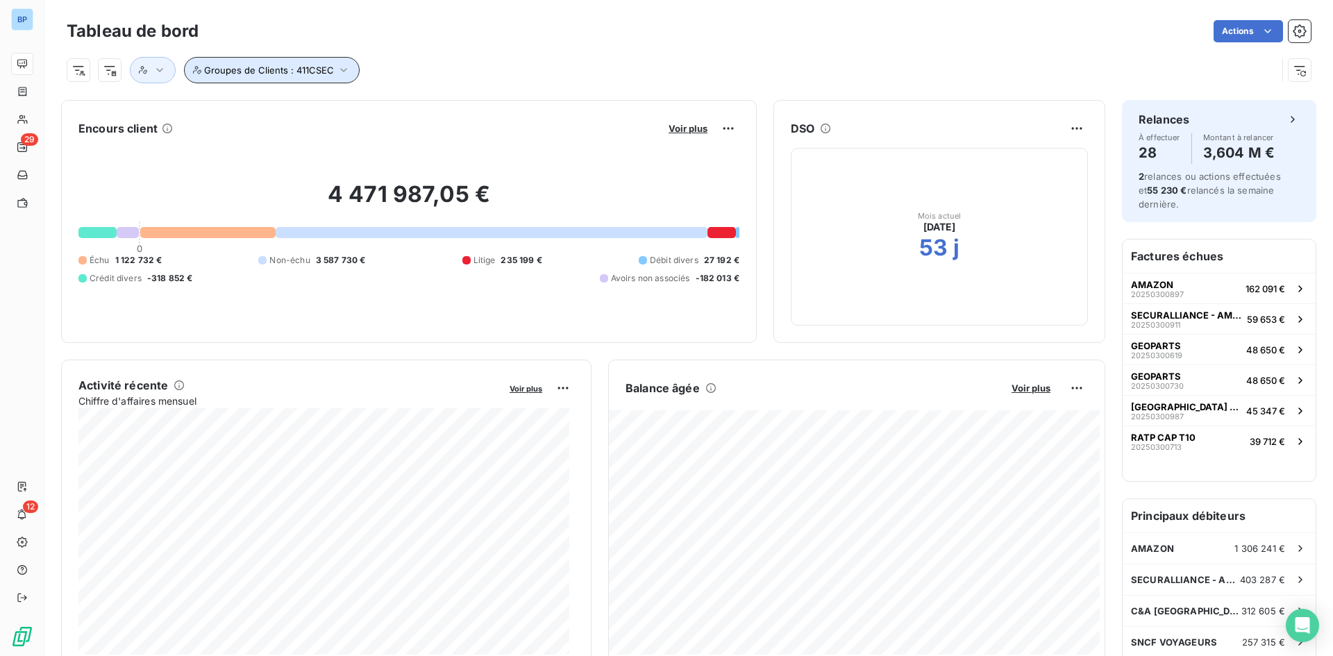
click at [285, 62] on button "Groupes de Clients : 411CSEC" at bounding box center [272, 70] width 176 height 26
click at [451, 113] on div "411CSEC" at bounding box center [473, 106] width 200 height 29
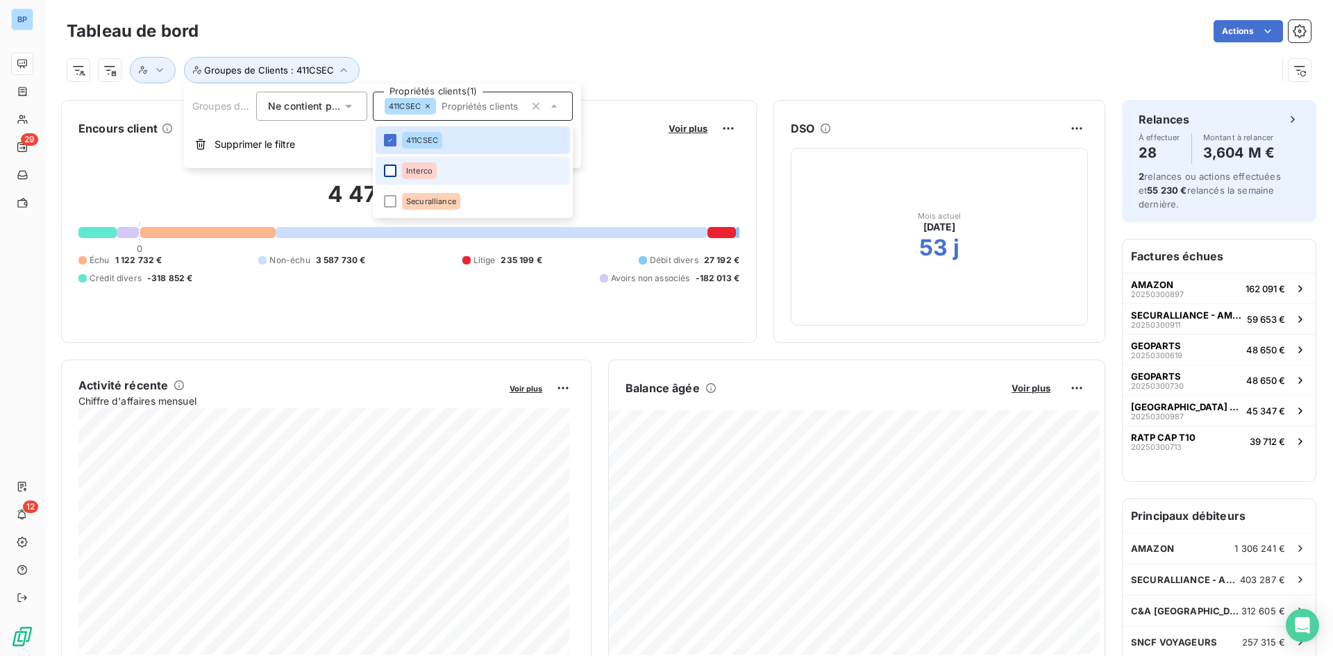
click at [391, 167] on div at bounding box center [390, 170] width 12 height 12
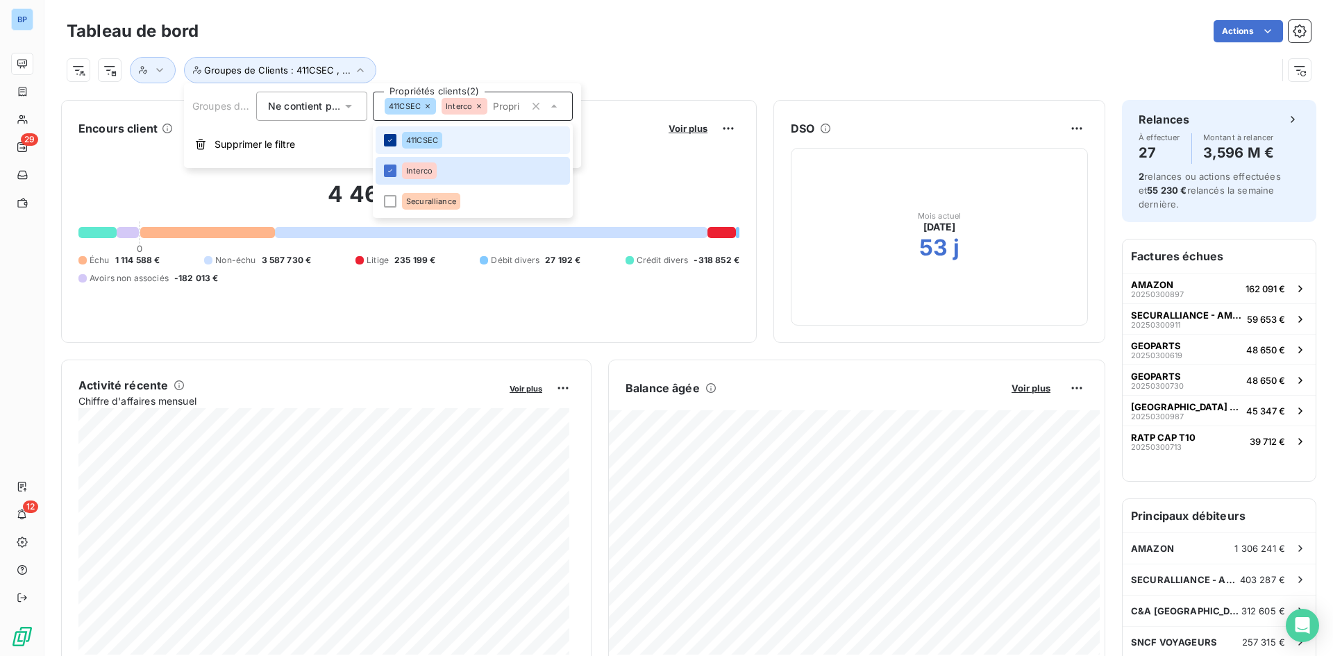
click at [391, 144] on div at bounding box center [390, 140] width 12 height 12
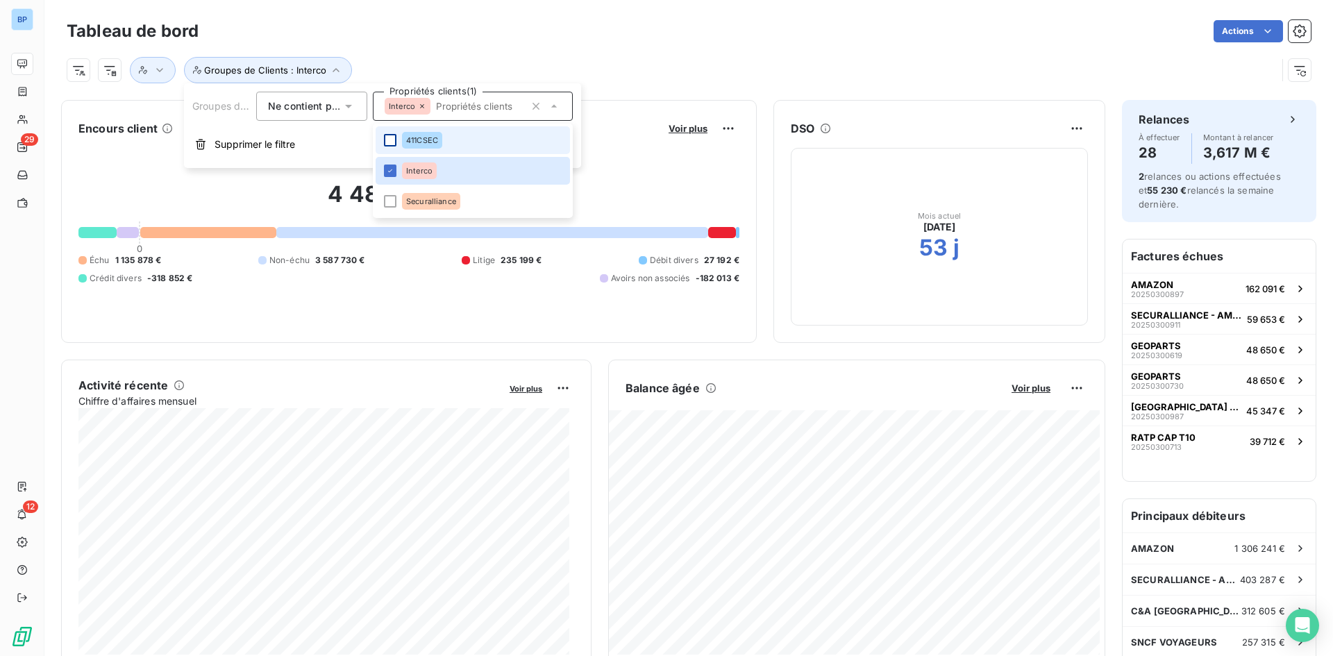
click at [393, 142] on div at bounding box center [390, 140] width 12 height 12
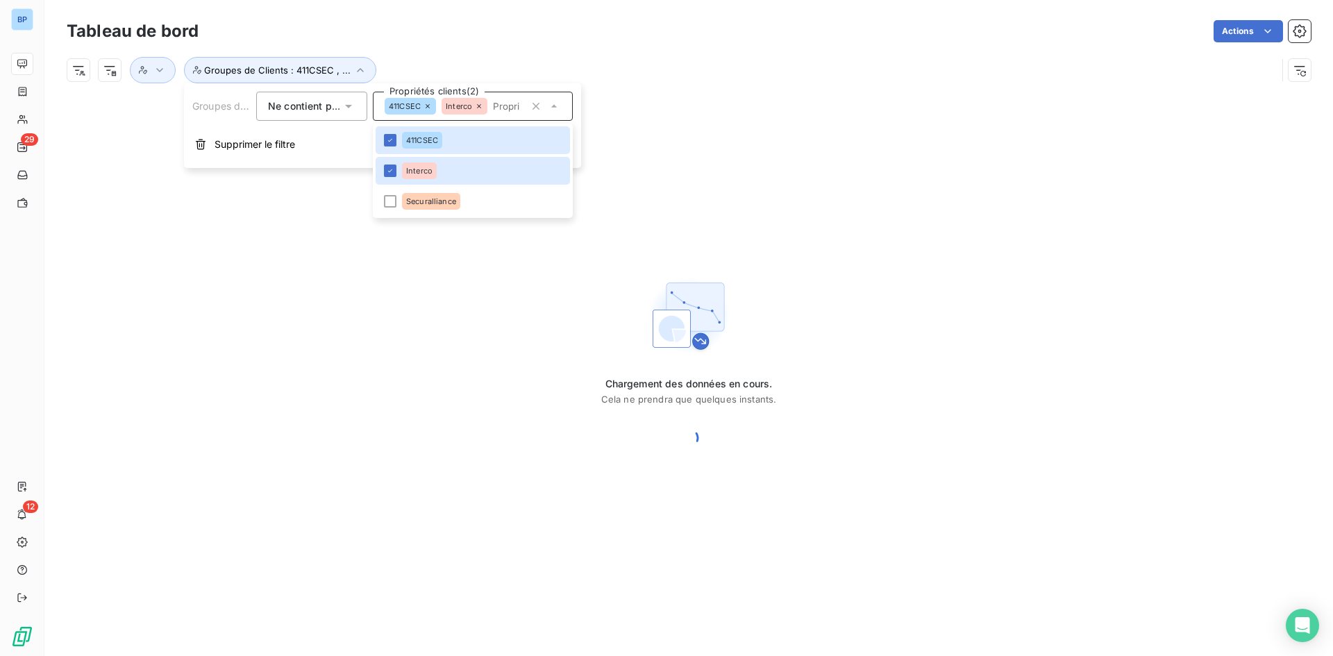
click at [607, 33] on div "Actions" at bounding box center [762, 31] width 1095 height 22
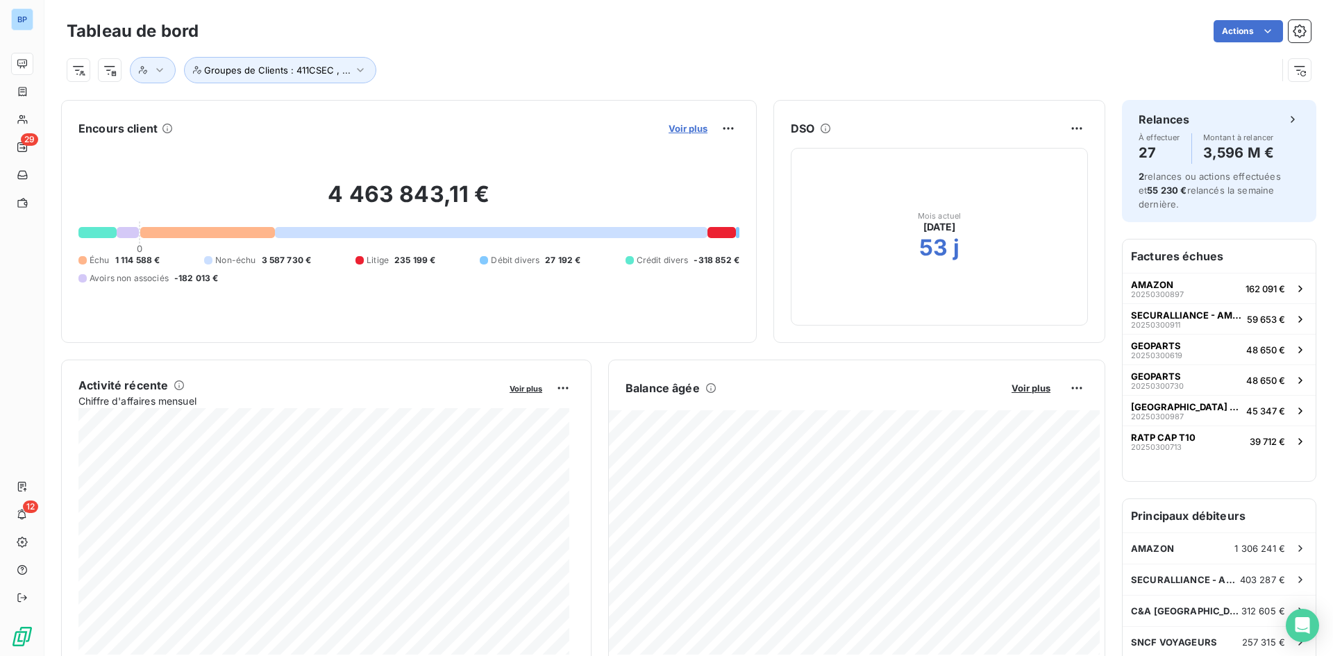
click at [691, 126] on span "Voir plus" at bounding box center [687, 128] width 39 height 11
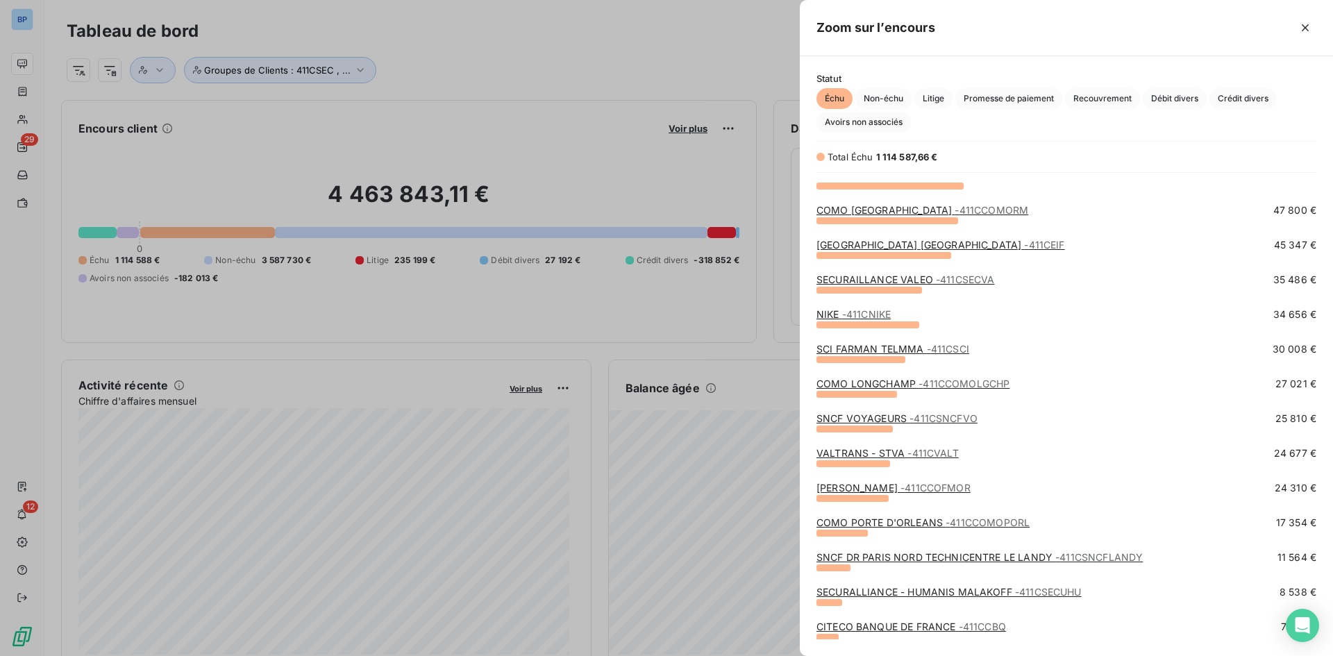
scroll to position [278, 0]
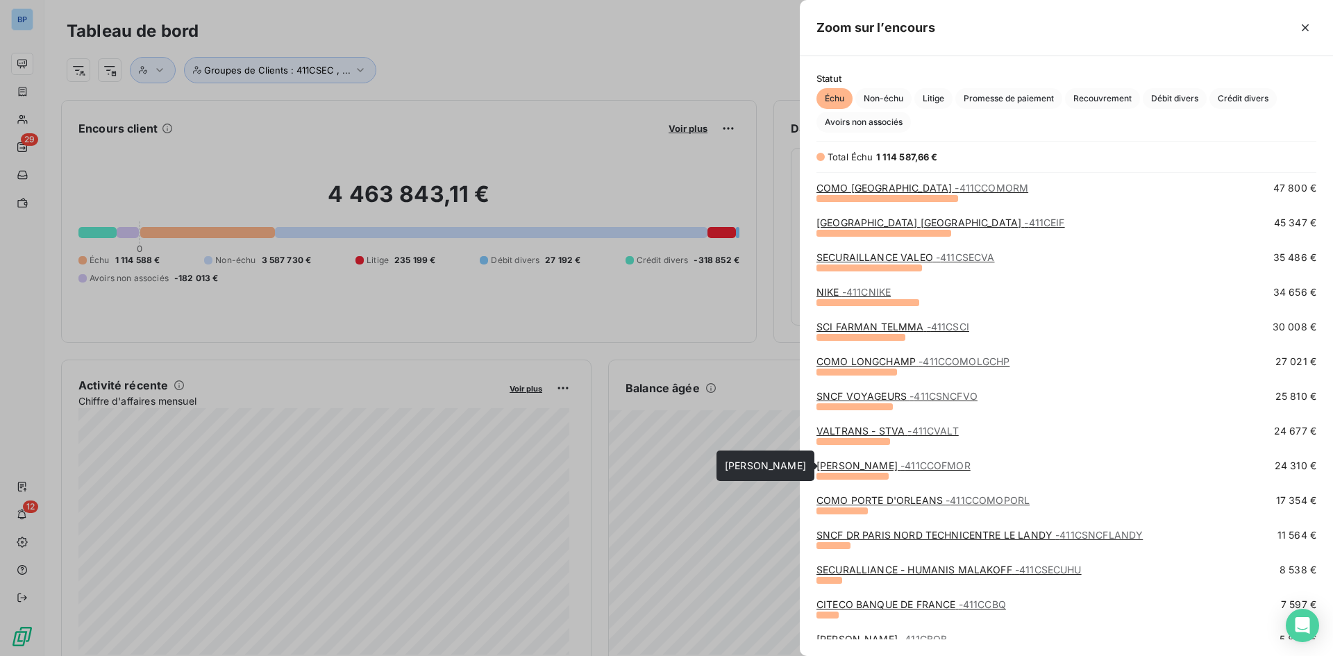
click at [909, 462] on span "- 411CCOFMOR" at bounding box center [935, 465] width 70 height 12
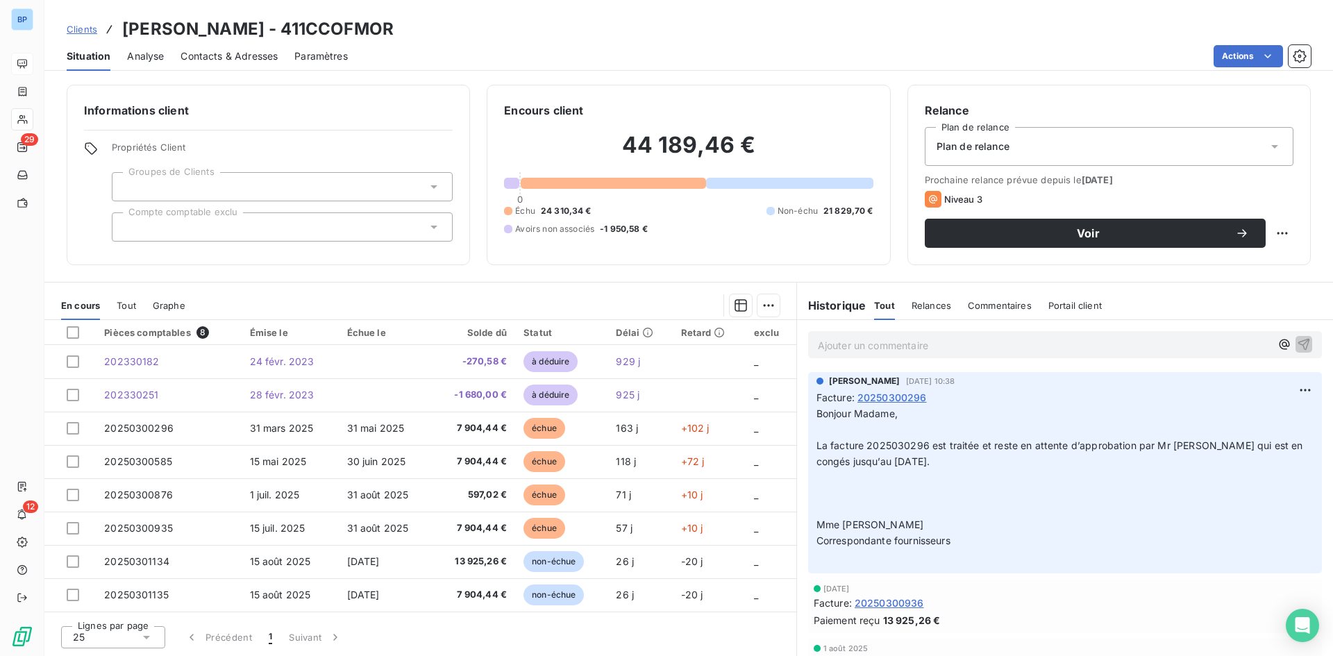
click at [509, 283] on section "En cours Tout Graphe Pièces comptables 8 Émise le Échue le Solde dû Statut Déla…" at bounding box center [420, 468] width 752 height 373
drag, startPoint x: 939, startPoint y: 448, endPoint x: 1235, endPoint y: 462, distance: 296.0
click at [1235, 462] on p "Bonjour Madame, ﻿ La facture 2025030296 est traitée et reste en attente d’appro…" at bounding box center [1064, 485] width 497 height 159
click at [1203, 462] on p "Bonjour Madame, ﻿ La facture 2025030296 est traitée et reste en attente d’appro…" at bounding box center [1064, 485] width 497 height 159
click at [884, 476] on p "Bonjour Madame, ﻿ La facture 2025030296 est traitée et reste en attente d’appro…" at bounding box center [1064, 485] width 497 height 159
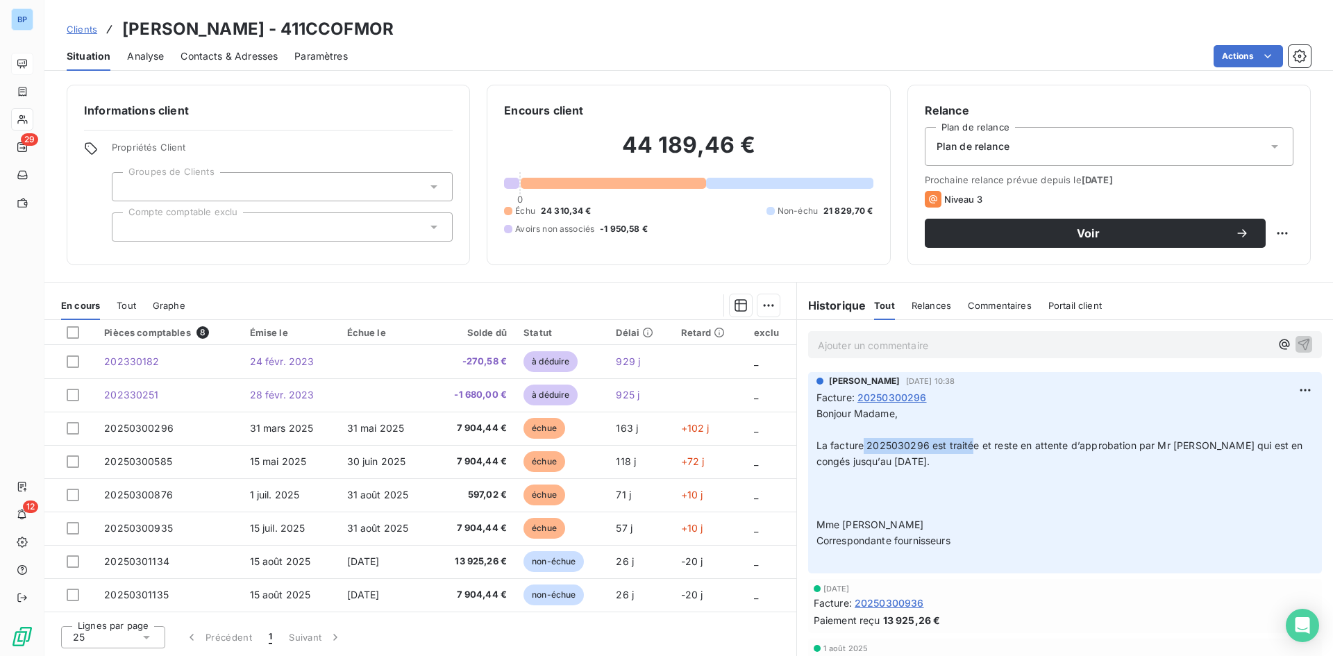
drag, startPoint x: 862, startPoint y: 447, endPoint x: 968, endPoint y: 448, distance: 106.2
click at [969, 448] on span "La facture 2025030296 est traitée et reste en attente d’approbation par Mr [PER…" at bounding box center [1060, 453] width 489 height 28
click at [950, 468] on p "Bonjour Madame, ﻿ La facture 2025030296 est traitée et reste en attente d’appro…" at bounding box center [1064, 485] width 497 height 159
drag, startPoint x: 817, startPoint y: 527, endPoint x: 910, endPoint y: 524, distance: 93.1
click at [910, 524] on span "Mme [PERSON_NAME]" at bounding box center [870, 524] width 108 height 12
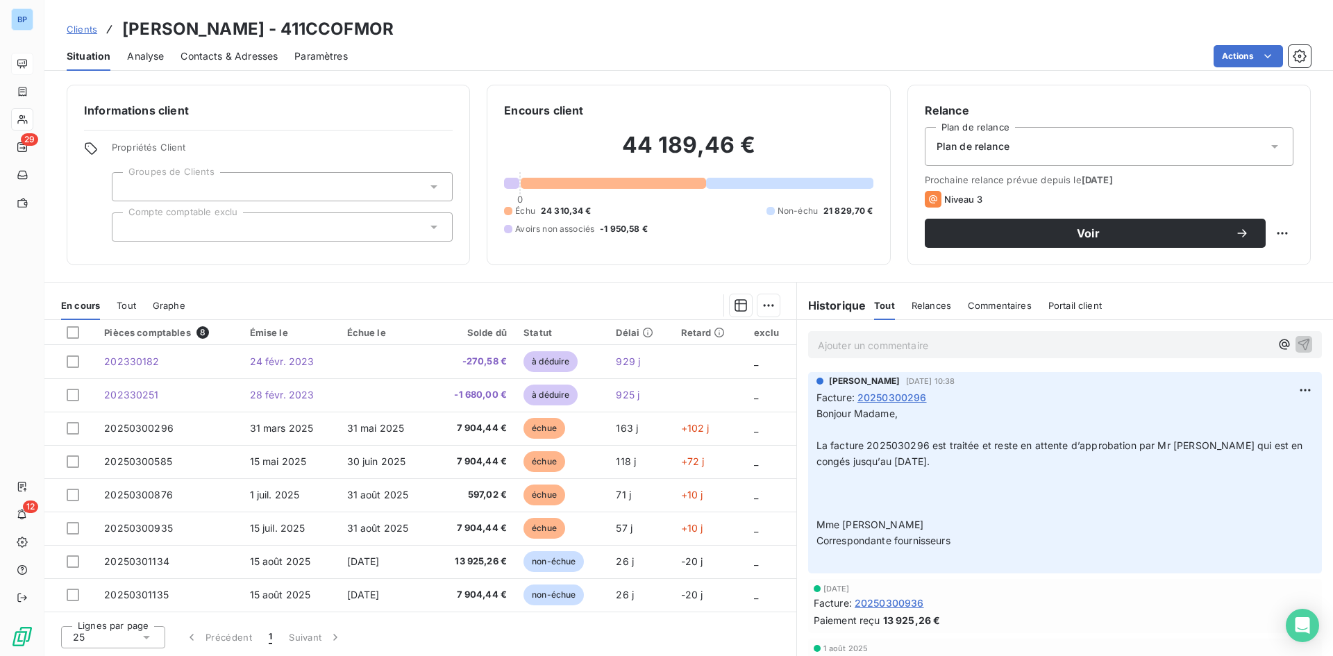
click at [944, 520] on p "Bonjour Madame, ﻿ La facture 2025030296 est traitée et reste en attente d’appro…" at bounding box center [1064, 485] width 497 height 159
drag, startPoint x: 888, startPoint y: 446, endPoint x: 938, endPoint y: 442, distance: 50.8
click at [938, 442] on span "La facture 2025030296 est traitée et reste en attente d’approbation par Mr [PER…" at bounding box center [1060, 453] width 489 height 28
click at [950, 440] on span "La facture 2025030296 est traitée et reste en attente d’approbation par Mr [PER…" at bounding box center [1060, 453] width 489 height 28
drag, startPoint x: 934, startPoint y: 441, endPoint x: 1069, endPoint y: 439, distance: 134.7
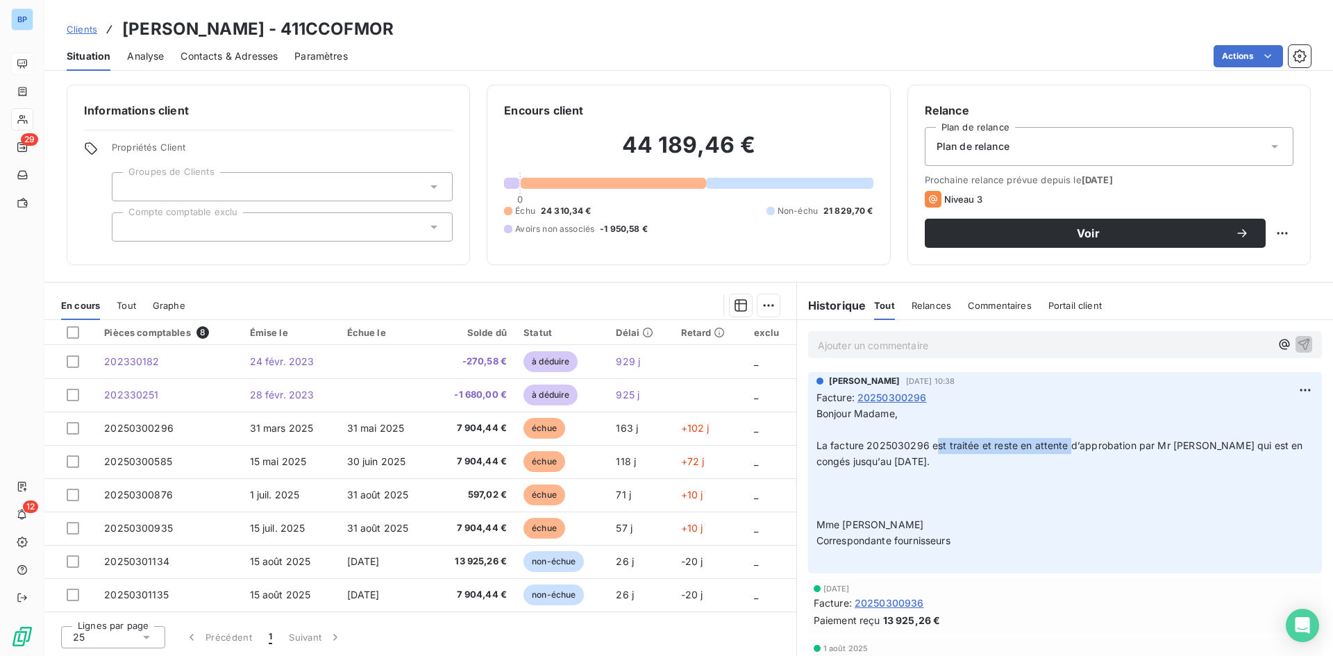
click at [1069, 439] on span "La facture 2025030296 est traitée et reste en attente d’approbation par Mr [PER…" at bounding box center [1060, 453] width 489 height 28
click at [1113, 443] on span "La facture 2025030296 est traitée et reste en attente d’approbation par Mr [PER…" at bounding box center [1060, 453] width 489 height 28
drag, startPoint x: 1131, startPoint y: 441, endPoint x: 1267, endPoint y: 449, distance: 135.6
click at [1267, 449] on span "La facture 2025030296 est traitée et reste en attente d’approbation par Mr [PER…" at bounding box center [1060, 453] width 489 height 28
click at [1240, 469] on p "Bonjour Madame, ﻿ La facture 2025030296 est traitée et reste en attente d’appro…" at bounding box center [1064, 485] width 497 height 159
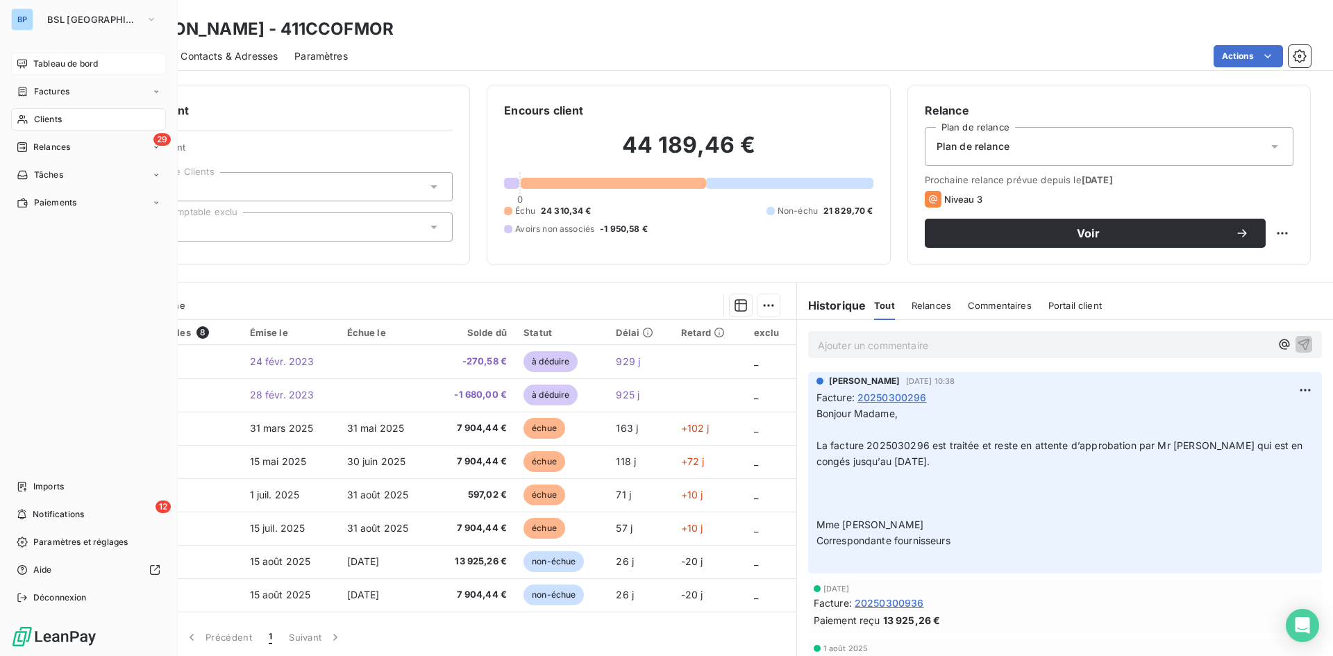
click at [42, 56] on div "Tableau de bord" at bounding box center [88, 64] width 155 height 22
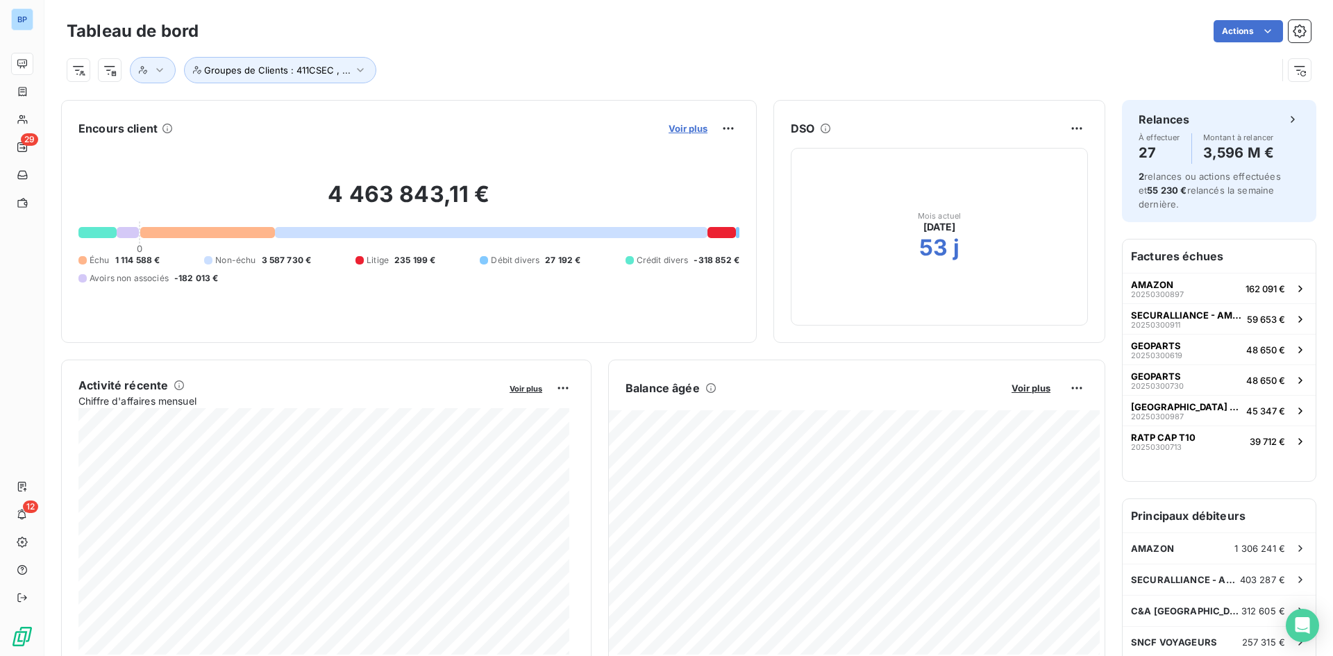
click at [674, 130] on span "Voir plus" at bounding box center [687, 128] width 39 height 11
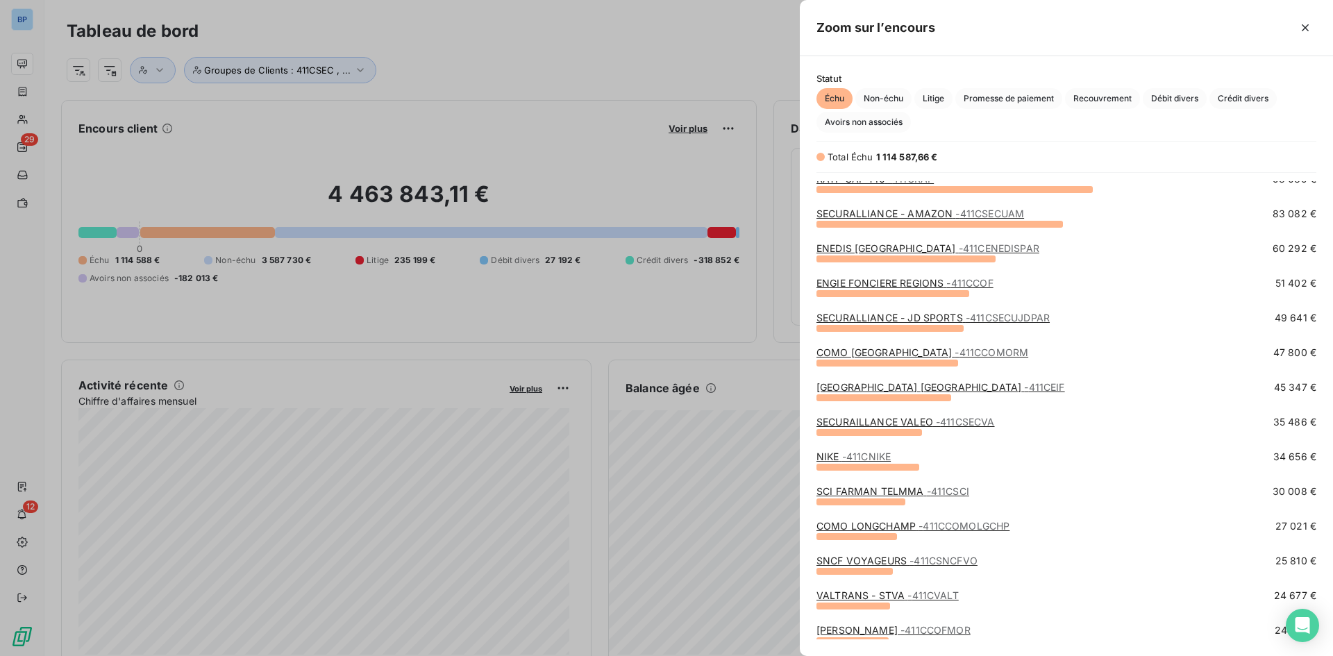
scroll to position [530, 0]
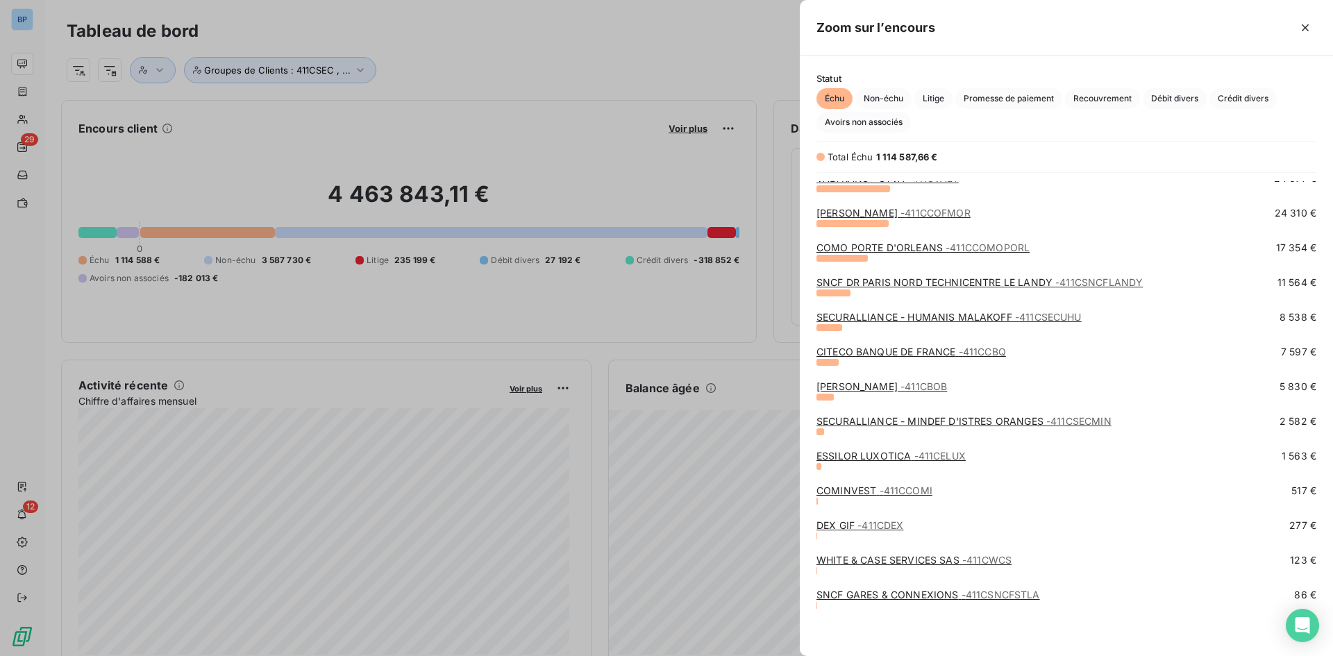
click at [493, 44] on div at bounding box center [666, 328] width 1333 height 656
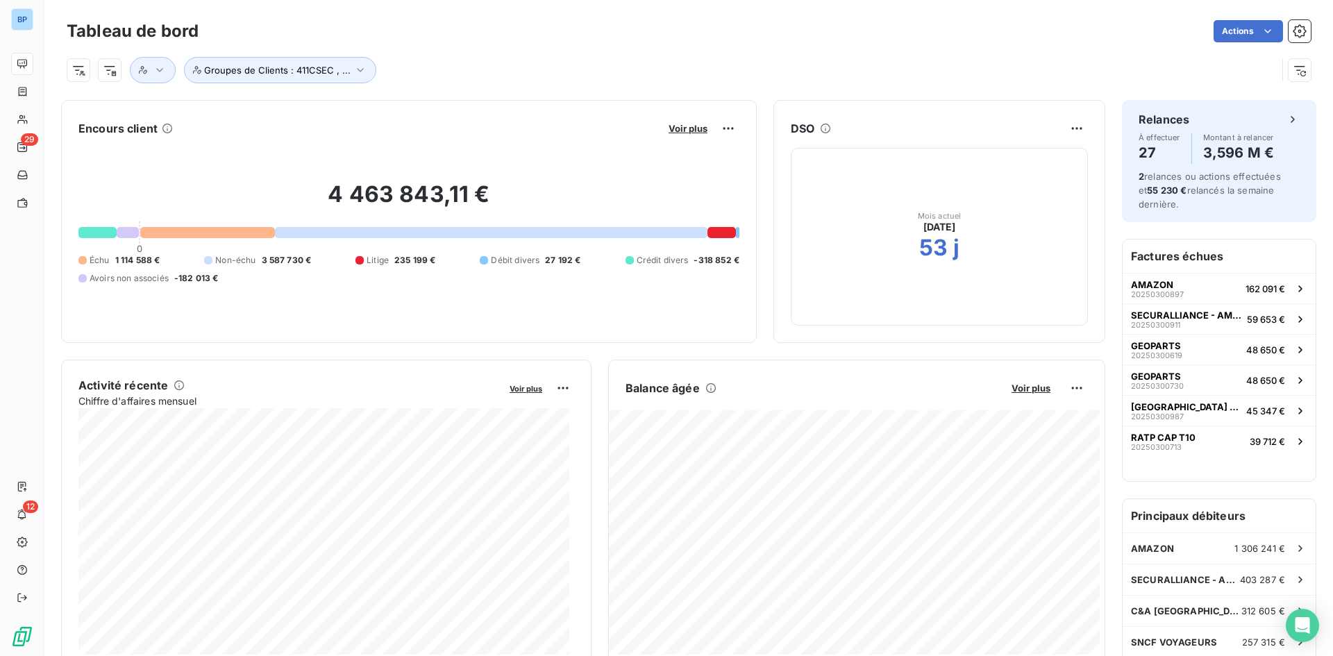
click at [531, 67] on div "Groupes de Clients : 411CSEC , ..." at bounding box center [672, 70] width 1210 height 26
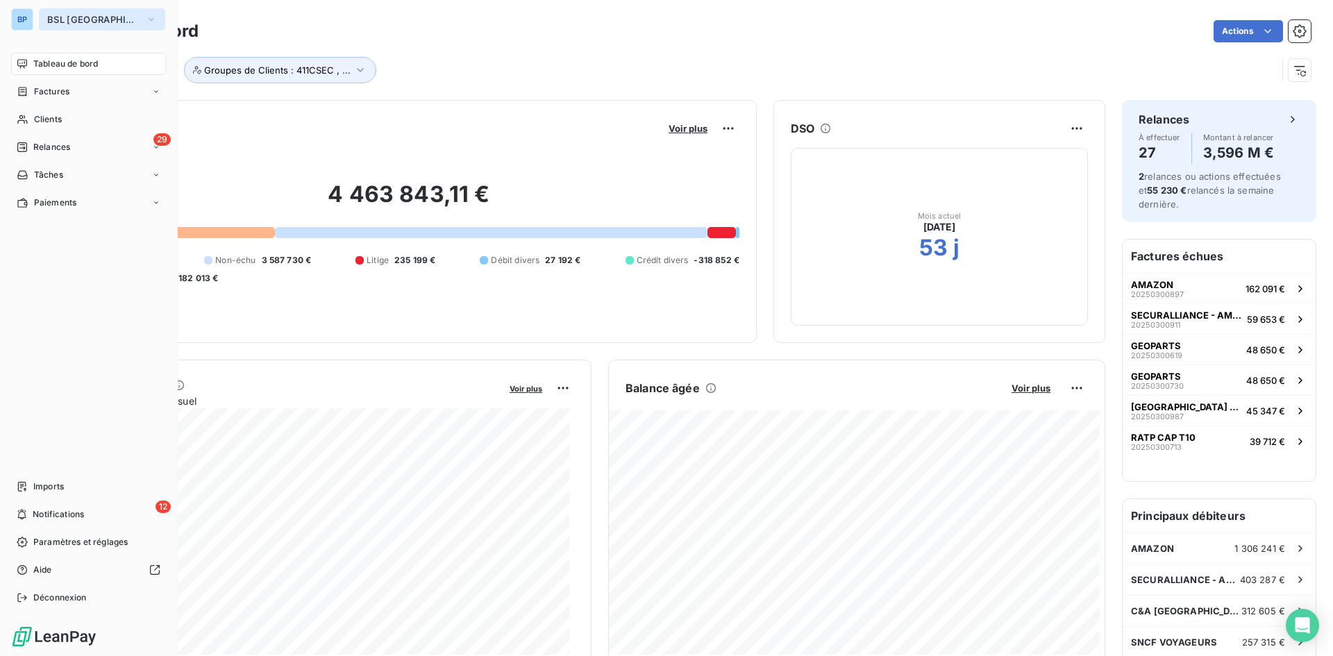
click at [59, 25] on button "BSL [GEOGRAPHIC_DATA]" at bounding box center [102, 19] width 126 height 22
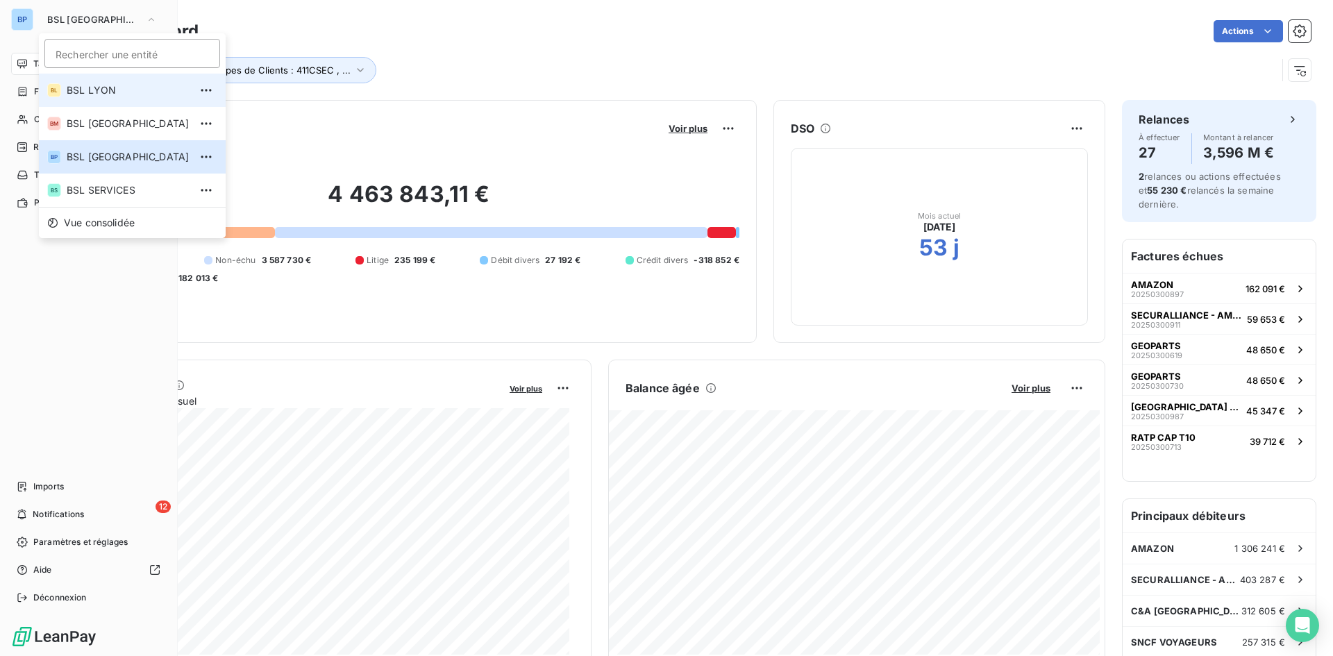
click at [116, 86] on span "BSL LYON" at bounding box center [128, 90] width 123 height 14
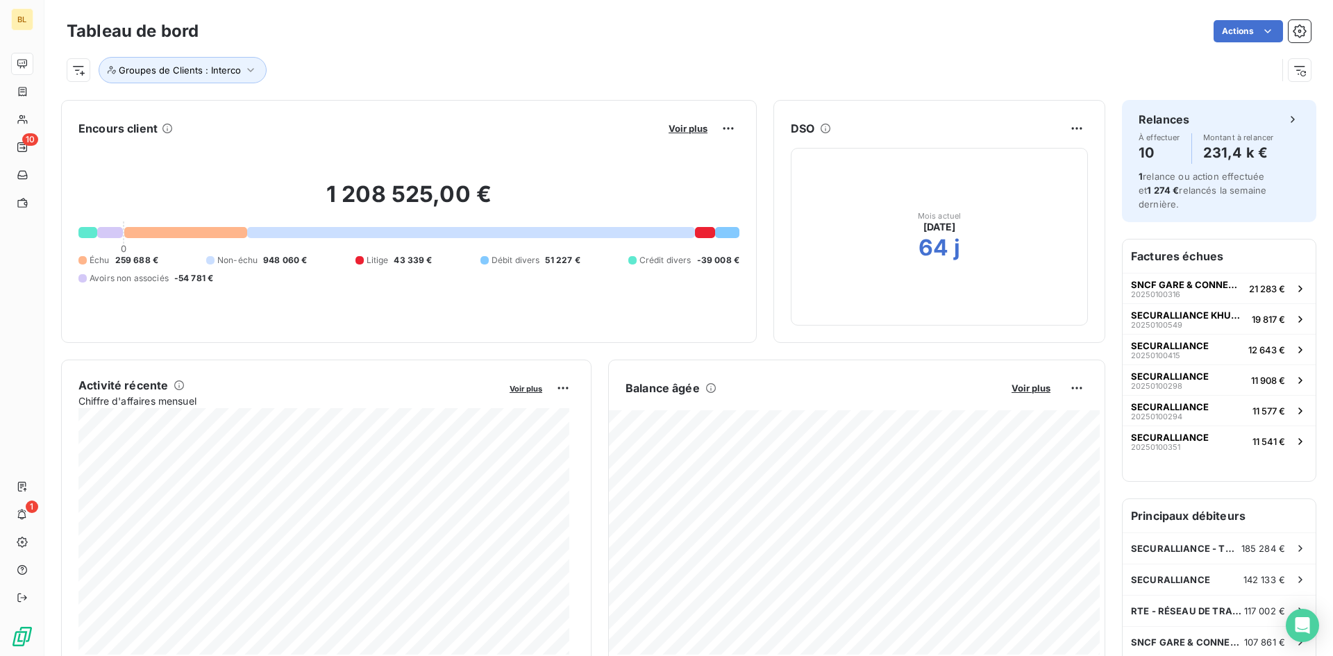
click at [680, 121] on div "Voir plus" at bounding box center [701, 128] width 75 height 22
click at [679, 129] on span "Voir plus" at bounding box center [687, 128] width 39 height 11
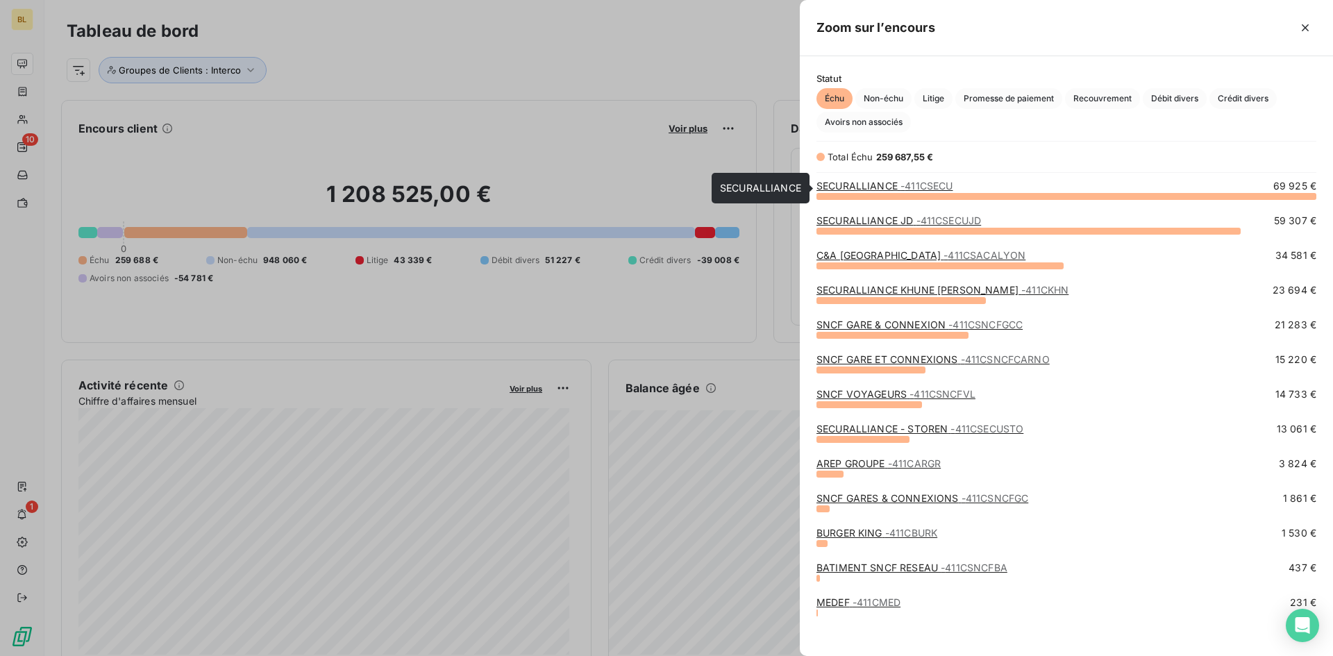
scroll to position [0, 0]
click at [344, 18] on div at bounding box center [666, 328] width 1333 height 656
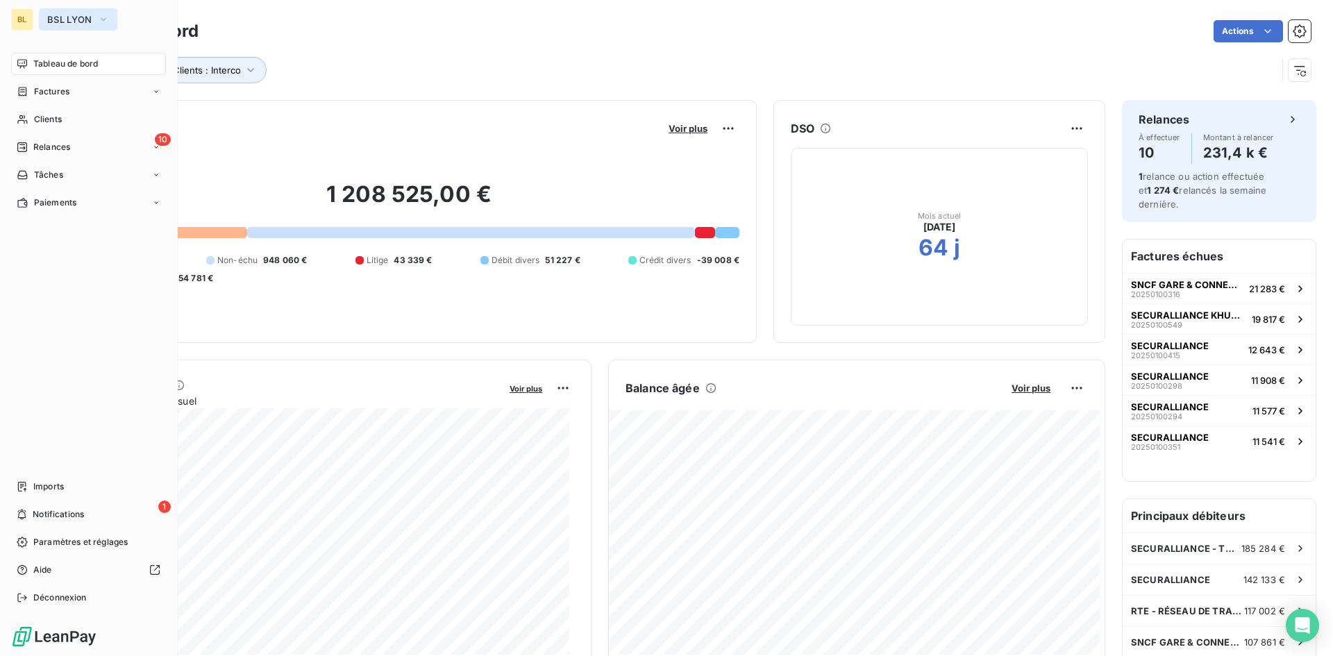
click at [114, 12] on button "BSL LYON" at bounding box center [78, 19] width 78 height 22
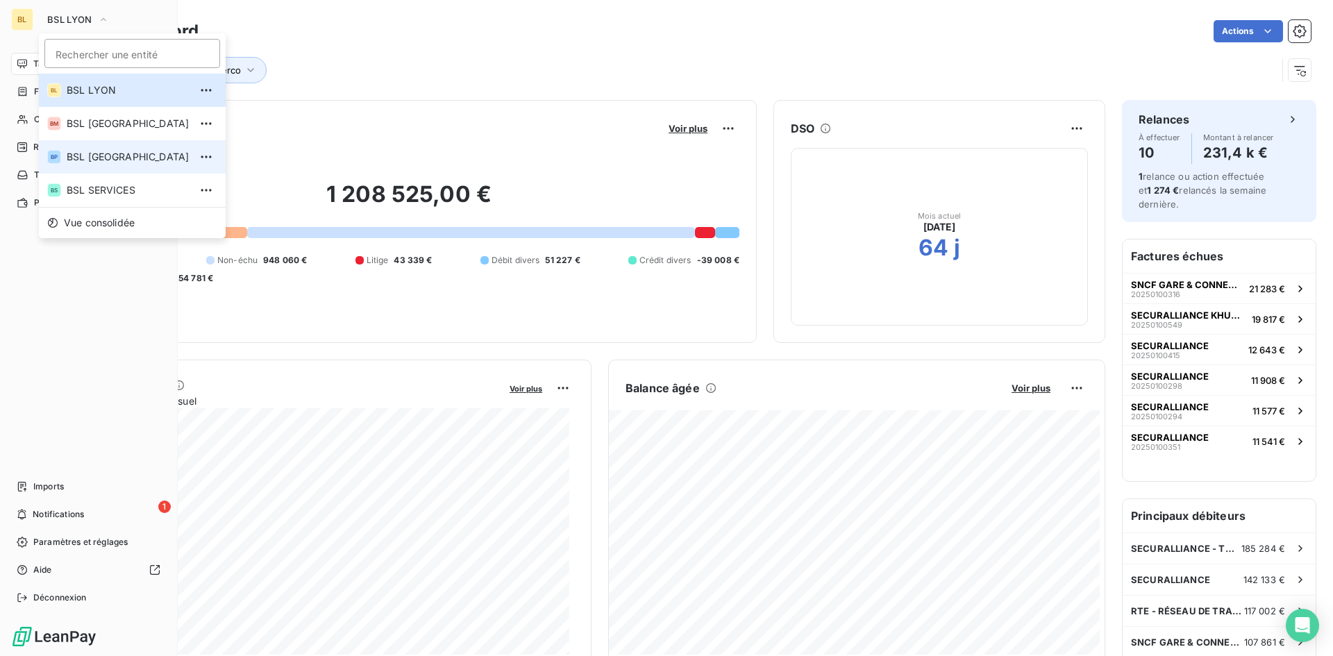
click at [105, 159] on span "BSL [GEOGRAPHIC_DATA]" at bounding box center [128, 157] width 123 height 14
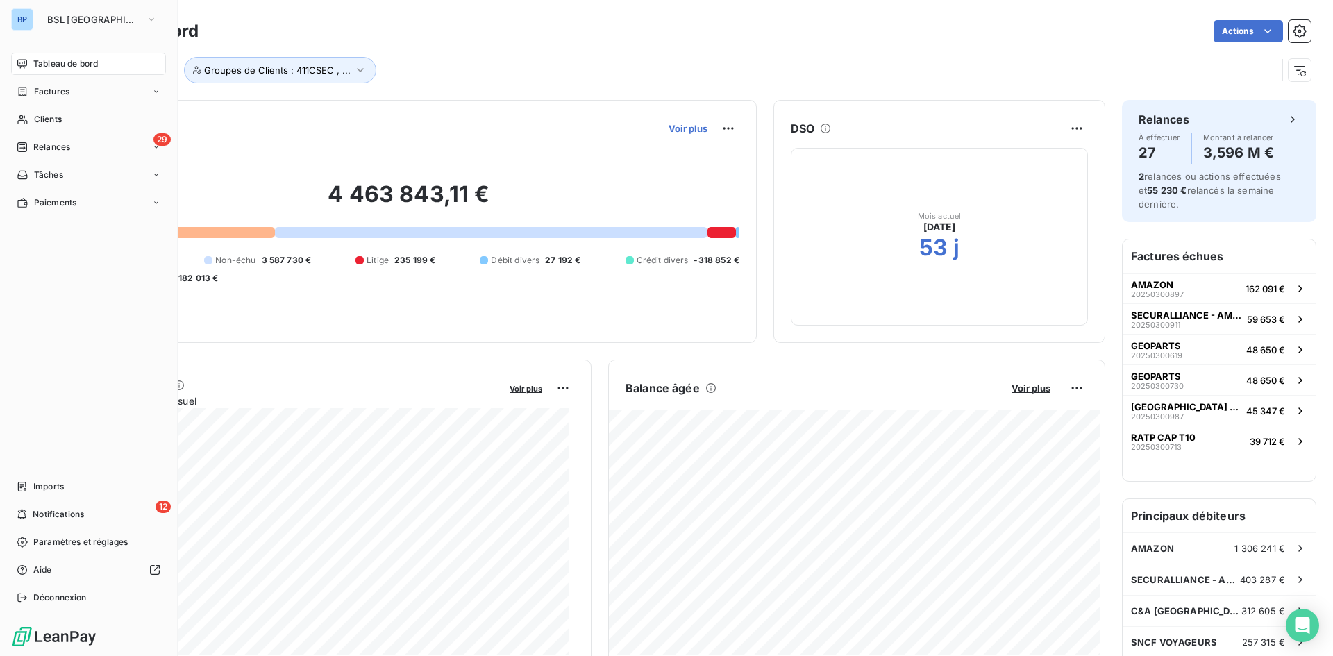
click at [670, 130] on span "Voir plus" at bounding box center [687, 128] width 39 height 11
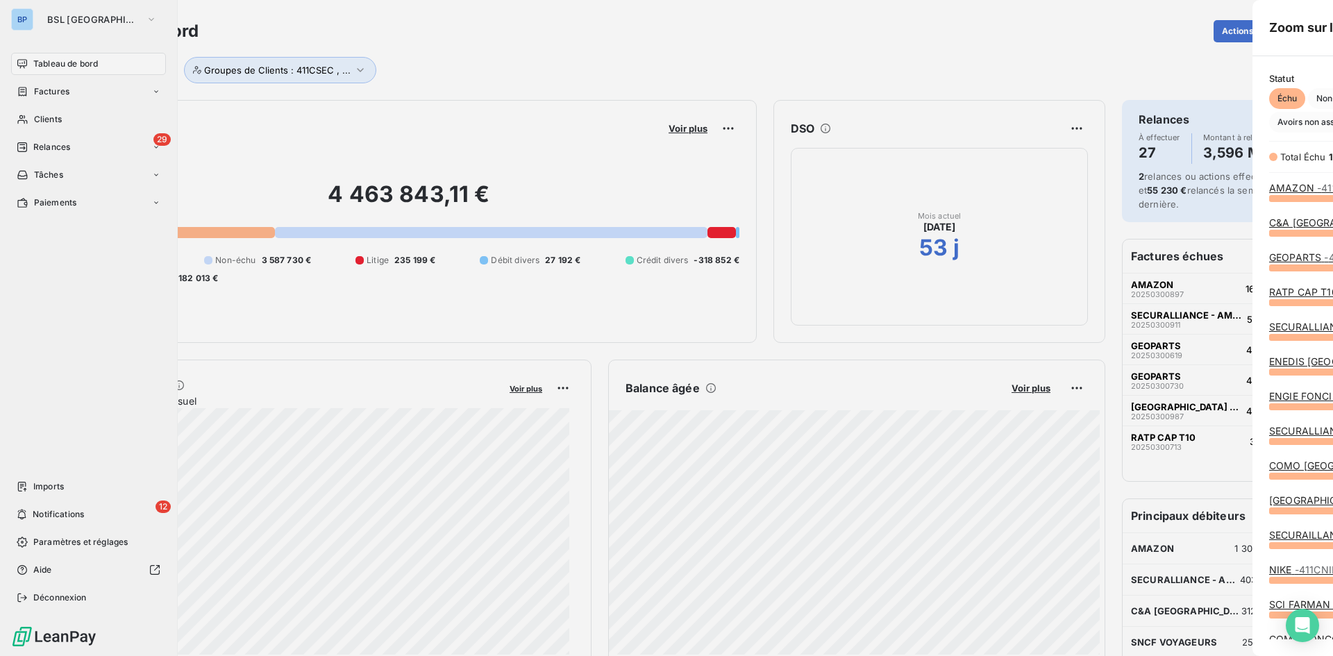
scroll to position [645, 523]
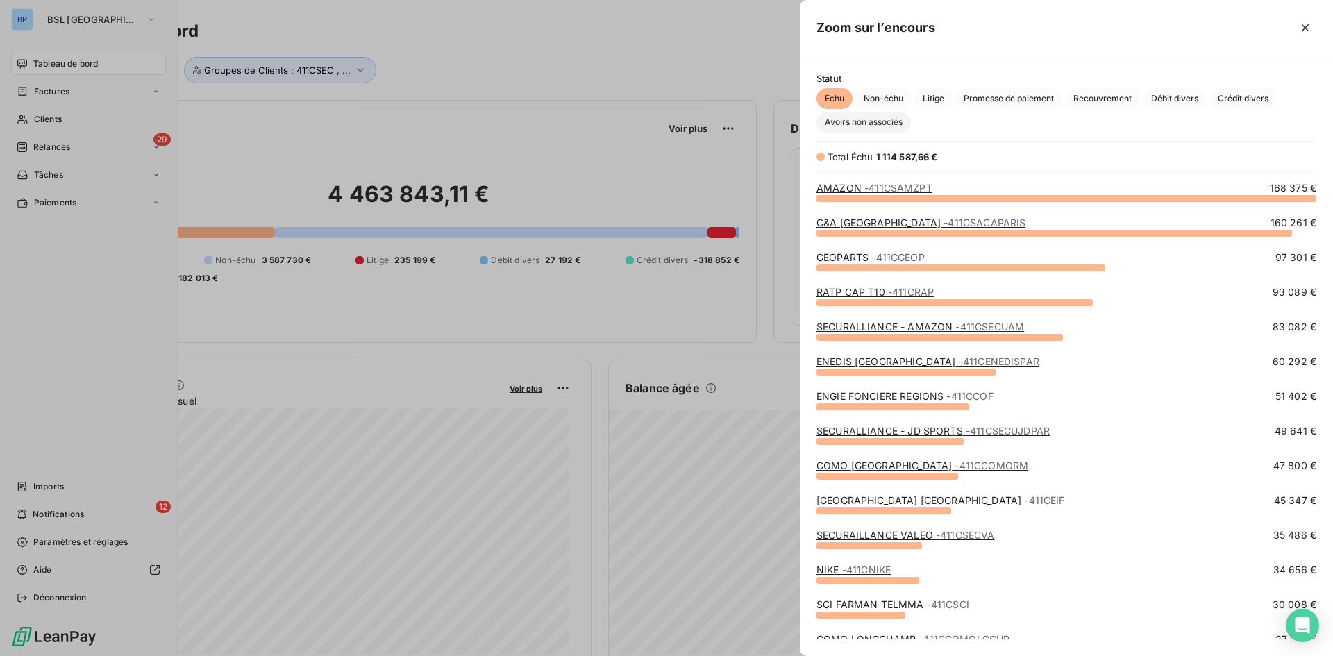
click at [849, 129] on span "Avoirs non associés" at bounding box center [863, 122] width 94 height 21
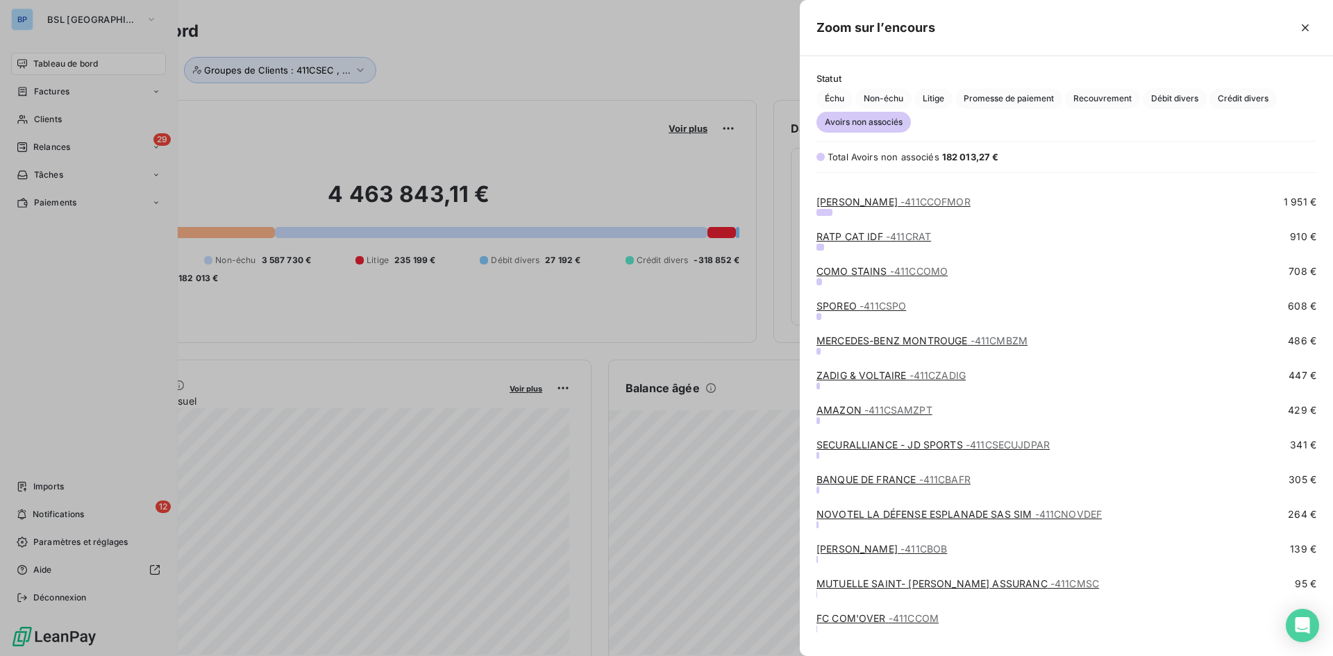
scroll to position [287, 0]
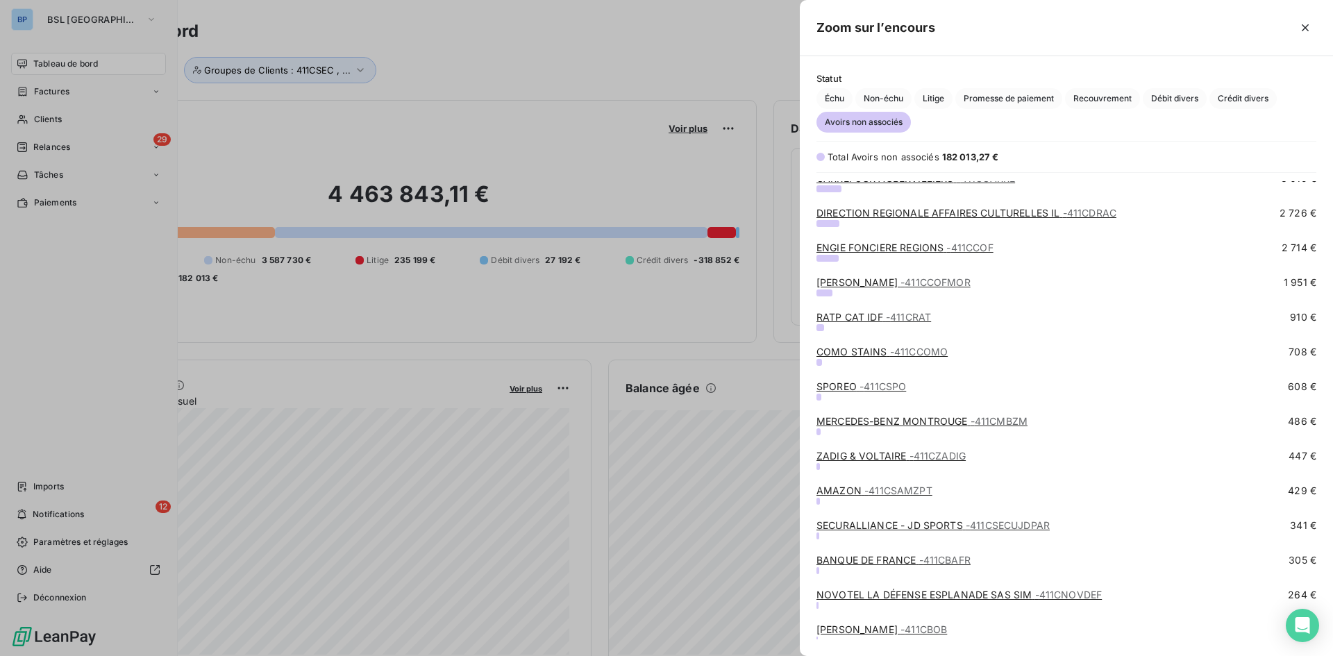
click at [510, 77] on div at bounding box center [666, 328] width 1333 height 656
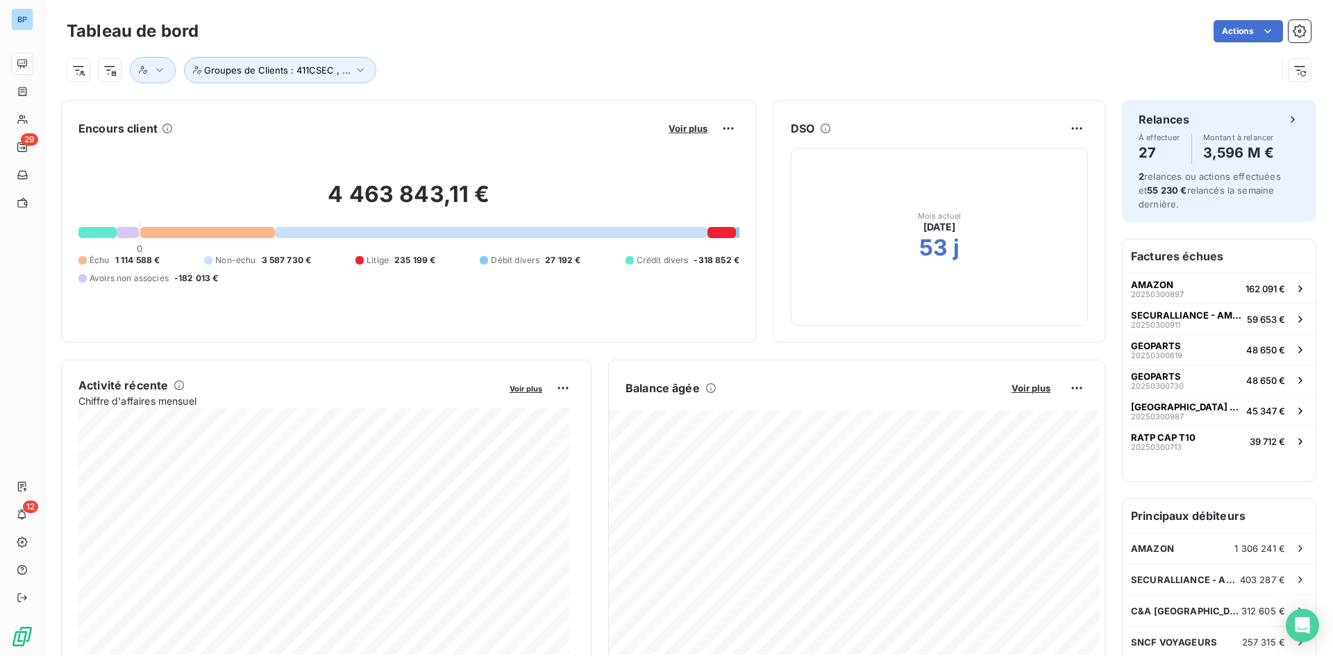
click at [687, 87] on div "Tableau de bord Actions Groupes de Clients : 411CSEC , ..." at bounding box center [688, 46] width 1288 height 92
click at [684, 125] on span "Voir plus" at bounding box center [687, 128] width 39 height 11
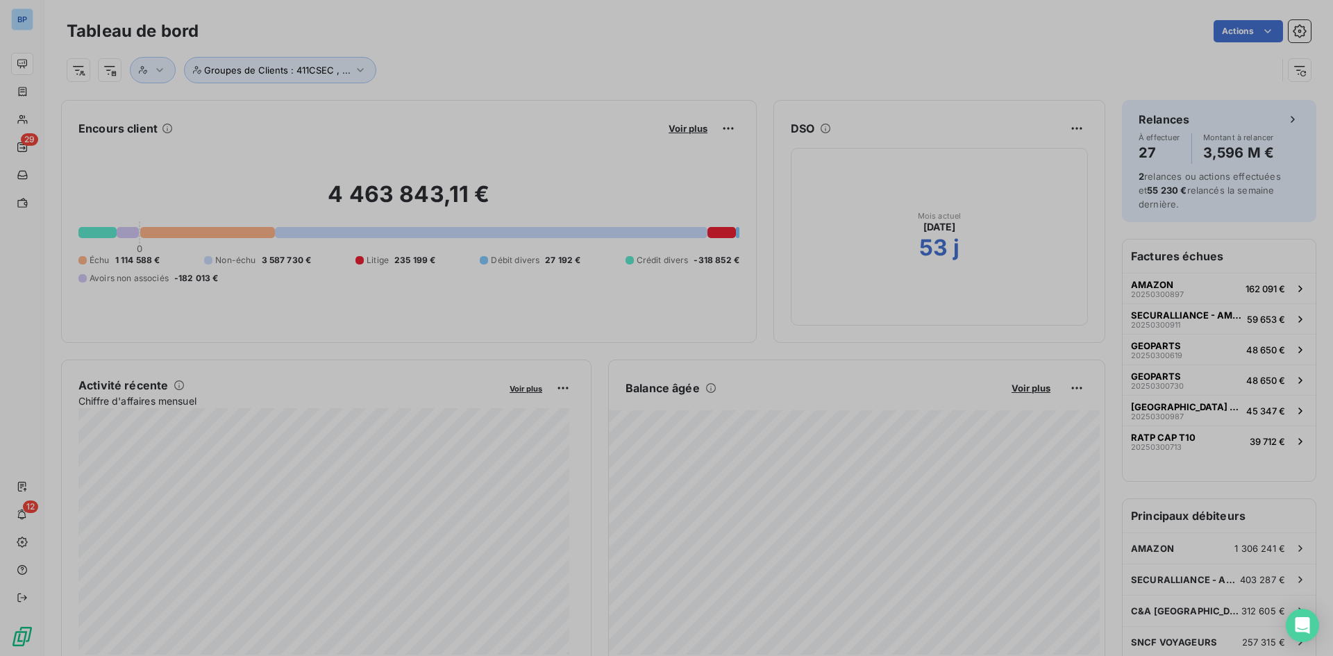
scroll to position [645, 523]
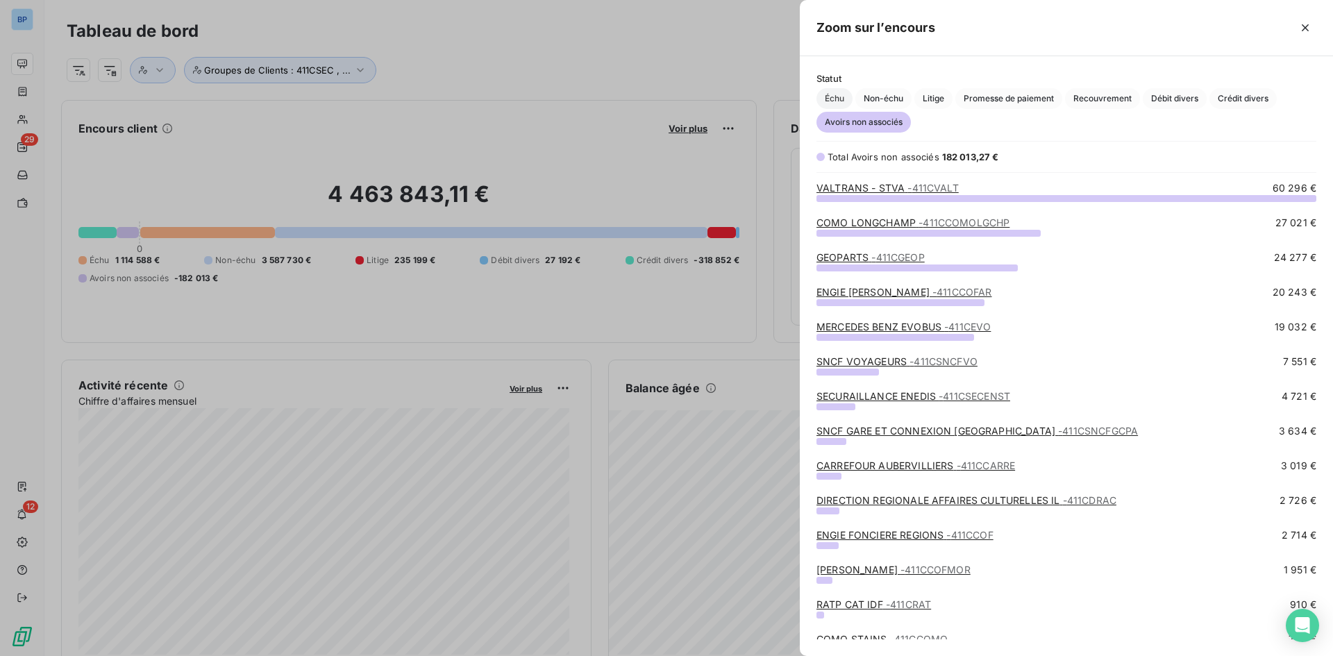
click at [827, 95] on span "Échu" at bounding box center [834, 98] width 36 height 21
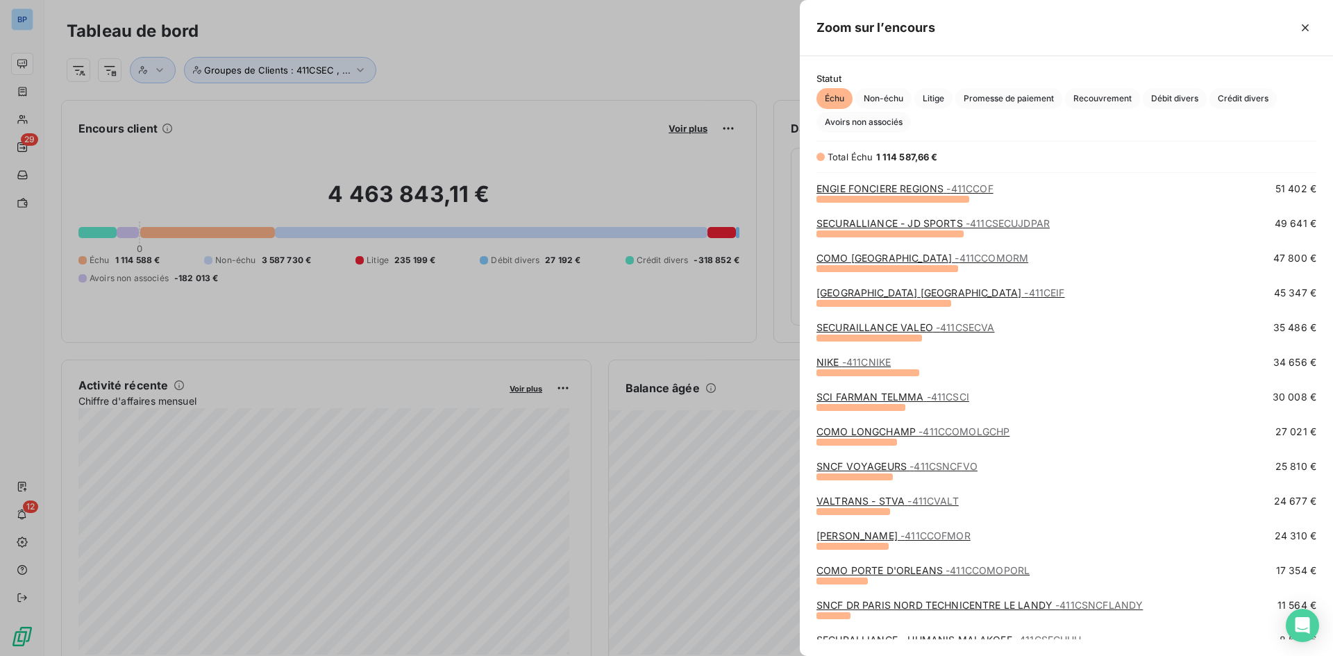
scroll to position [208, 0]
click at [907, 425] on link "COMO LONGCHAMP - 411CCOMOLGCHP" at bounding box center [912, 431] width 193 height 12
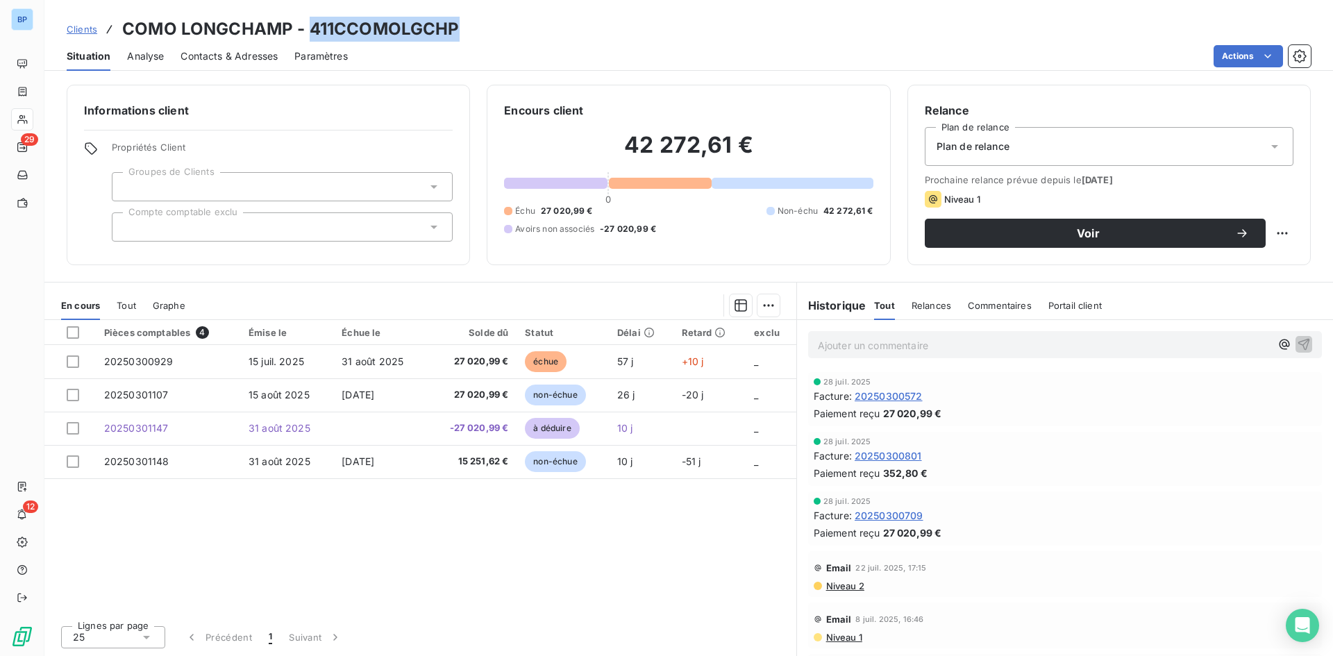
drag, startPoint x: 470, startPoint y: 28, endPoint x: 307, endPoint y: 33, distance: 162.5
click at [307, 33] on div "Clients COMO LONGCHAMP - 411CCOMOLGCHP" at bounding box center [688, 29] width 1288 height 25
click at [520, 45] on div "Actions" at bounding box center [837, 56] width 946 height 22
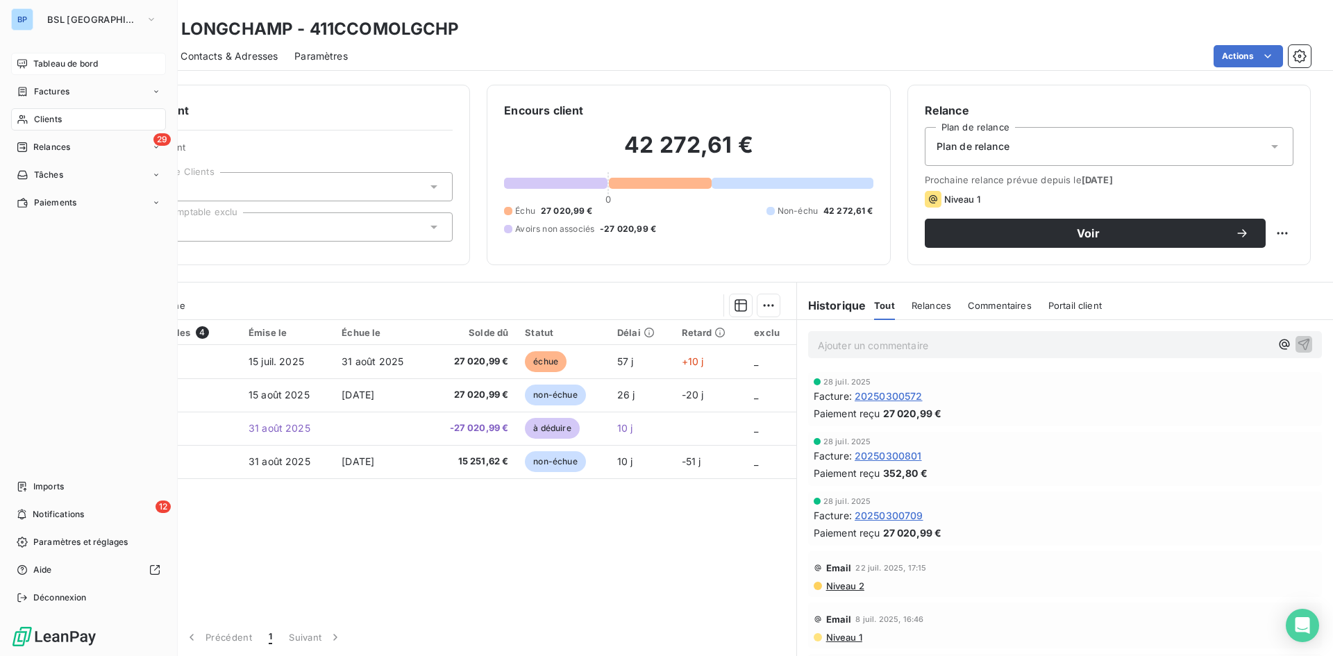
drag, startPoint x: 62, startPoint y: 60, endPoint x: 76, endPoint y: 60, distance: 13.2
click at [62, 60] on span "Tableau de bord" at bounding box center [65, 64] width 65 height 12
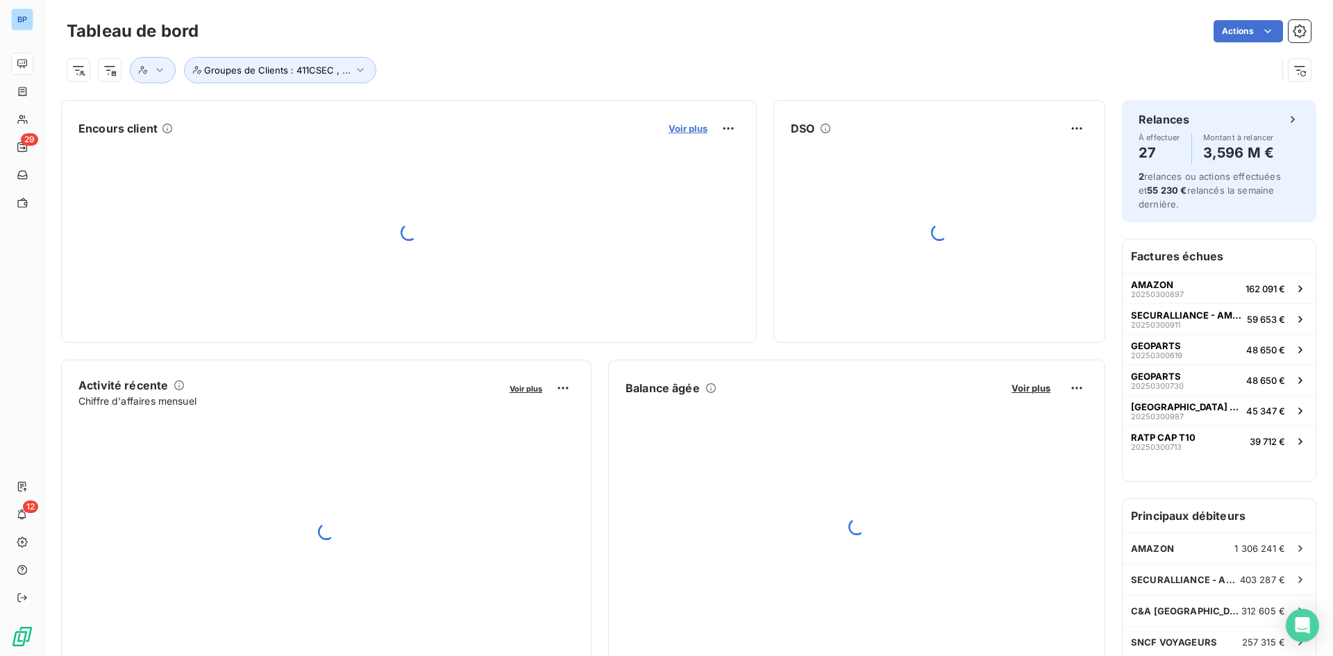
click at [673, 133] on span "Voir plus" at bounding box center [687, 128] width 39 height 11
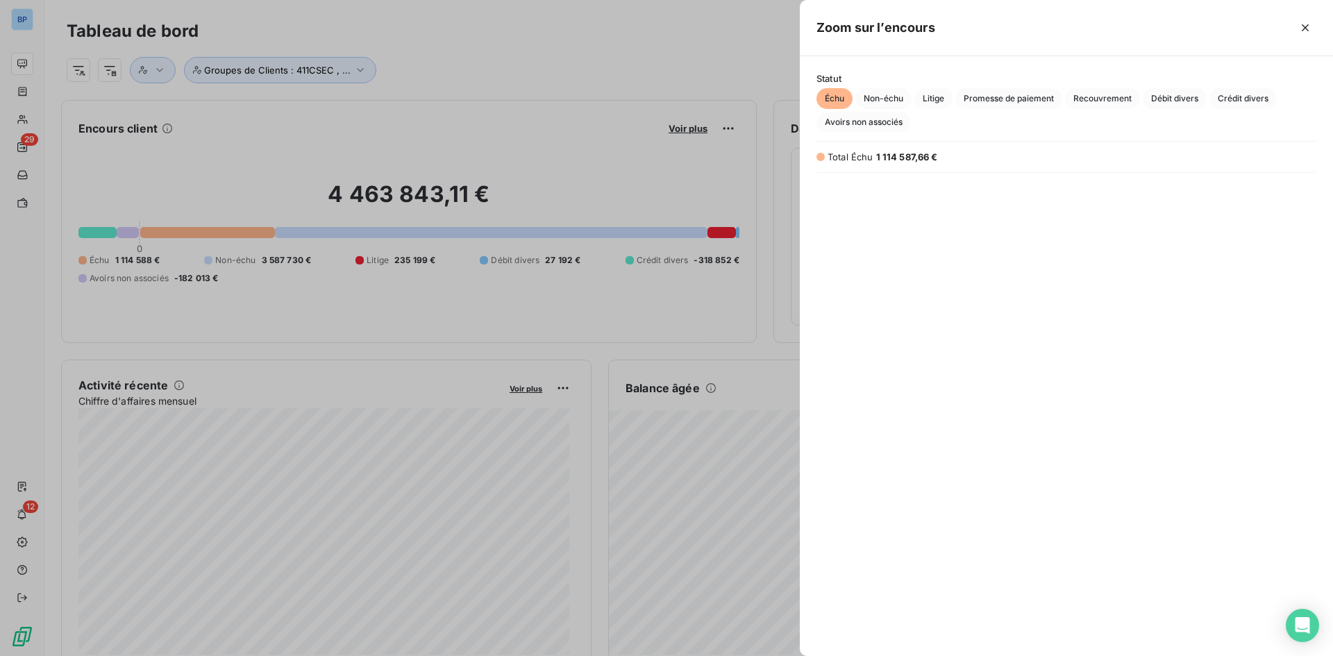
scroll to position [11, 11]
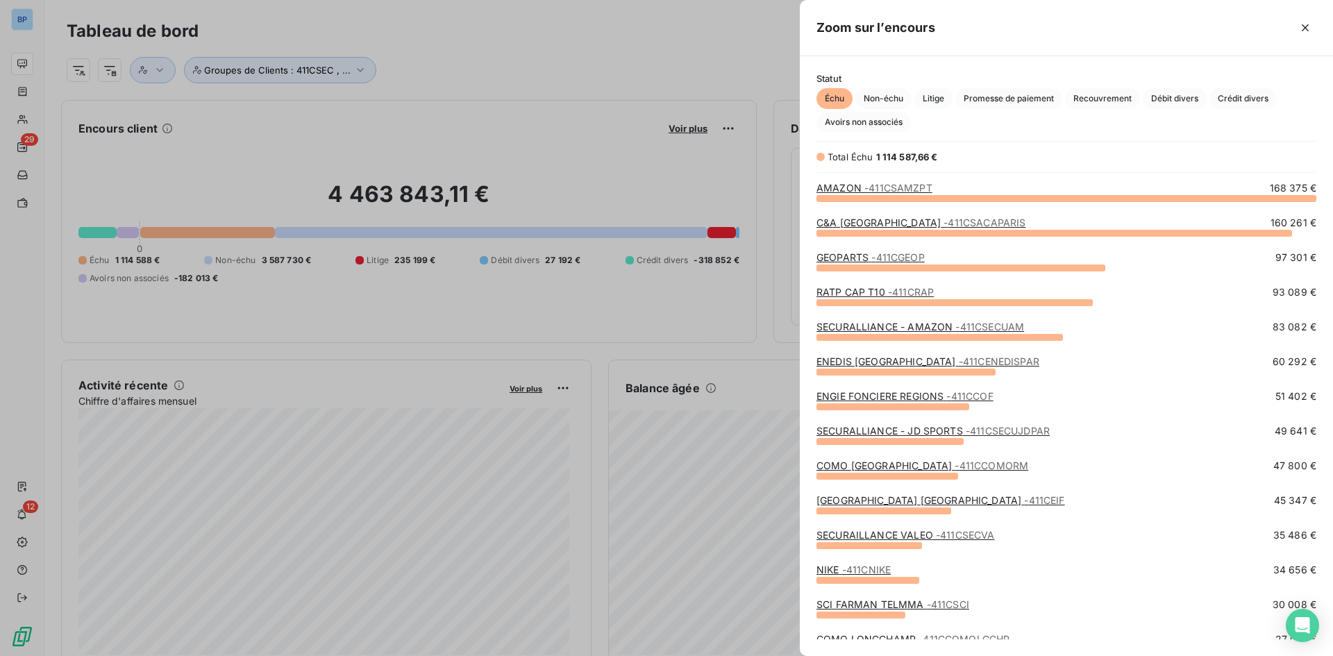
click at [870, 253] on link "GEOPARTS - 411CGEOP" at bounding box center [870, 257] width 108 height 12
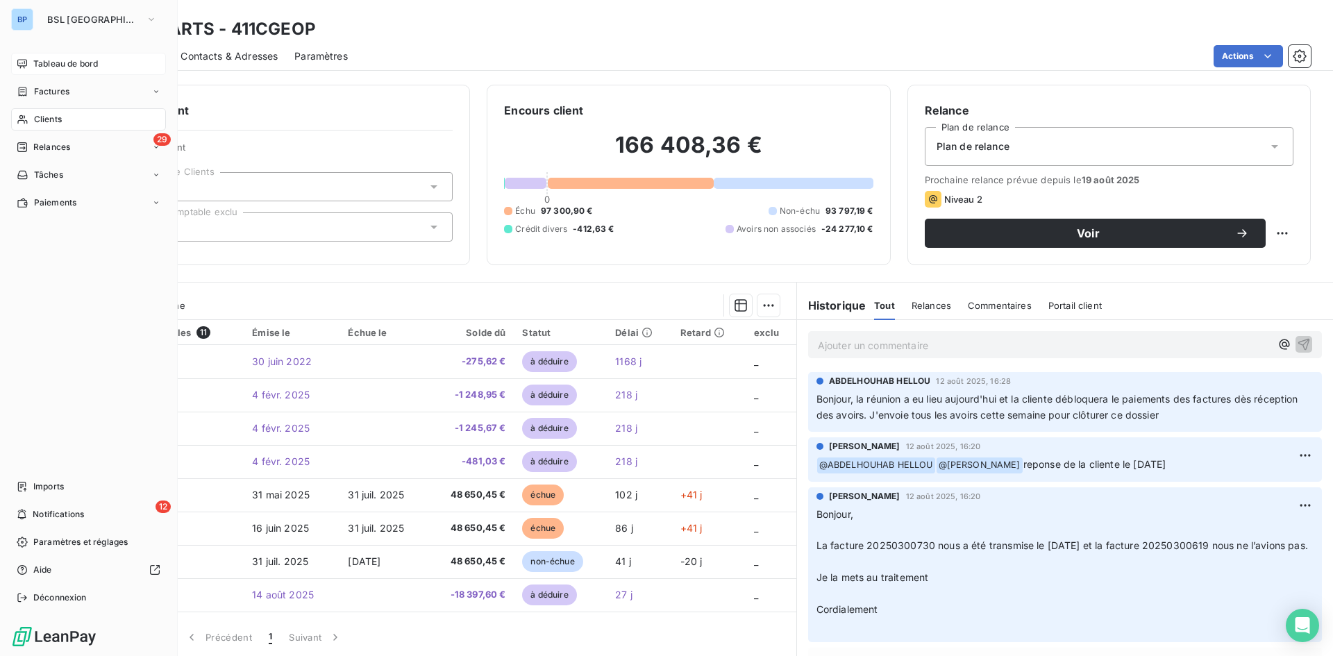
click at [69, 66] on span "Tableau de bord" at bounding box center [65, 64] width 65 height 12
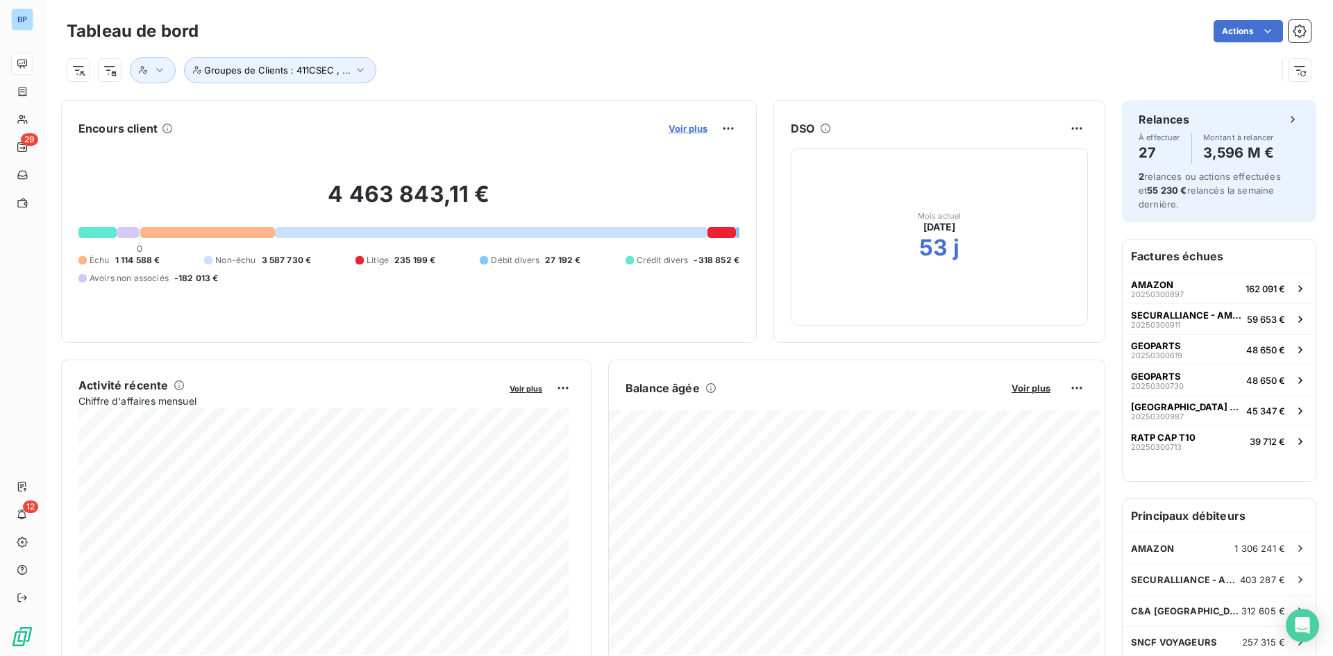
click at [678, 126] on span "Voir plus" at bounding box center [687, 128] width 39 height 11
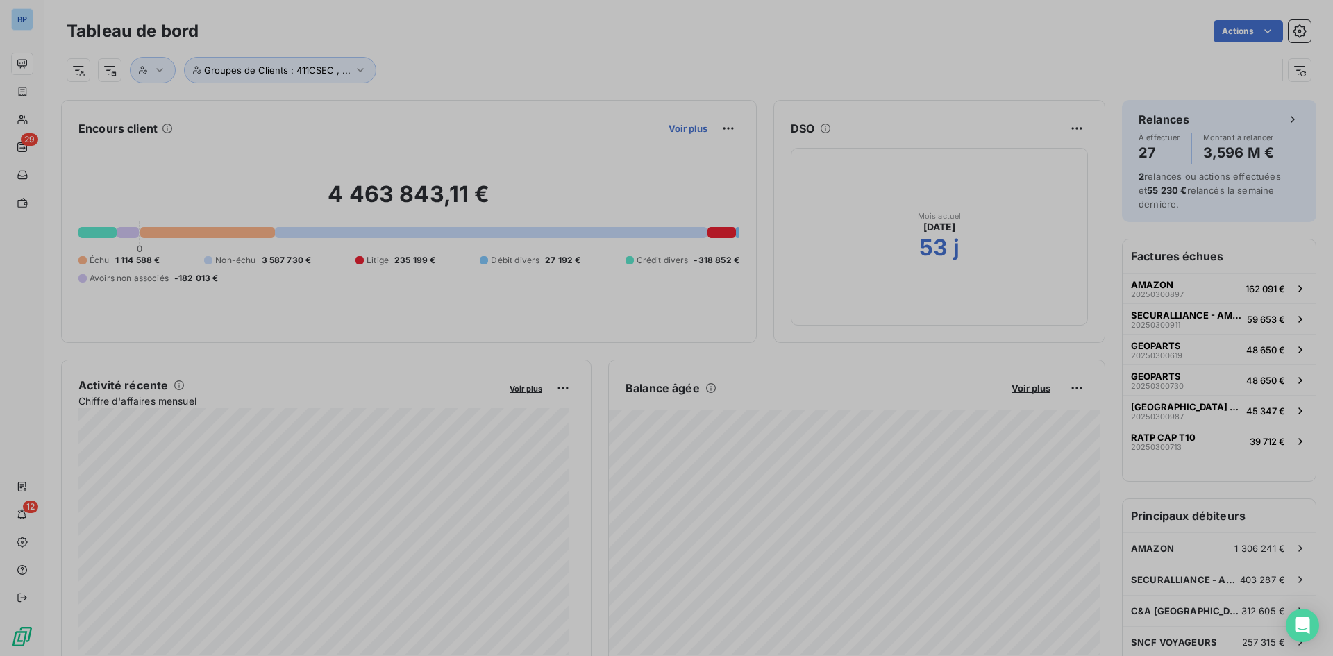
scroll to position [645, 523]
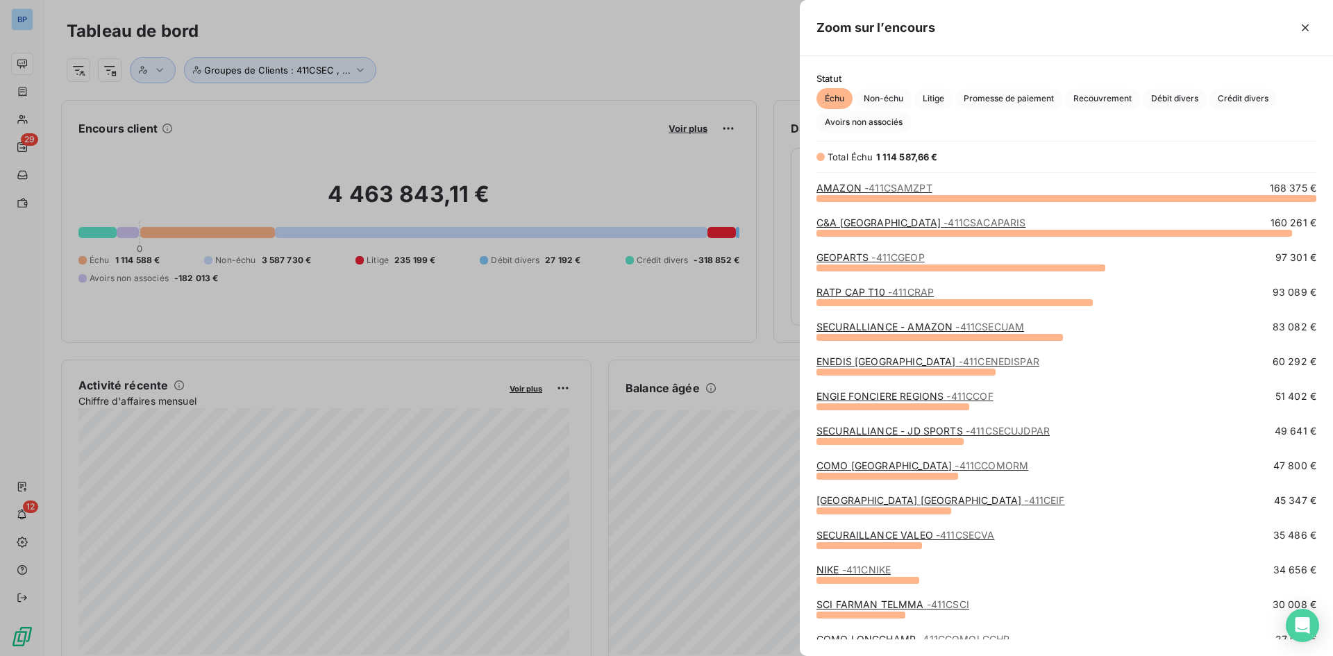
click at [589, 17] on div at bounding box center [666, 328] width 1333 height 656
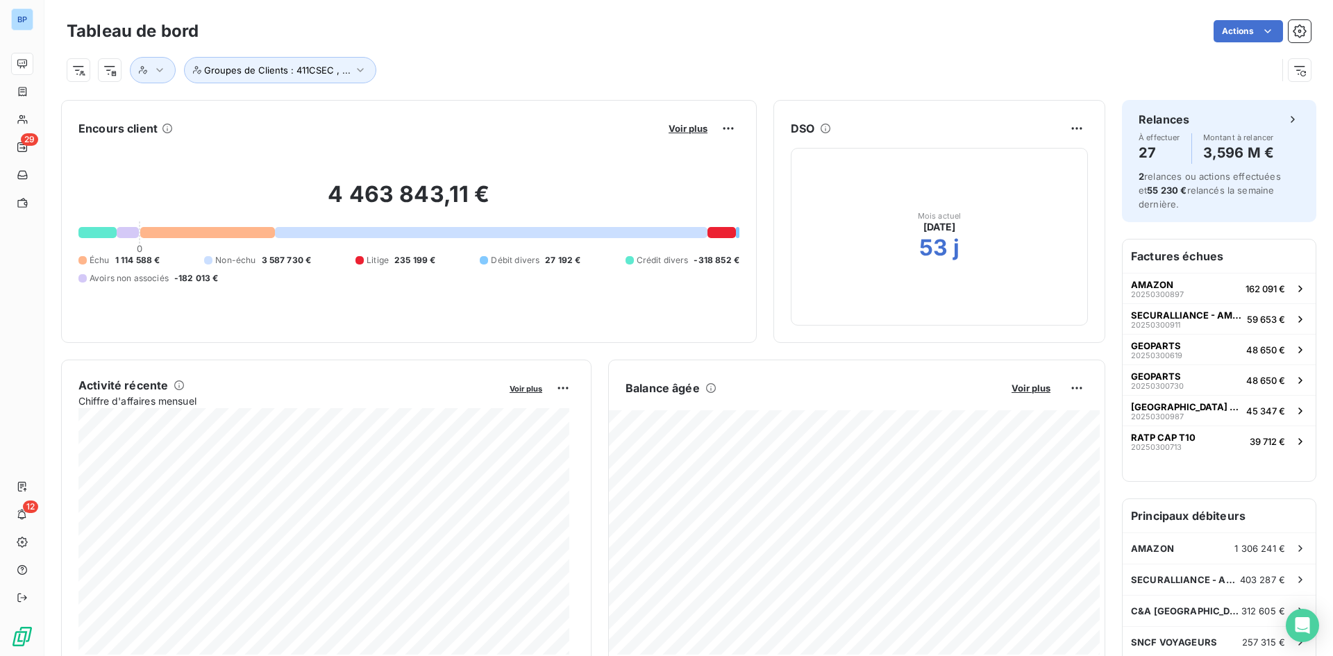
click at [670, 121] on div "Voir plus" at bounding box center [701, 128] width 75 height 22
click at [674, 126] on span "Voir plus" at bounding box center [687, 128] width 39 height 11
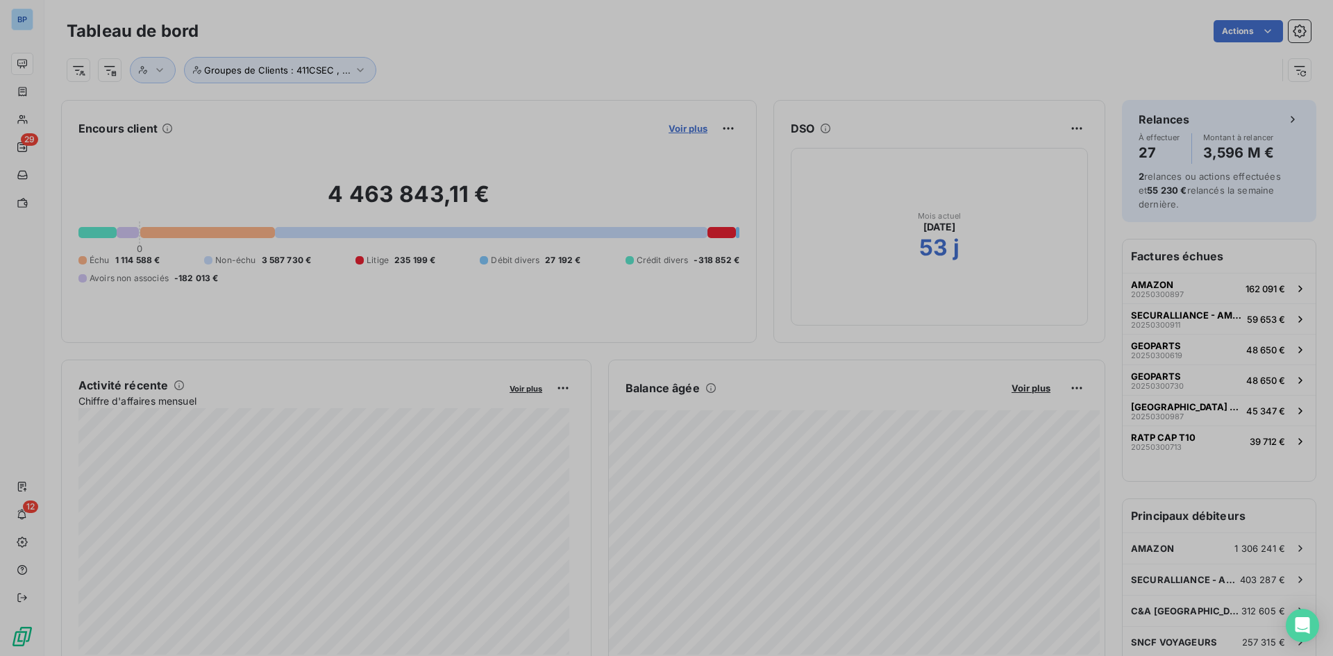
scroll to position [11, 11]
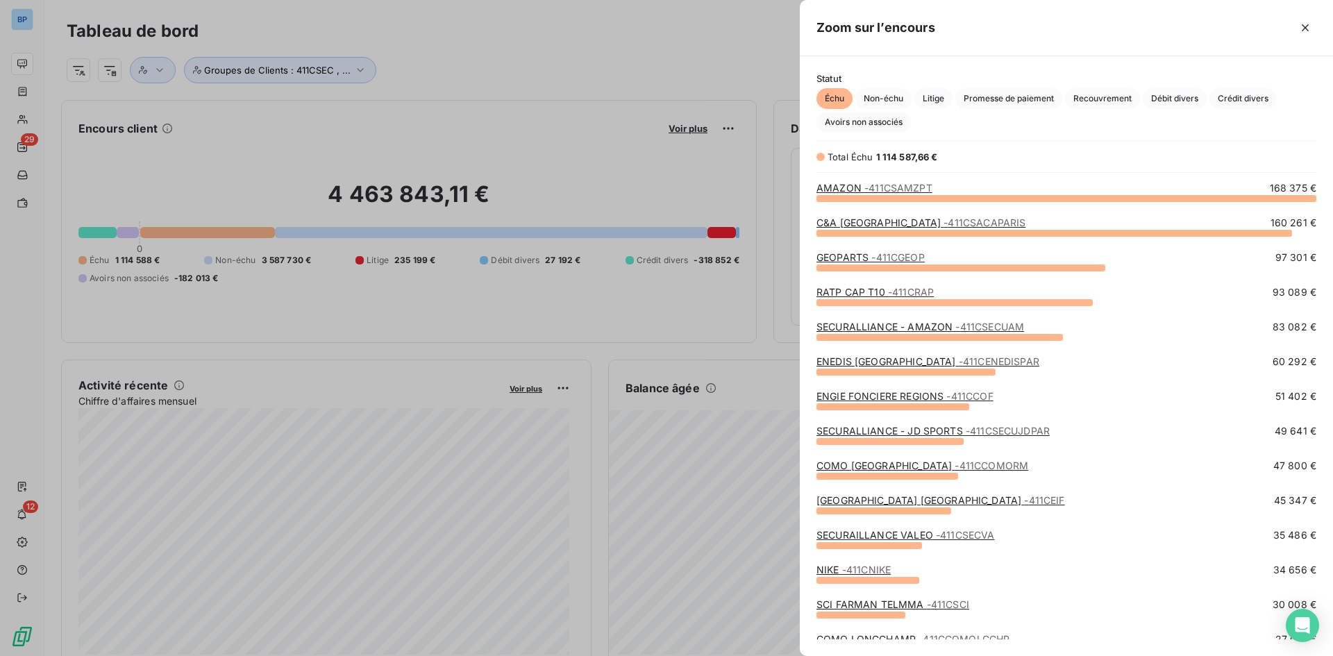
click at [673, 101] on div at bounding box center [666, 328] width 1333 height 656
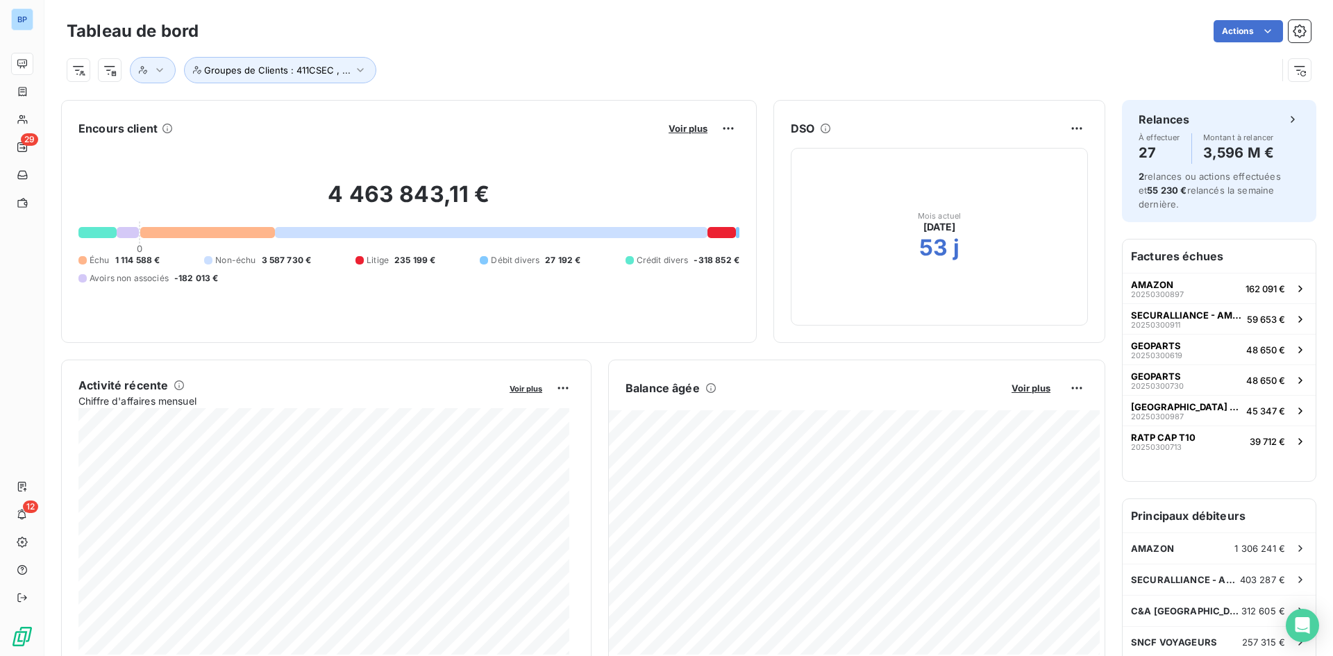
click at [298, 35] on div "Actions" at bounding box center [762, 31] width 1095 height 22
click at [421, 67] on div "Groupes de Clients : 411CSEC , ..." at bounding box center [672, 70] width 1210 height 26
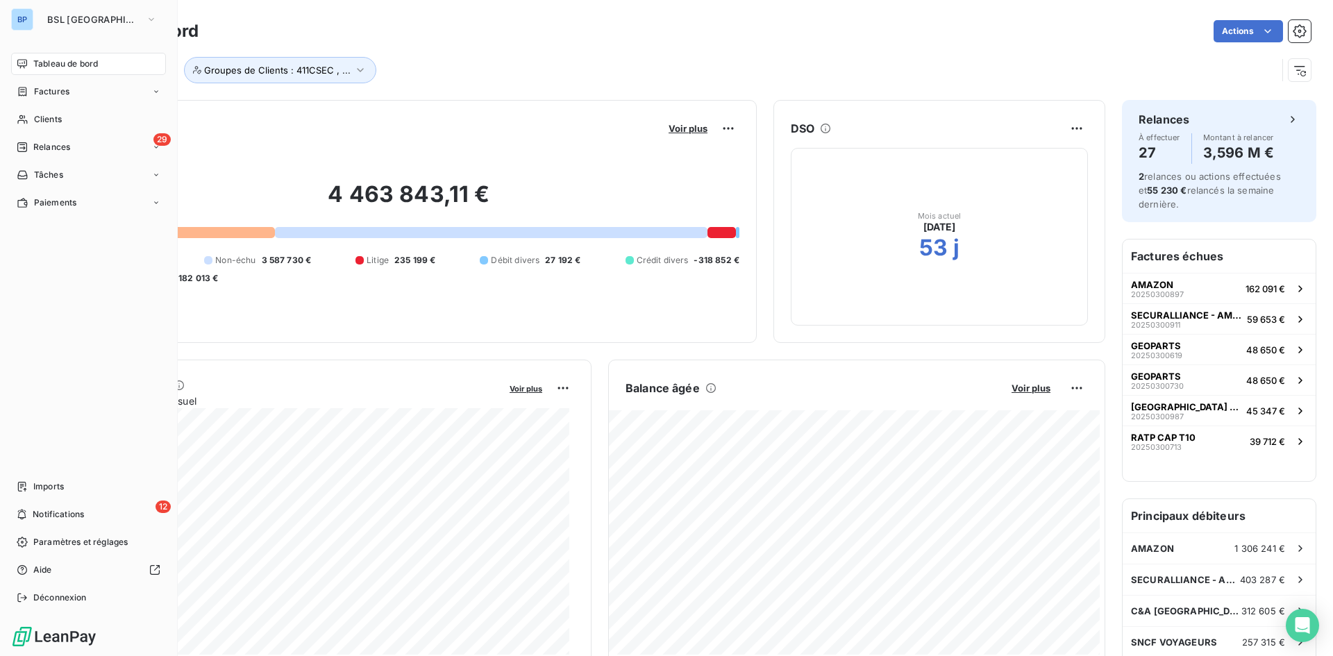
click at [35, 60] on span "Tableau de bord" at bounding box center [65, 64] width 65 height 12
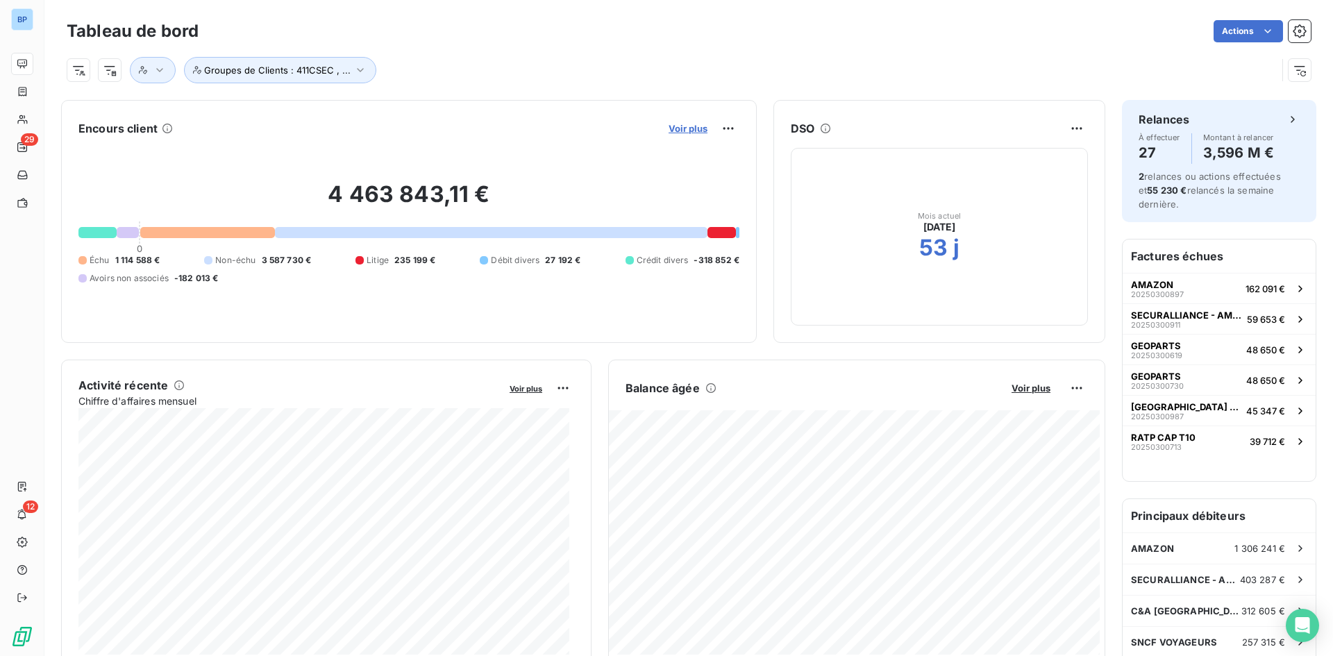
click at [674, 129] on span "Voir plus" at bounding box center [687, 128] width 39 height 11
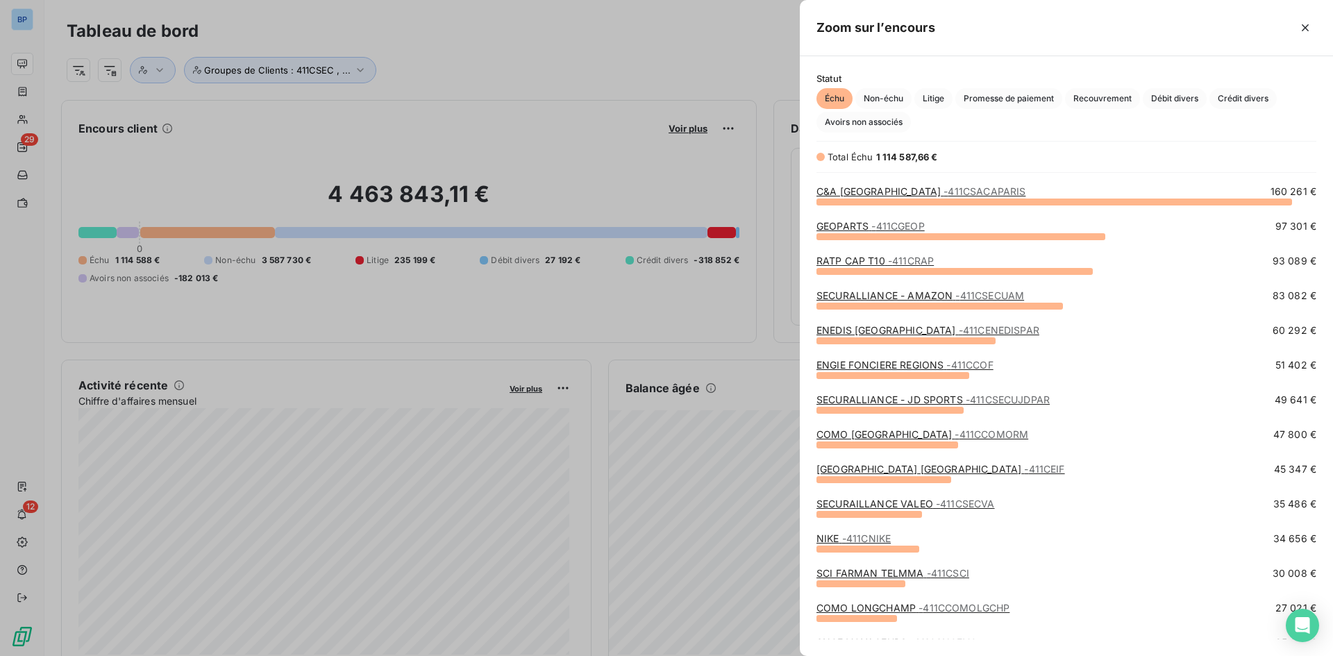
scroll to position [0, 0]
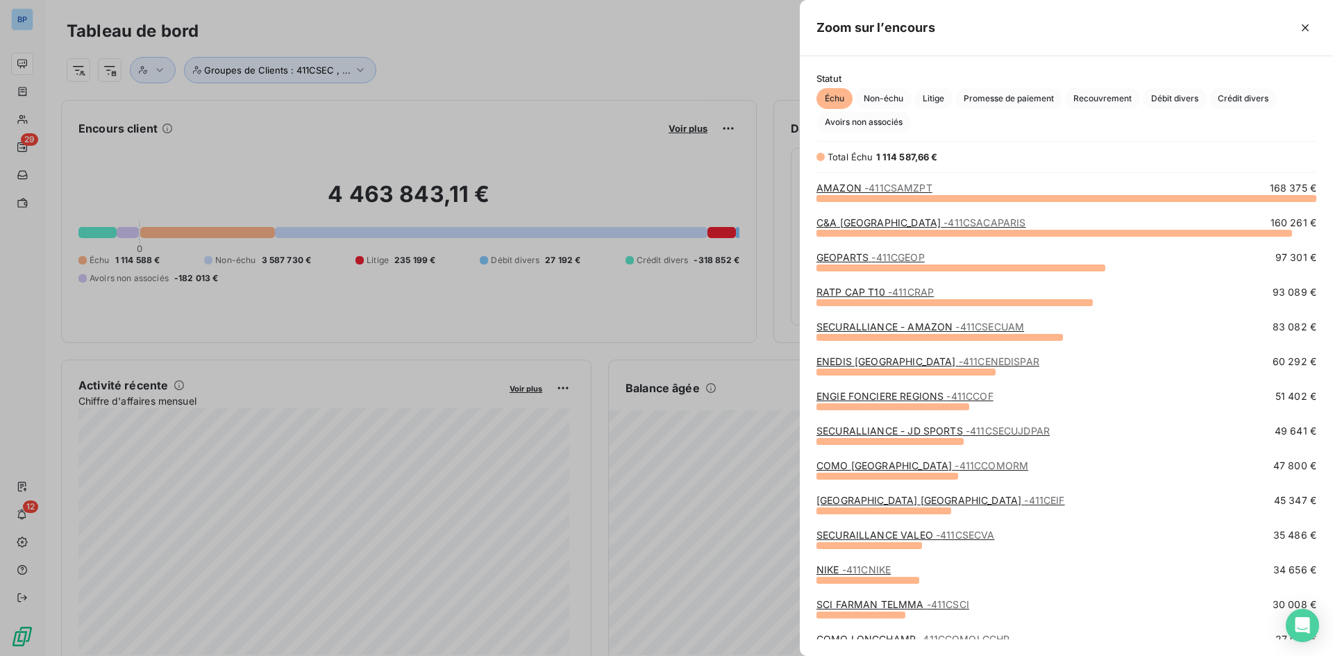
click at [608, 66] on div at bounding box center [666, 328] width 1333 height 656
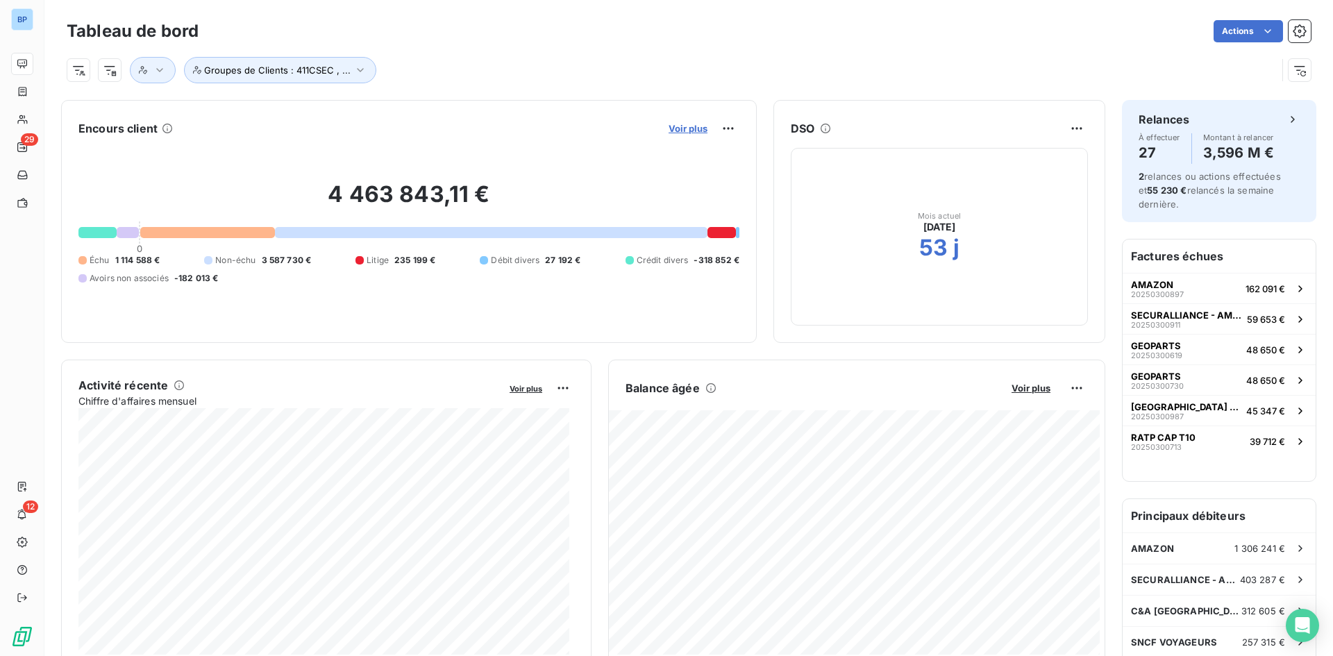
click at [688, 128] on span "Voir plus" at bounding box center [687, 128] width 39 height 11
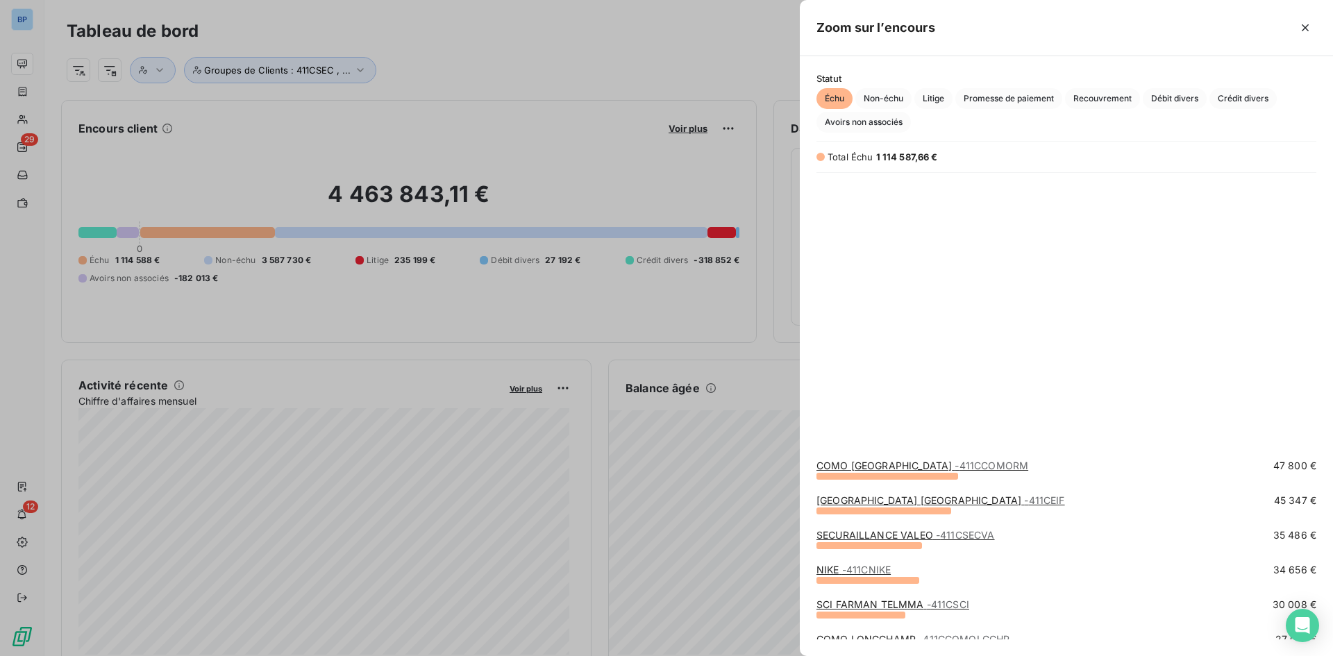
scroll to position [486, 0]
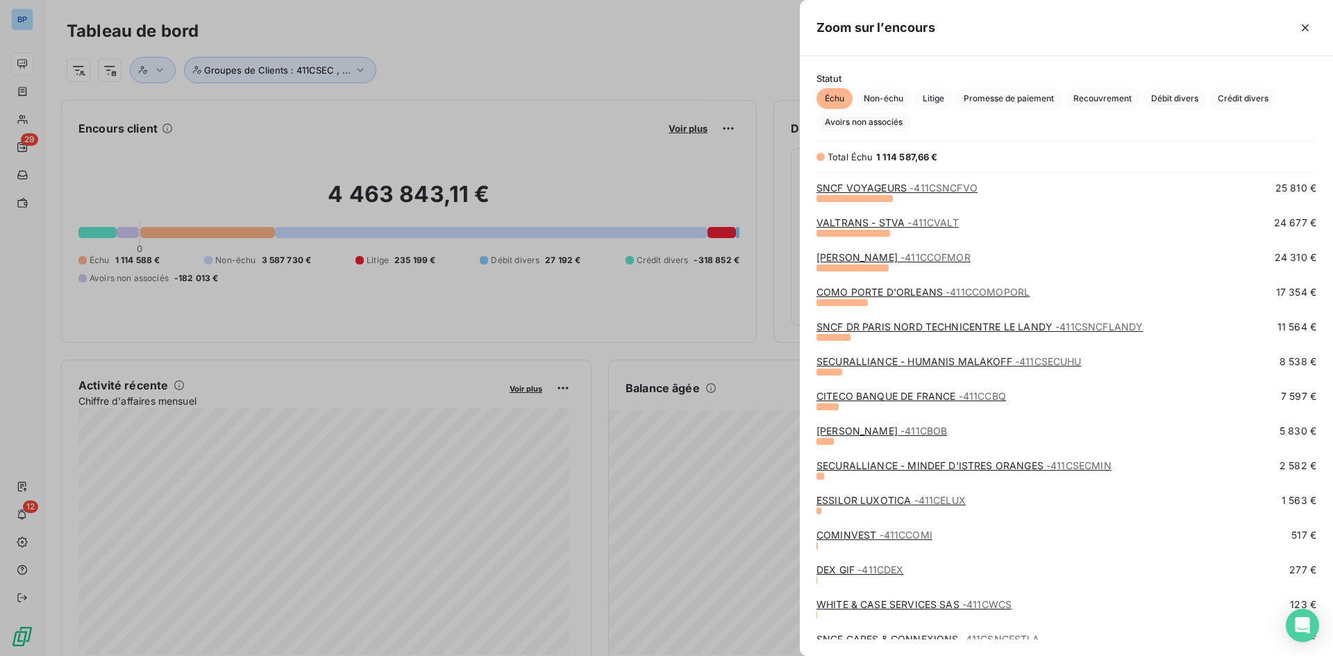
click at [630, 67] on div at bounding box center [666, 328] width 1333 height 656
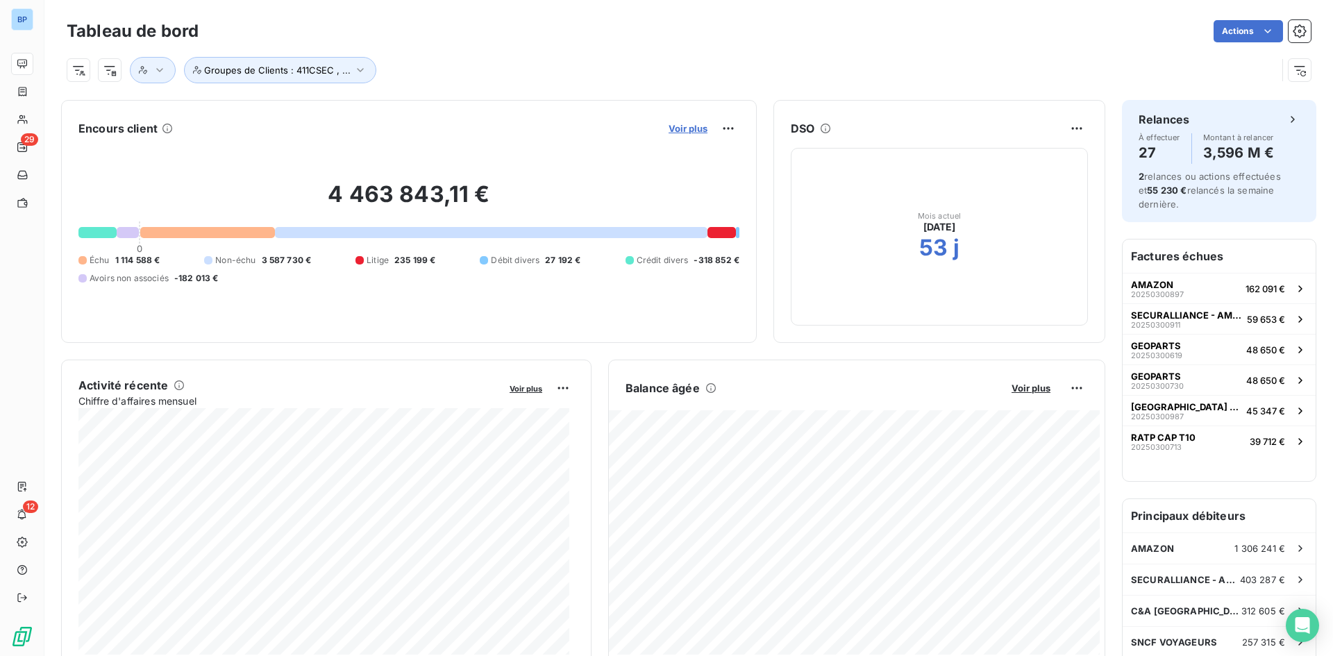
click at [674, 129] on span "Voir plus" at bounding box center [687, 128] width 39 height 11
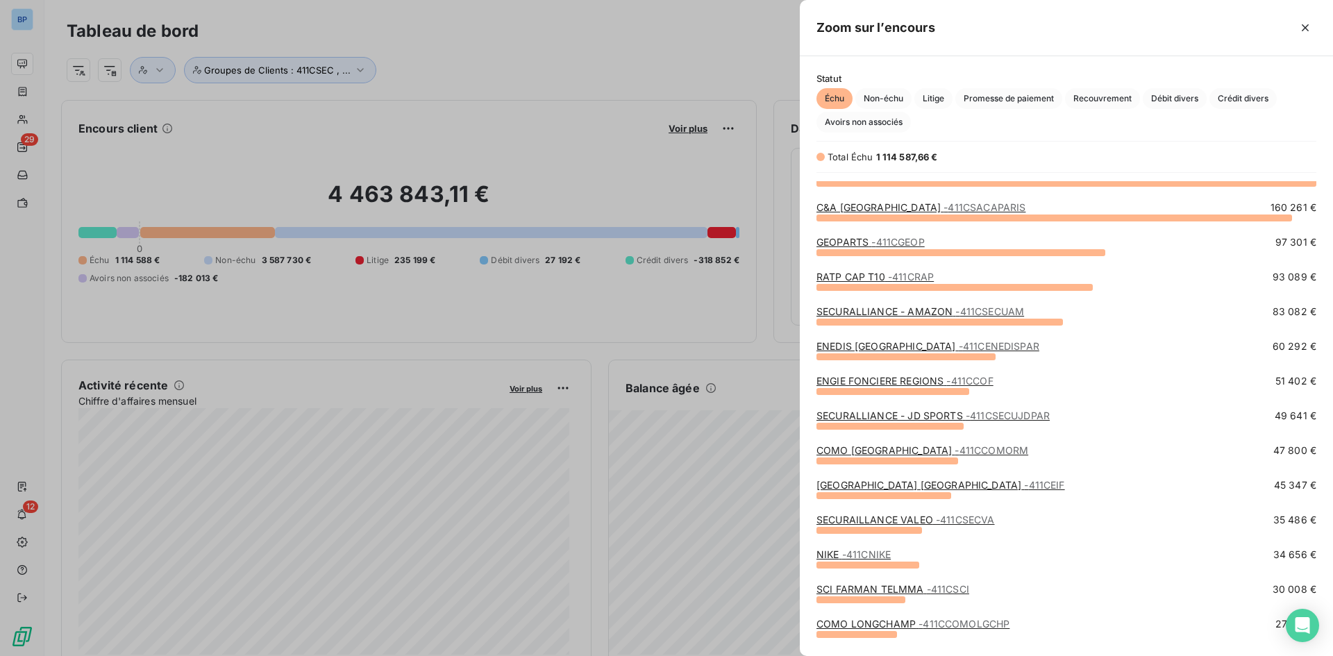
scroll to position [0, 0]
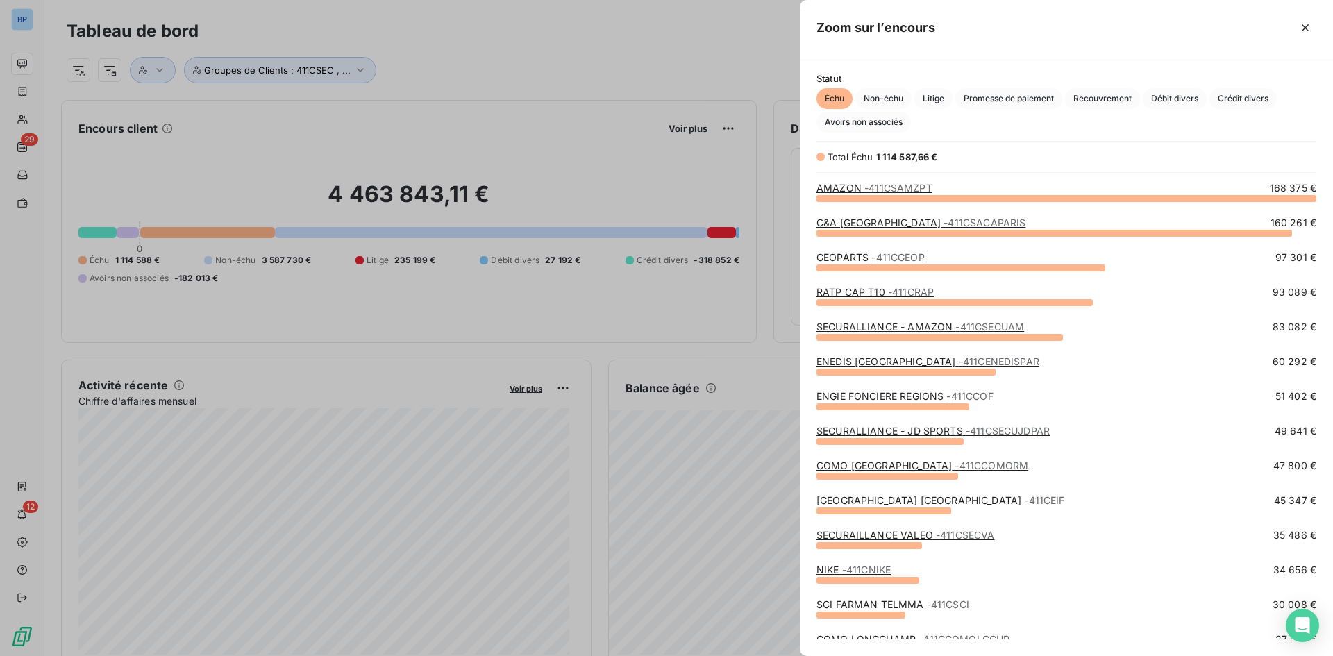
click at [674, 71] on div at bounding box center [666, 328] width 1333 height 656
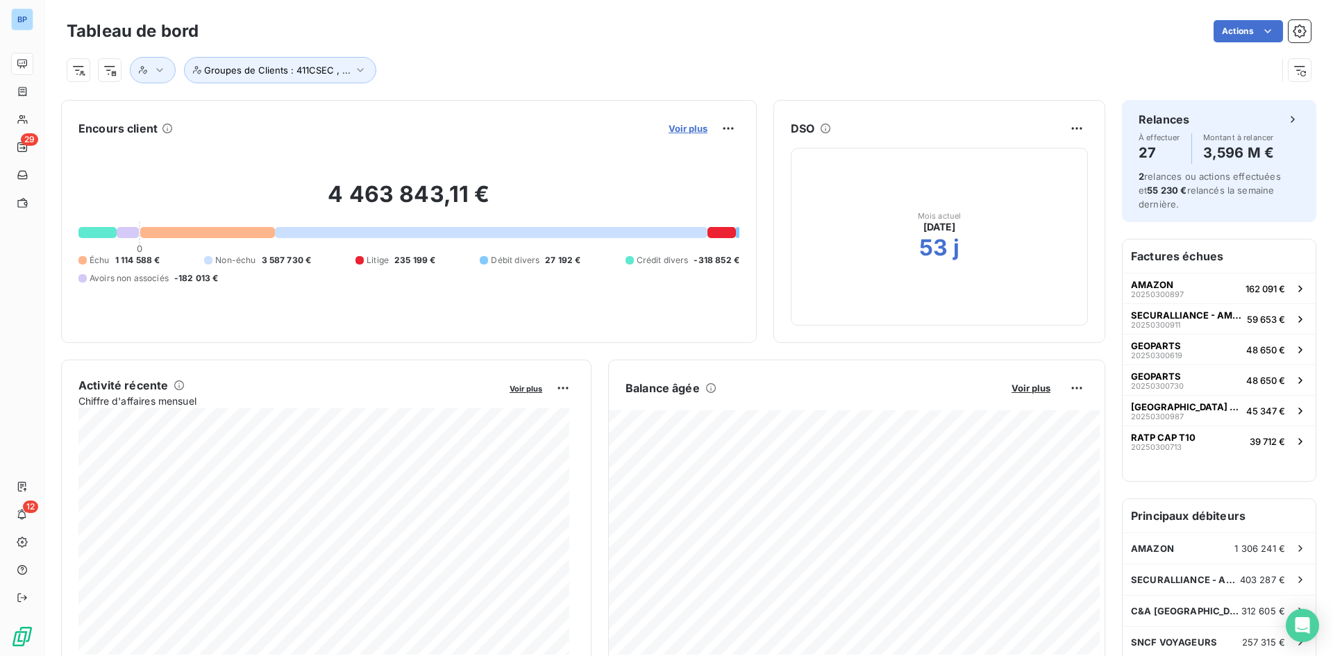
click at [677, 131] on span "Voir plus" at bounding box center [687, 128] width 39 height 11
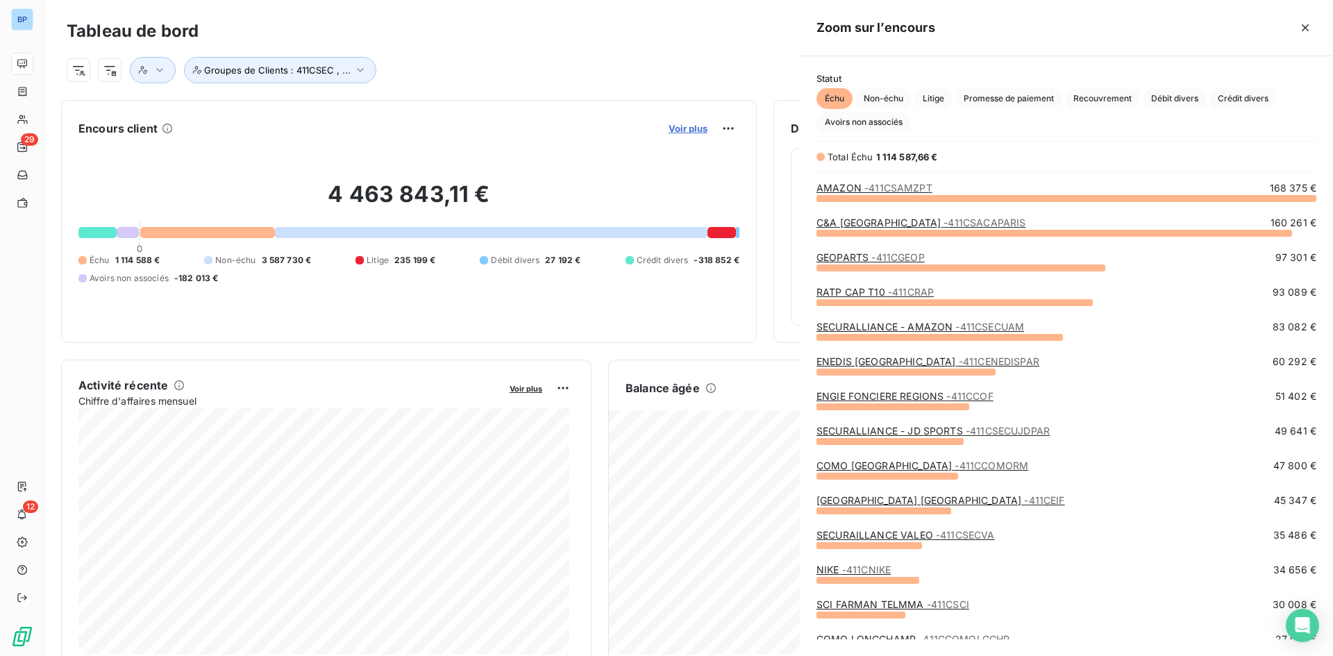
scroll to position [645, 523]
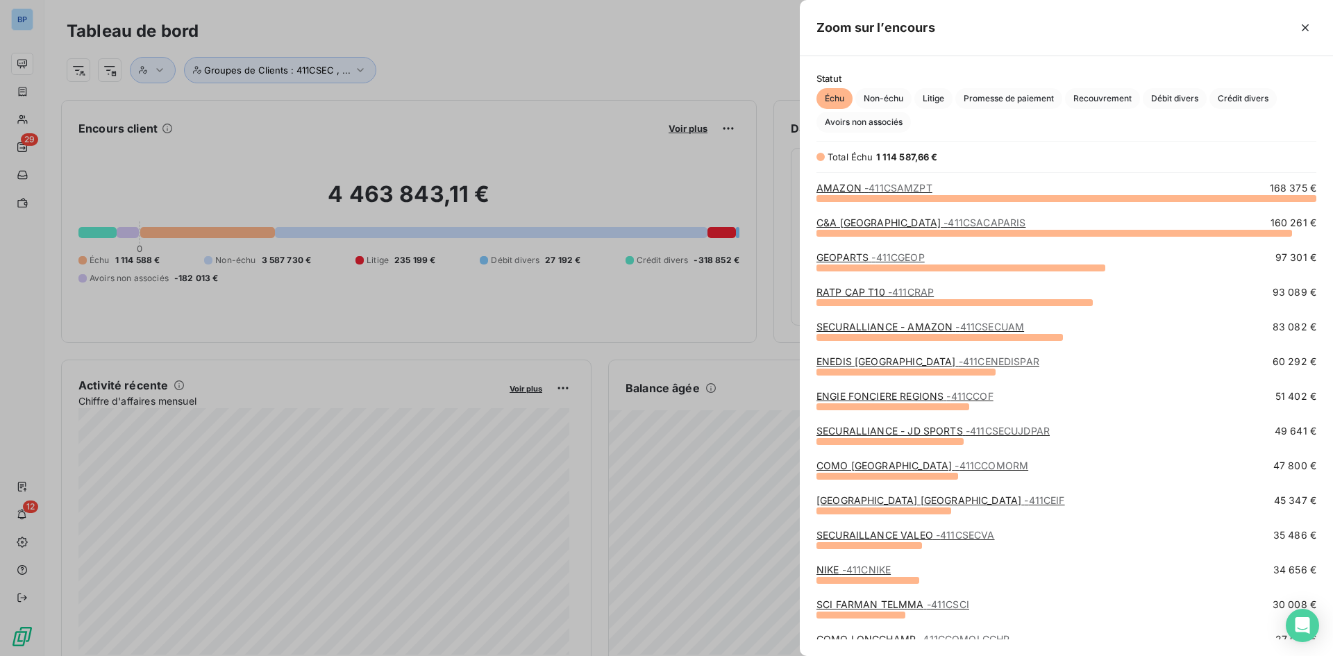
click at [646, 105] on div at bounding box center [666, 328] width 1333 height 656
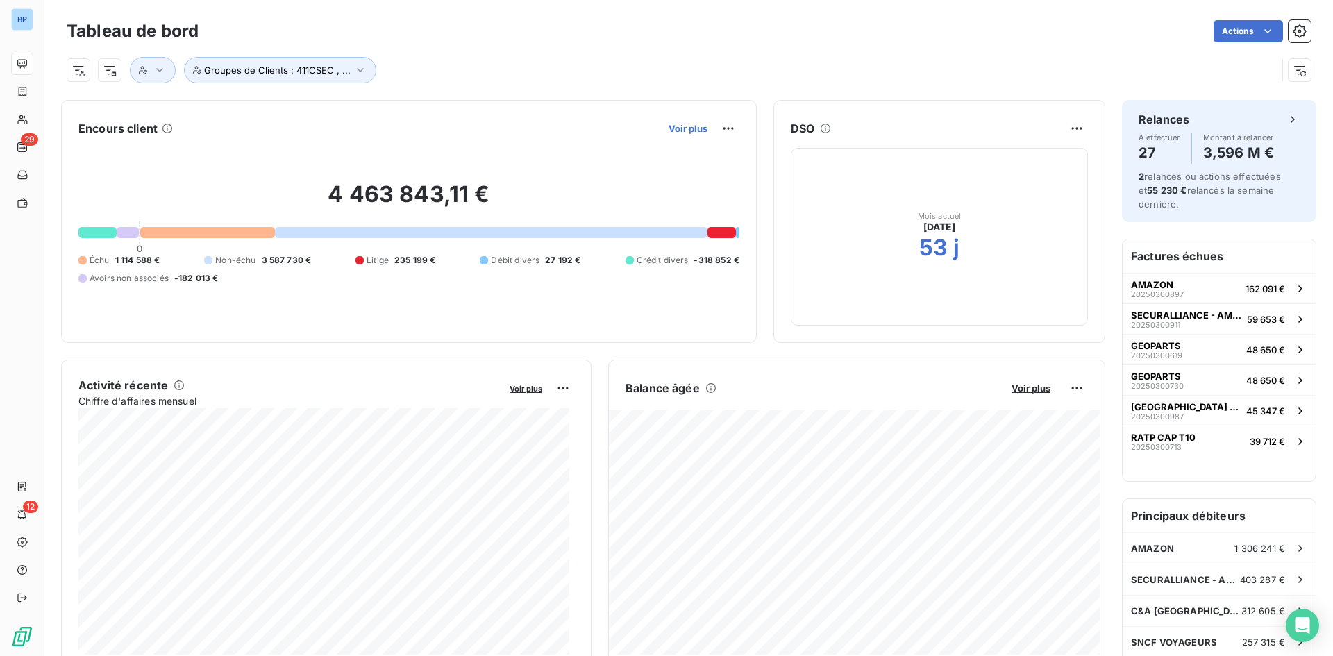
click at [682, 128] on span "Voir plus" at bounding box center [687, 128] width 39 height 11
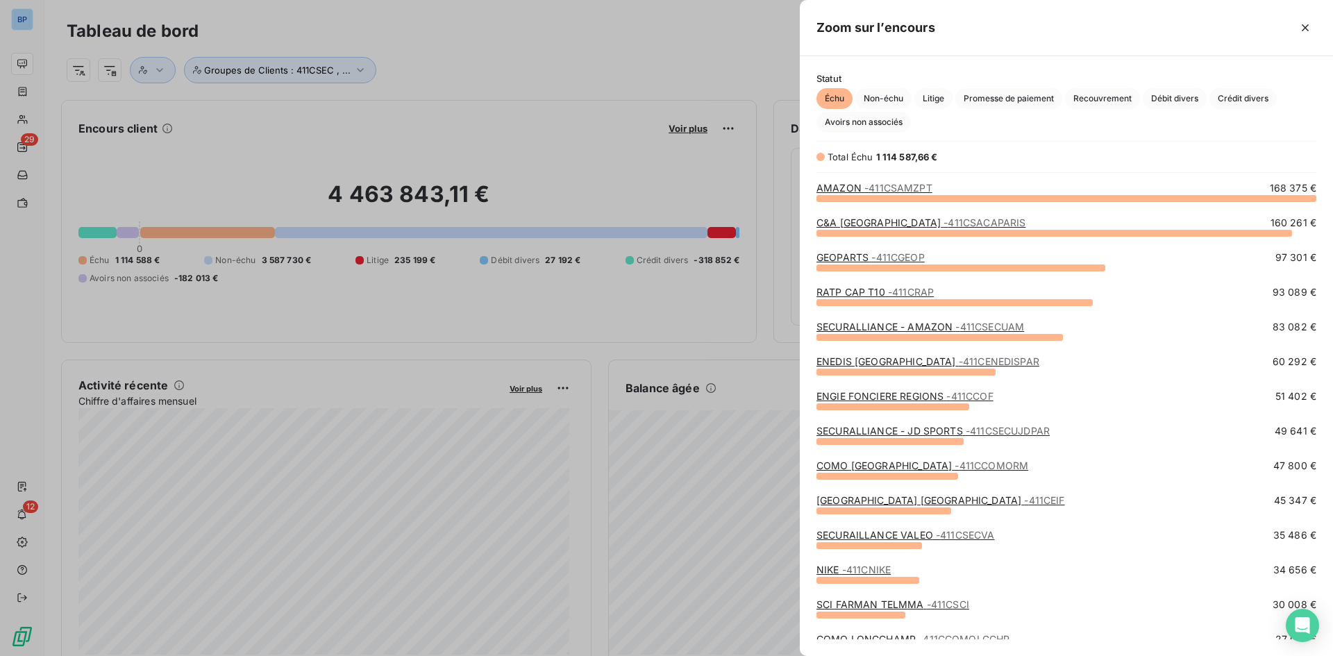
click at [638, 102] on div at bounding box center [666, 328] width 1333 height 656
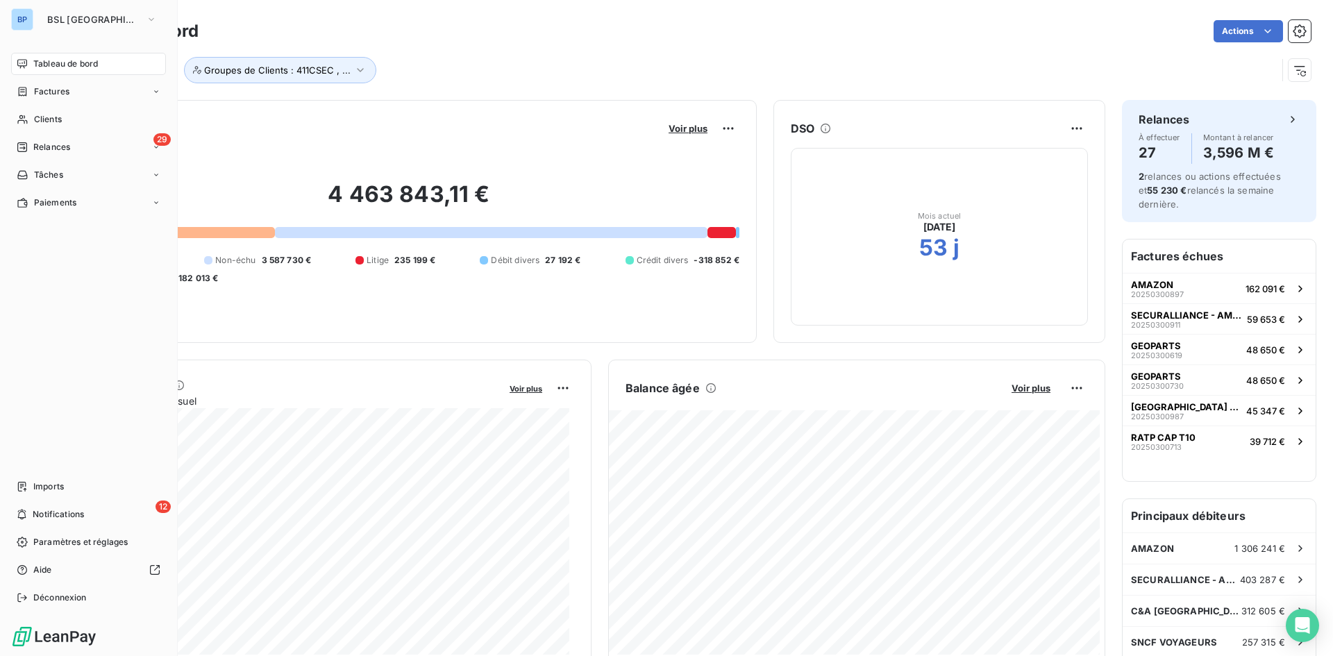
click at [69, 72] on div "Tableau de bord" at bounding box center [88, 64] width 155 height 22
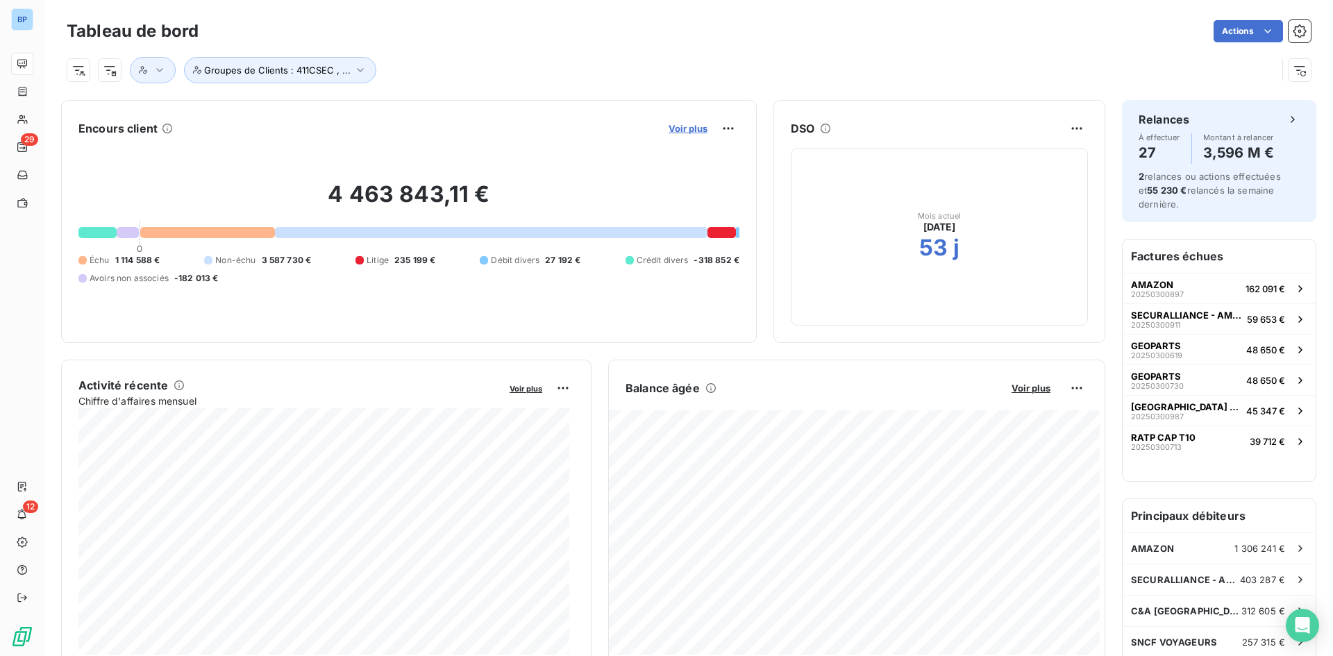
click at [669, 128] on span "Voir plus" at bounding box center [687, 128] width 39 height 11
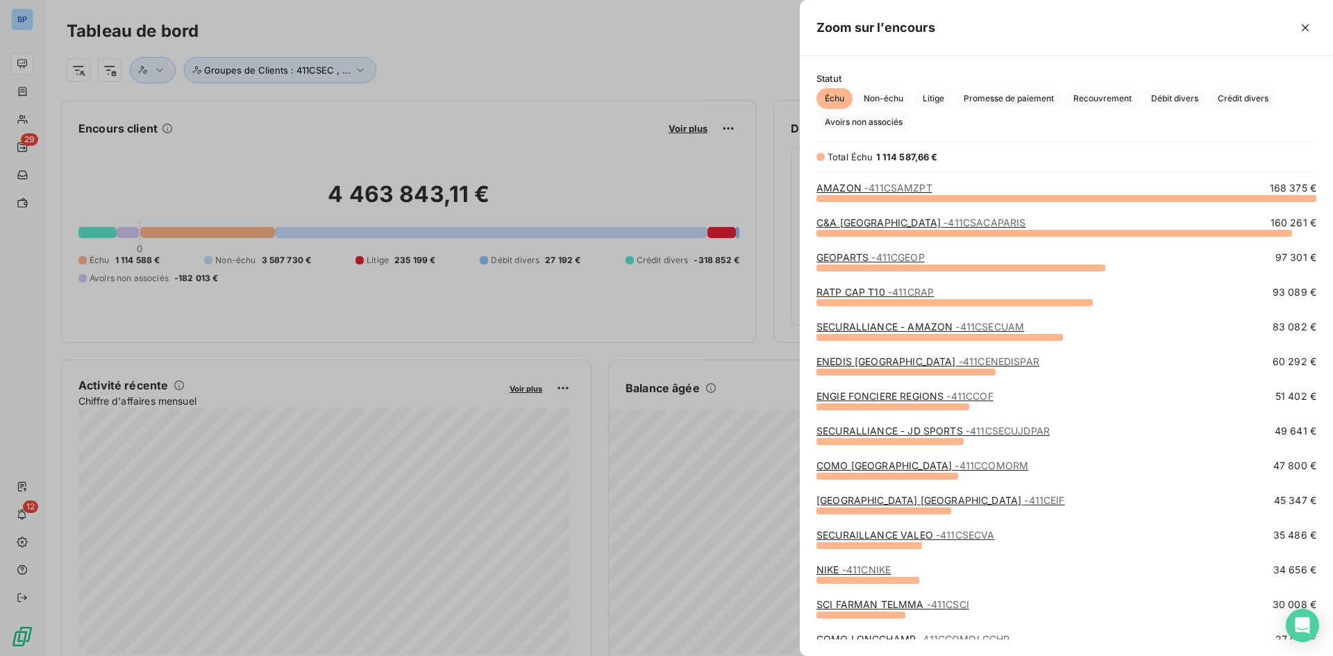
click at [615, 104] on div at bounding box center [666, 328] width 1333 height 656
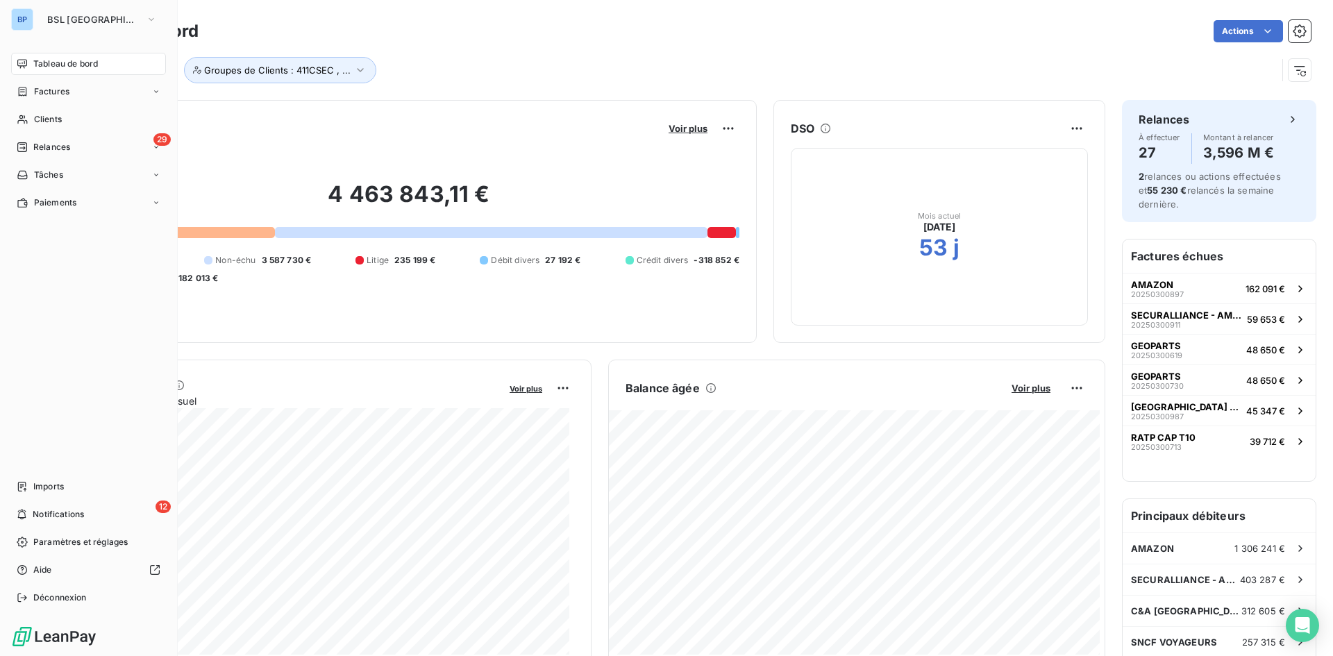
click at [54, 59] on span "Tableau de bord" at bounding box center [65, 64] width 65 height 12
click at [62, 69] on span "Tableau de bord" at bounding box center [65, 64] width 65 height 12
